Goal: Task Accomplishment & Management: Use online tool/utility

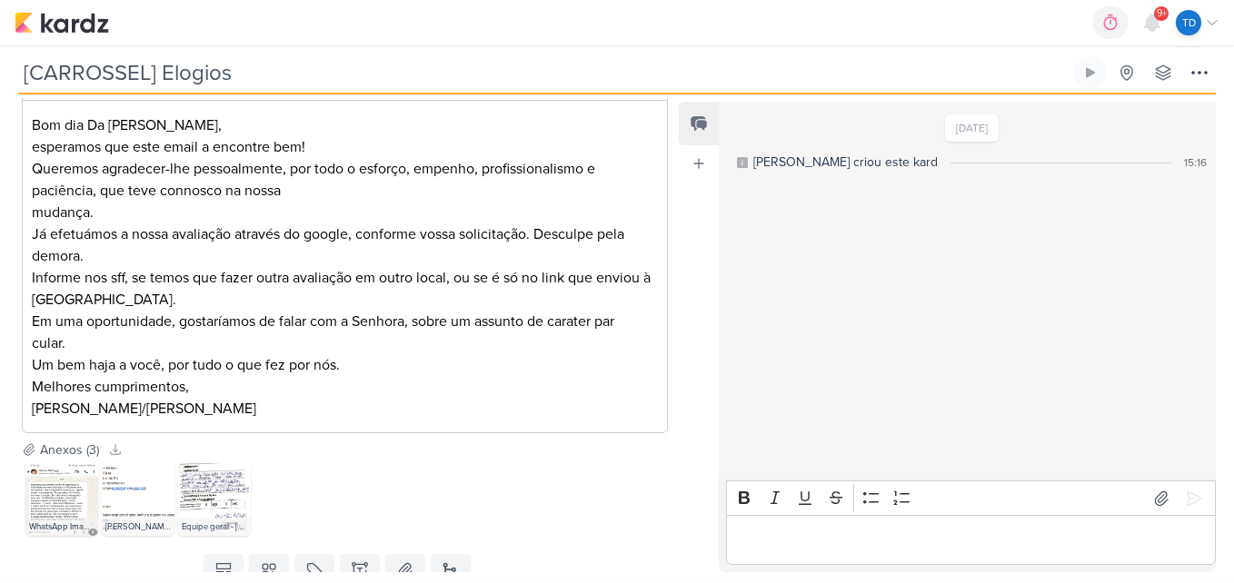
scroll to position [521, 0]
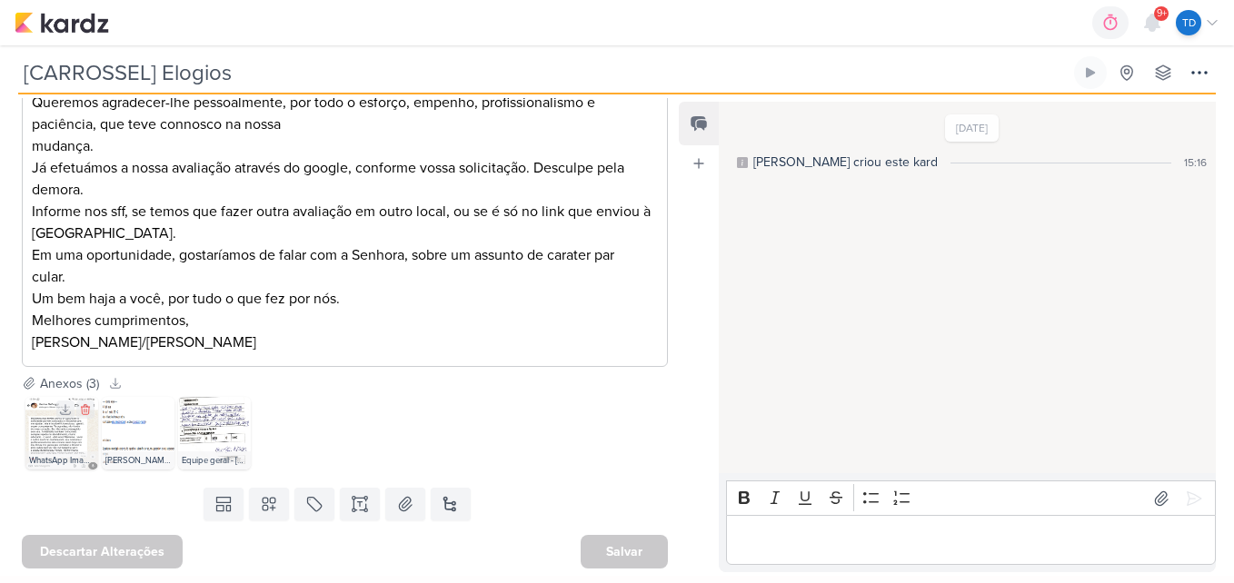
click at [44, 442] on img at bounding box center [61, 433] width 73 height 73
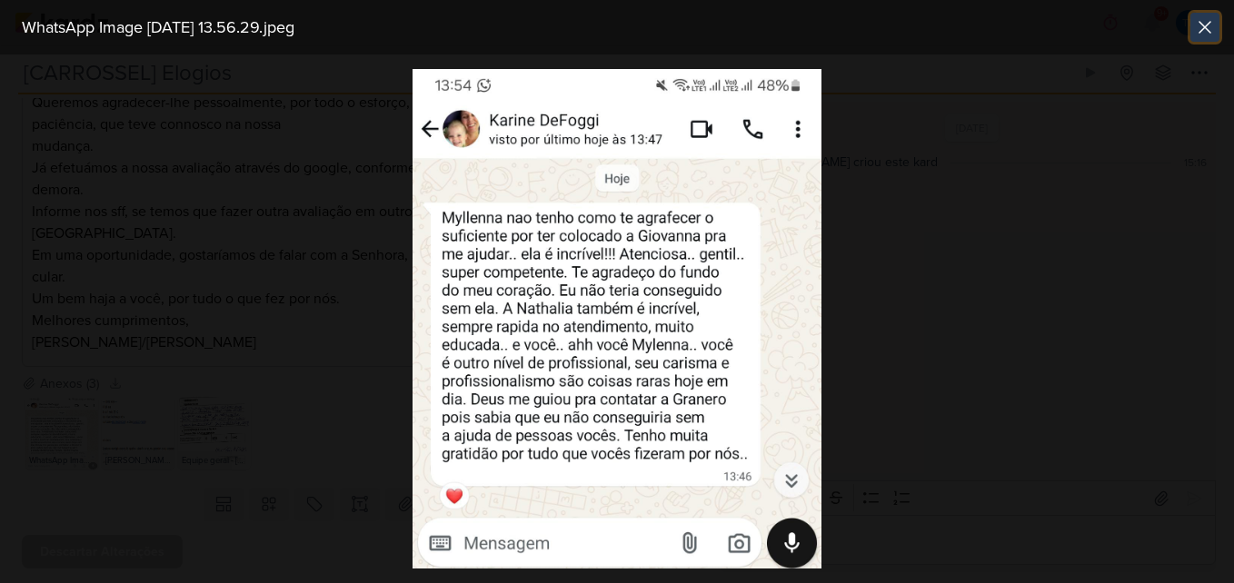
click at [1204, 30] on icon at bounding box center [1205, 27] width 22 height 22
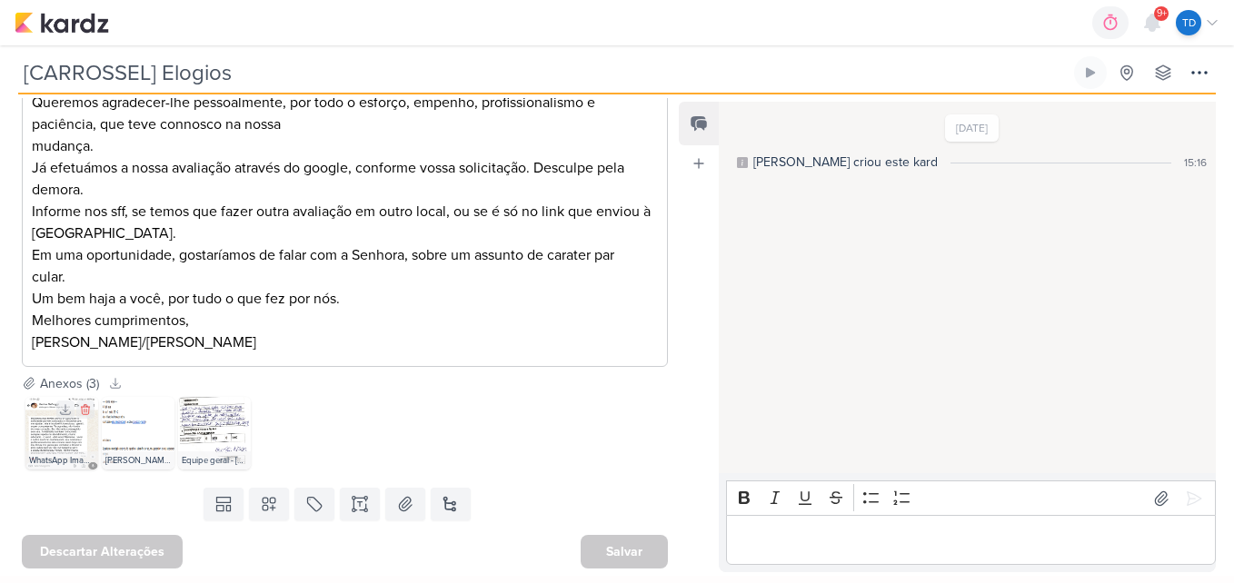
click at [51, 422] on img at bounding box center [61, 433] width 73 height 73
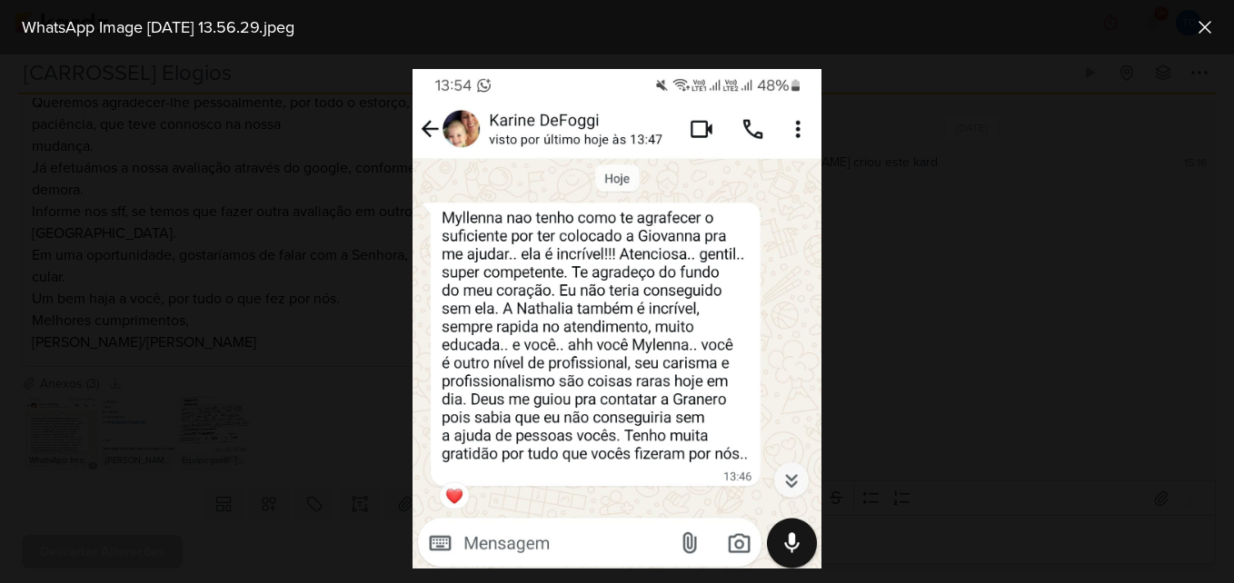
click at [601, 294] on img at bounding box center [616, 319] width 409 height 500
click at [1205, 28] on icon at bounding box center [1204, 27] width 11 height 11
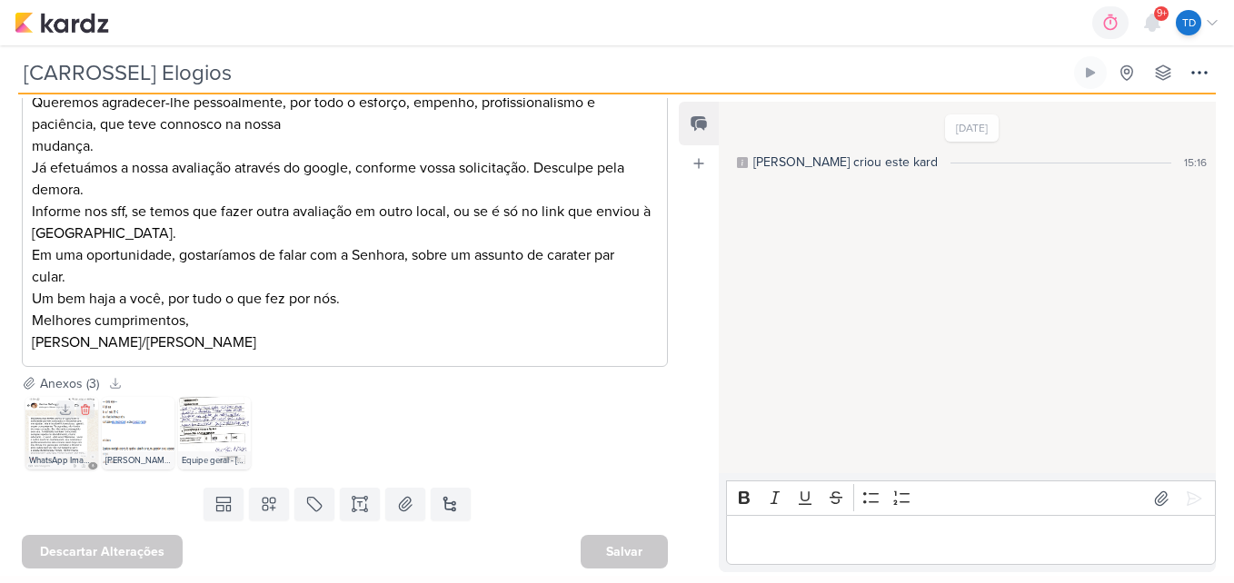
click at [38, 430] on img at bounding box center [61, 433] width 73 height 73
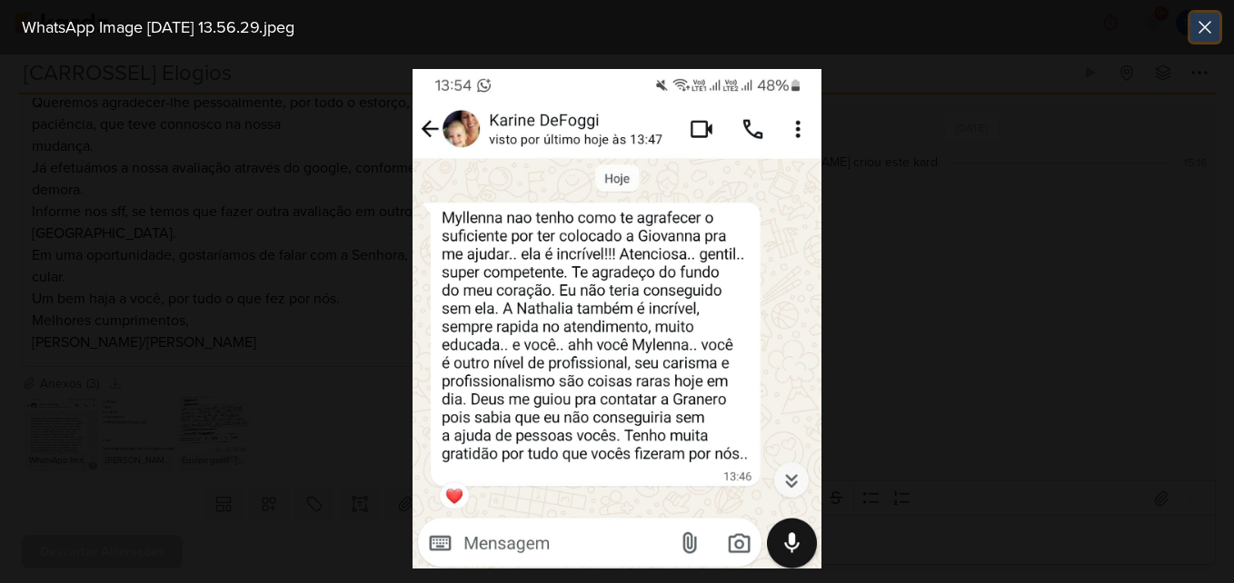
click at [1198, 31] on icon at bounding box center [1205, 27] width 22 height 22
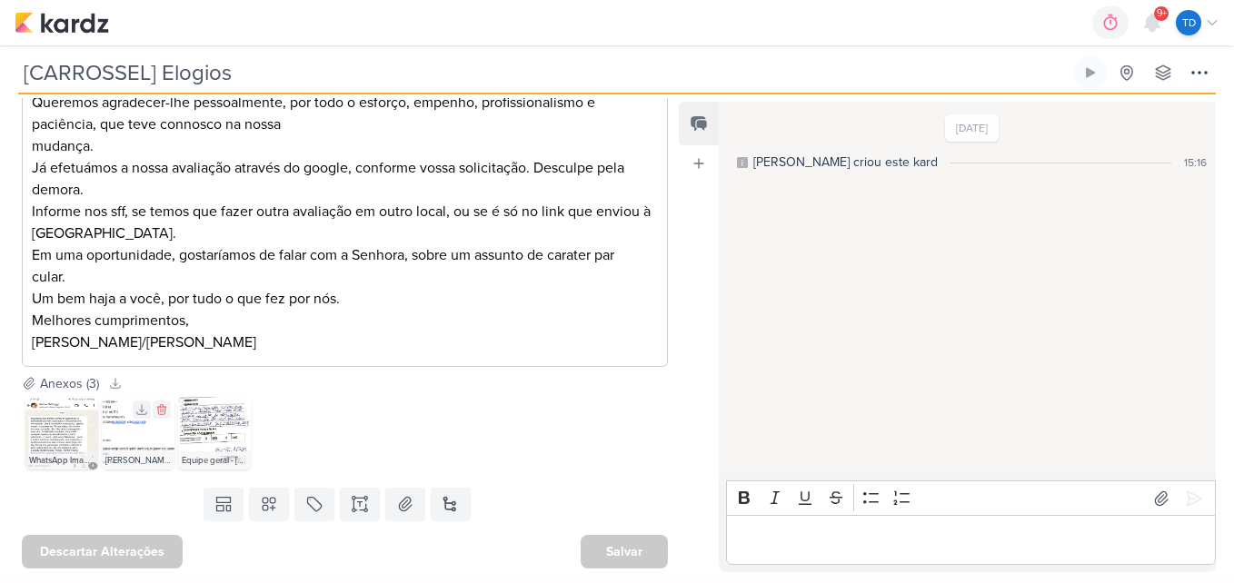
click at [132, 437] on img at bounding box center [138, 433] width 73 height 73
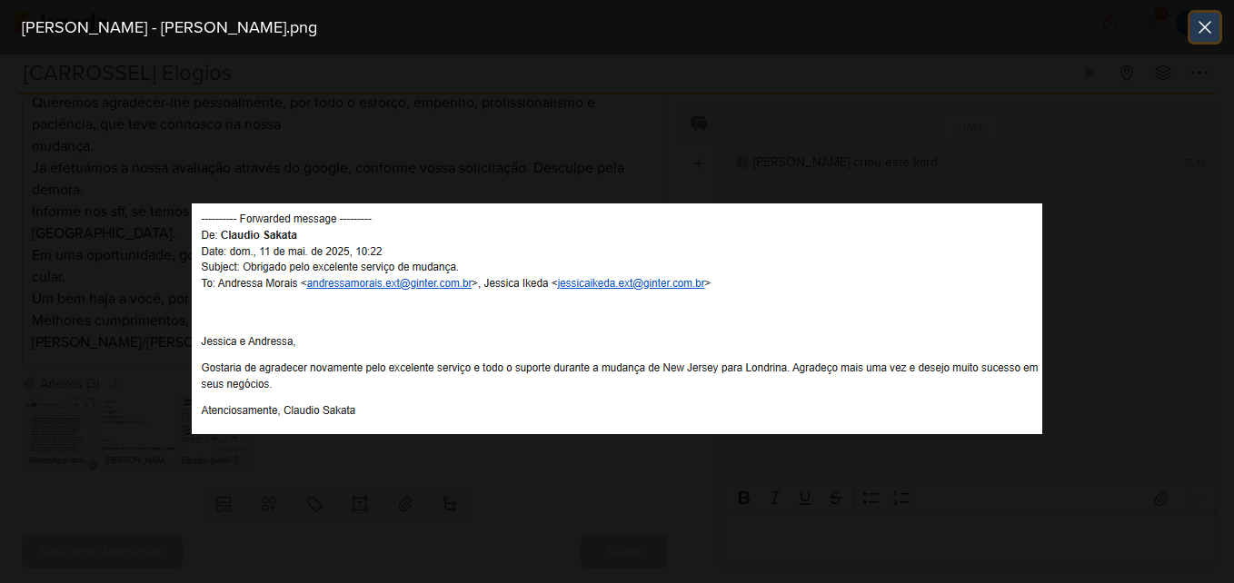
click at [1202, 14] on button at bounding box center [1204, 27] width 29 height 29
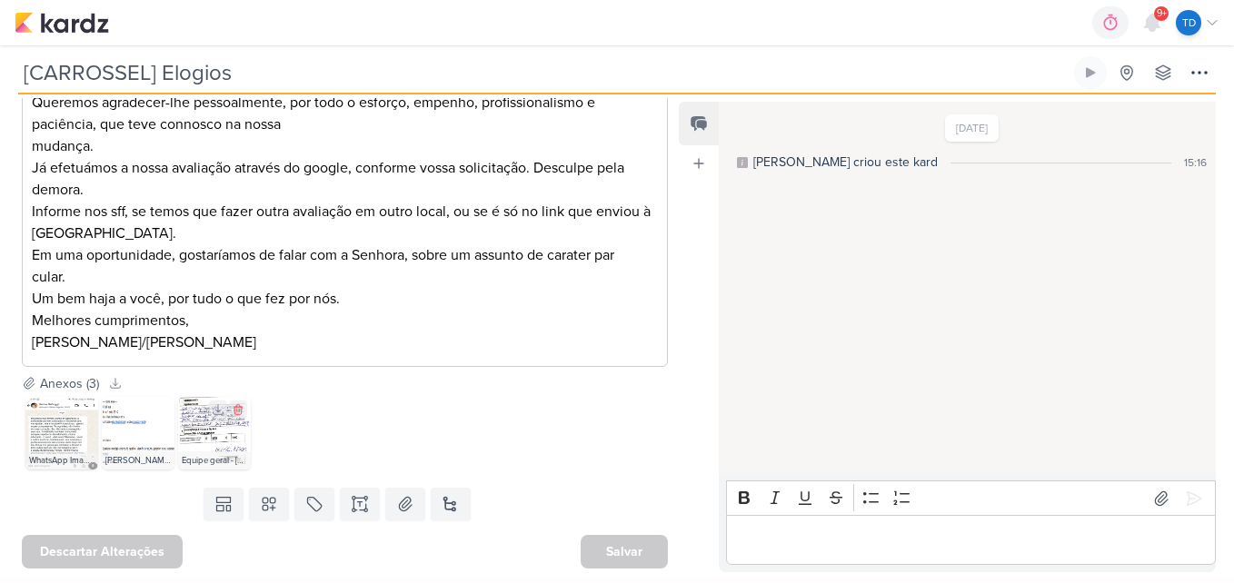
click at [203, 432] on img at bounding box center [214, 433] width 73 height 73
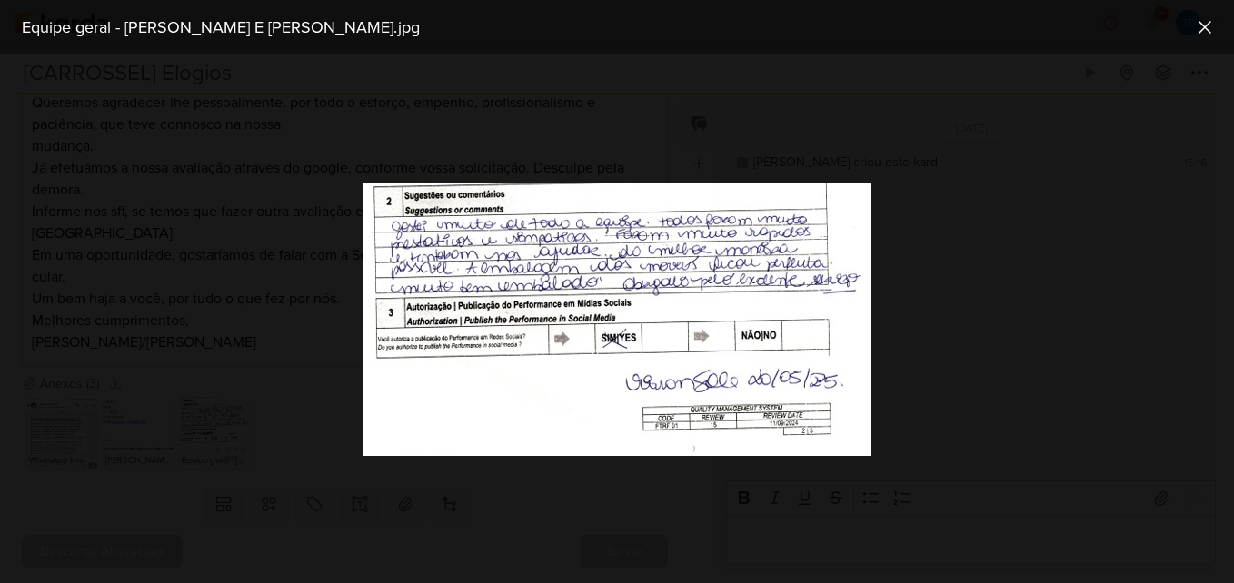
click at [691, 380] on img at bounding box center [617, 319] width 508 height 273
click at [710, 402] on img at bounding box center [617, 319] width 508 height 273
click at [1195, 25] on icon at bounding box center [1205, 27] width 22 height 22
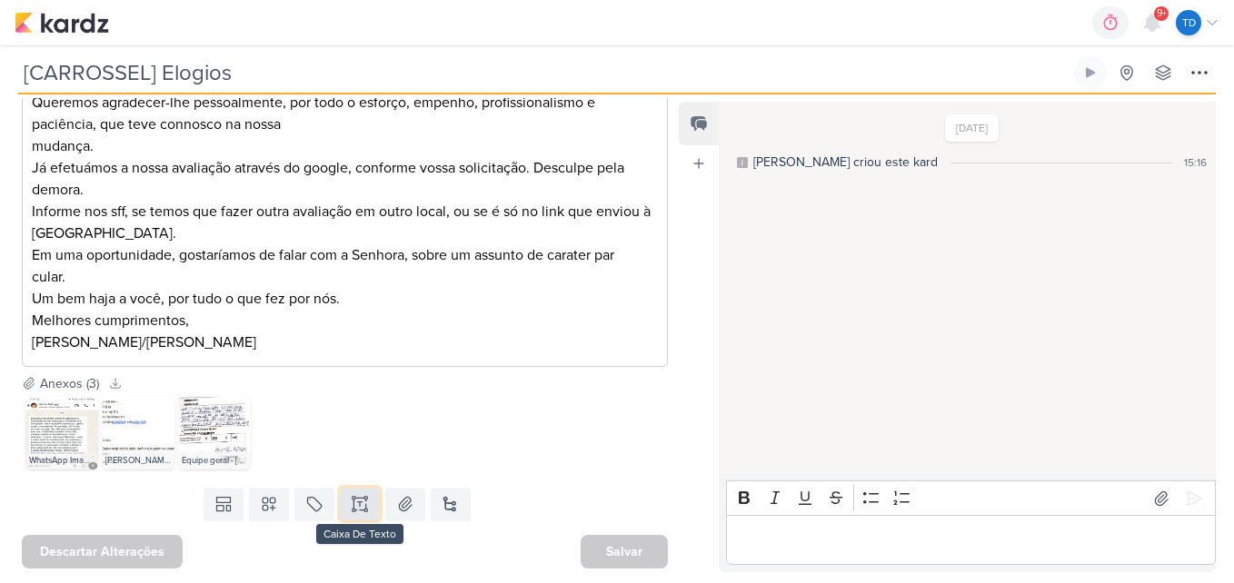
click at [352, 507] on icon at bounding box center [360, 504] width 18 height 18
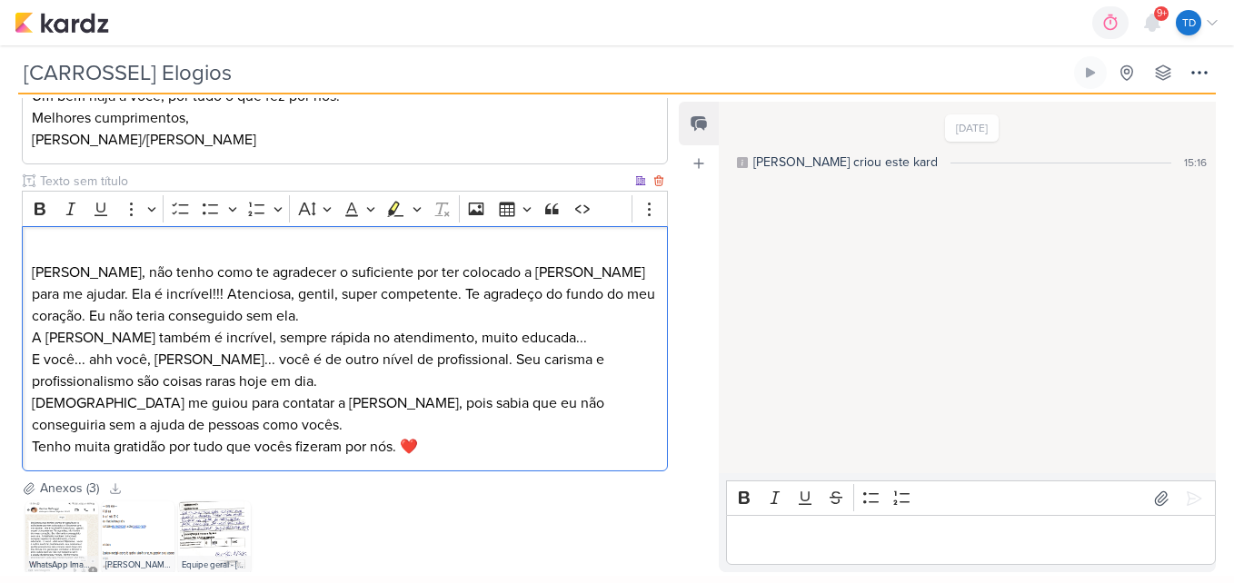
scroll to position [724, 0]
click at [48, 248] on p "MyIenna, não tenho como te agradecer o suficiente por ter colocado a Giovanna p…" at bounding box center [345, 282] width 627 height 87
drag, startPoint x: 138, startPoint y: 245, endPoint x: 31, endPoint y: 243, distance: 107.2
click at [32, 243] on p "⁠⁠⁠⁠⁠⁠⁠Karine DeFoggi MyIenna, não tenho como te agradecer o suficiente por ter…" at bounding box center [345, 282] width 627 height 87
click at [35, 203] on icon "Editor toolbar" at bounding box center [40, 208] width 11 height 13
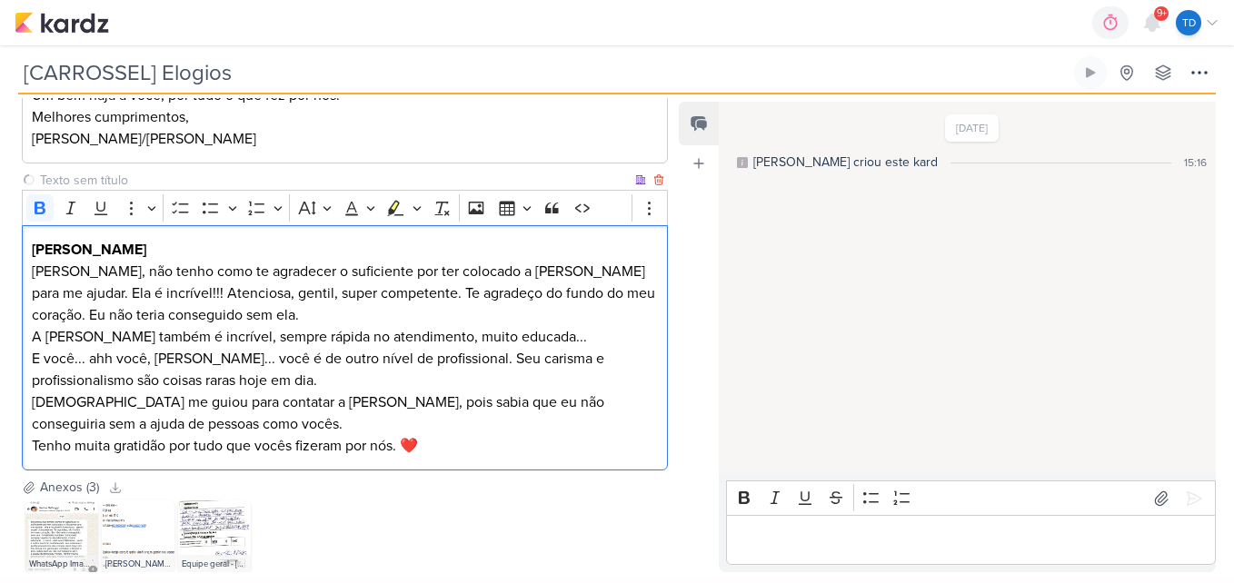
click at [304, 306] on p "Karine DeFoggi MyIenna, não tenho como te agradecer o suficiente por ter coloca…" at bounding box center [345, 282] width 627 height 87
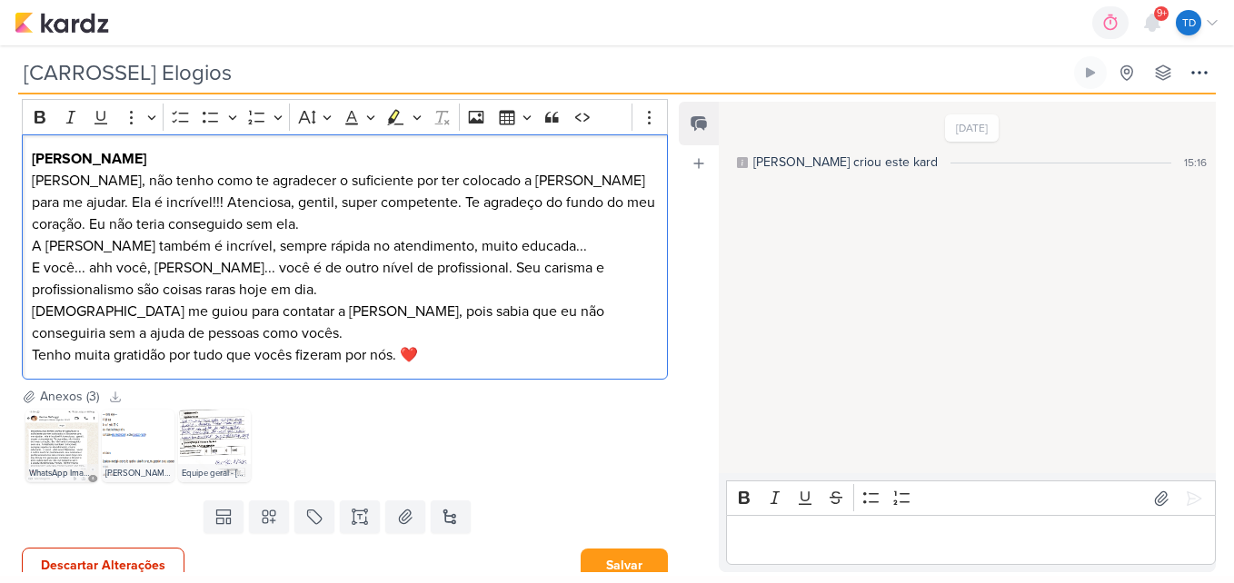
click at [456, 356] on p "Tenho muita gratidão por tudo que vocês fizeram por nós. ❤️" at bounding box center [345, 355] width 627 height 22
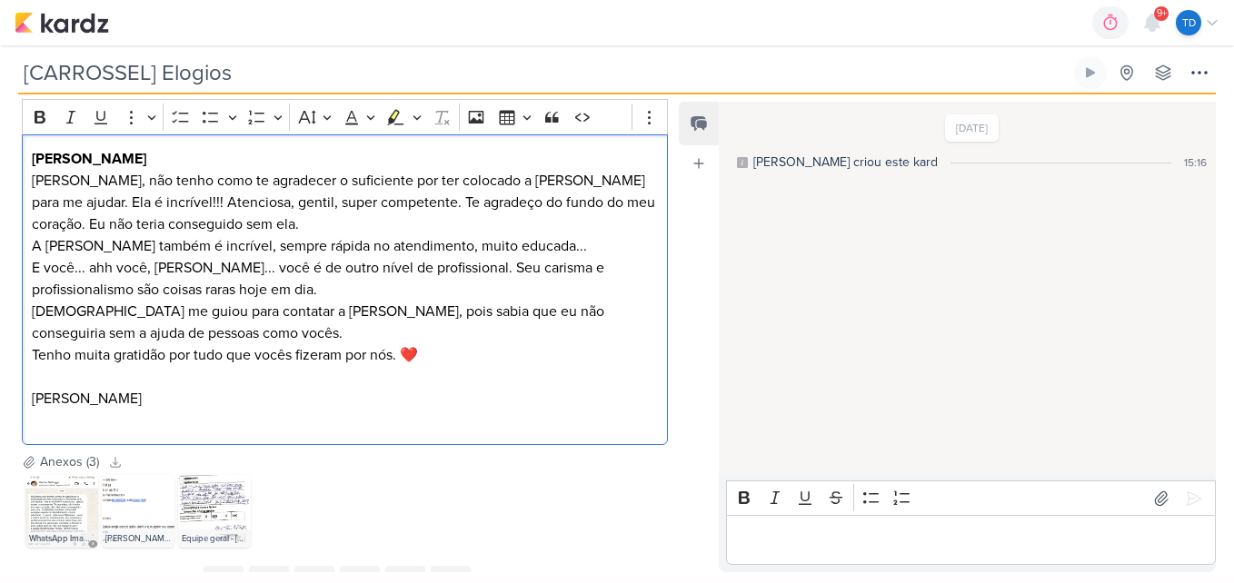
drag, startPoint x: 147, startPoint y: 389, endPoint x: 51, endPoint y: 357, distance: 101.4
click at [37, 119] on icon "Editor toolbar" at bounding box center [40, 117] width 11 height 13
click at [173, 398] on p "Cláudio Sakata" at bounding box center [345, 399] width 627 height 22
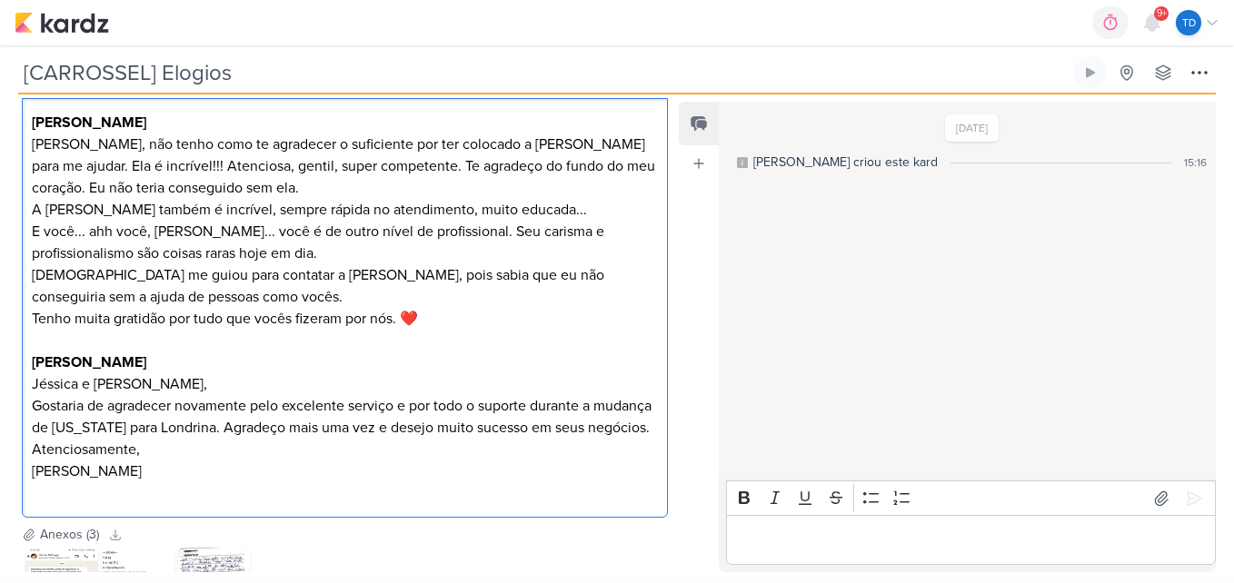
scroll to position [906, 0]
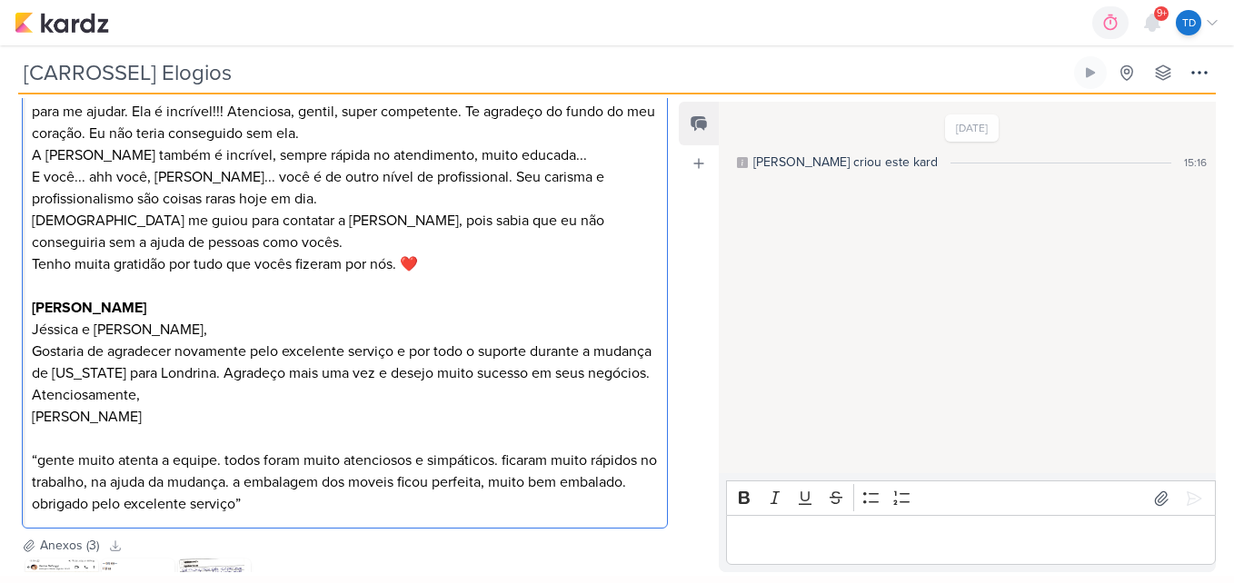
click at [146, 449] on p "Editor editing area: main" at bounding box center [345, 439] width 627 height 22
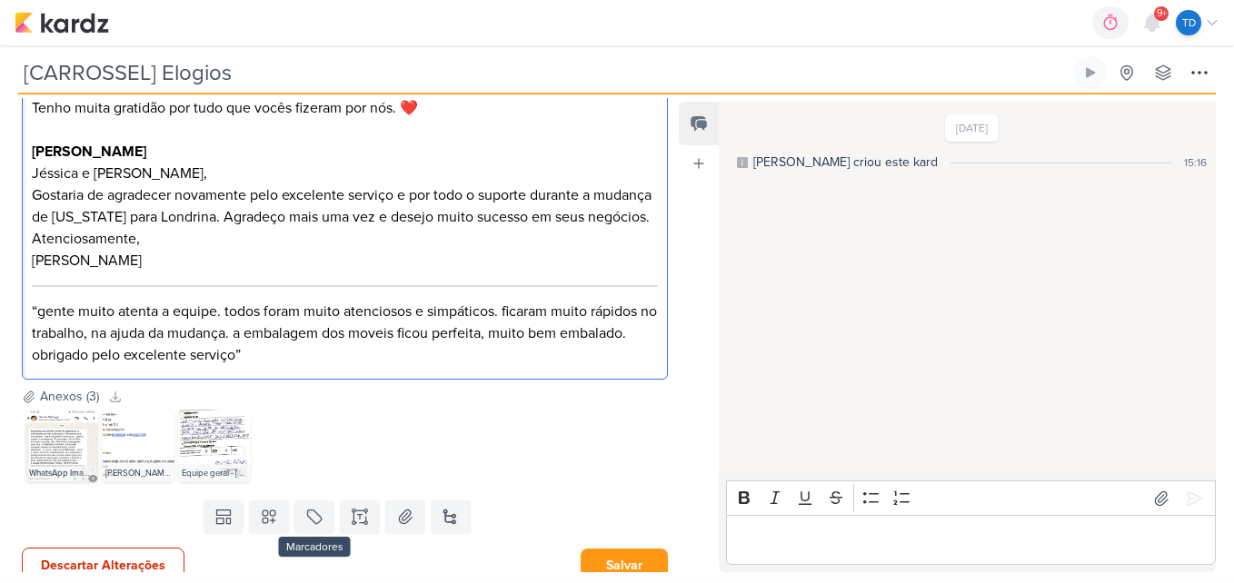
scroll to position [1098, 0]
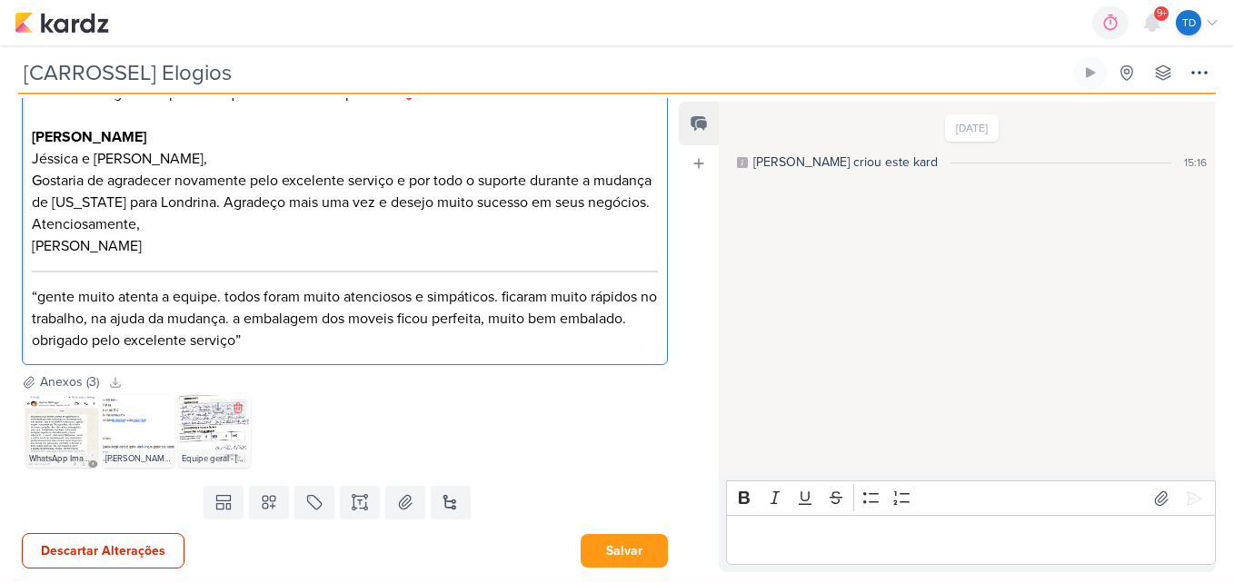
click at [207, 417] on img at bounding box center [214, 431] width 73 height 73
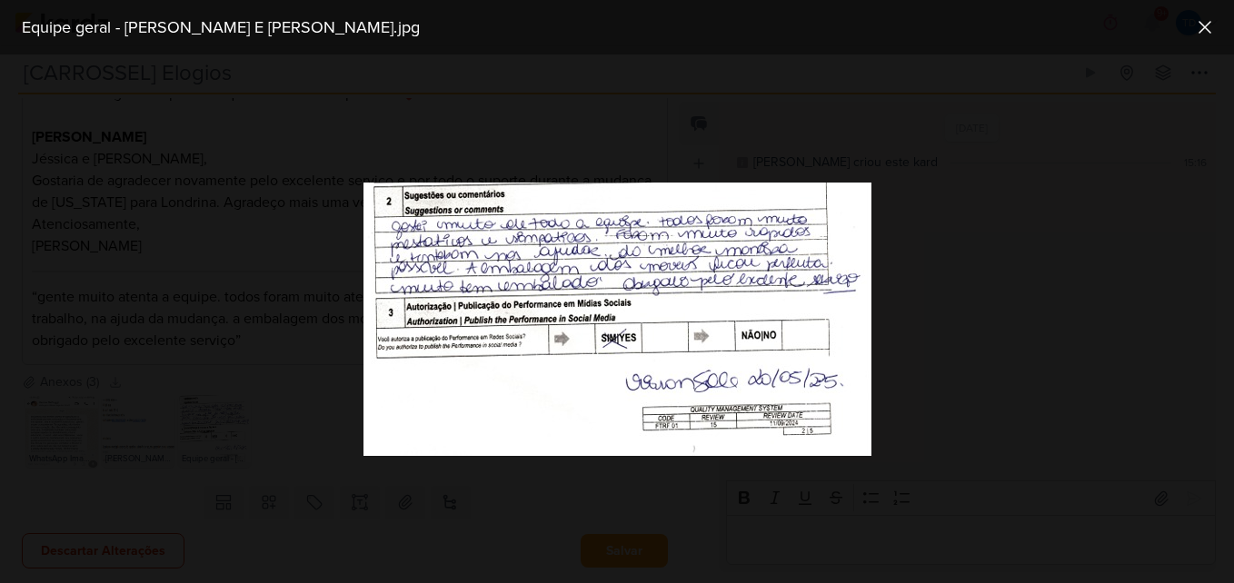
click at [335, 283] on div at bounding box center [617, 319] width 1234 height 529
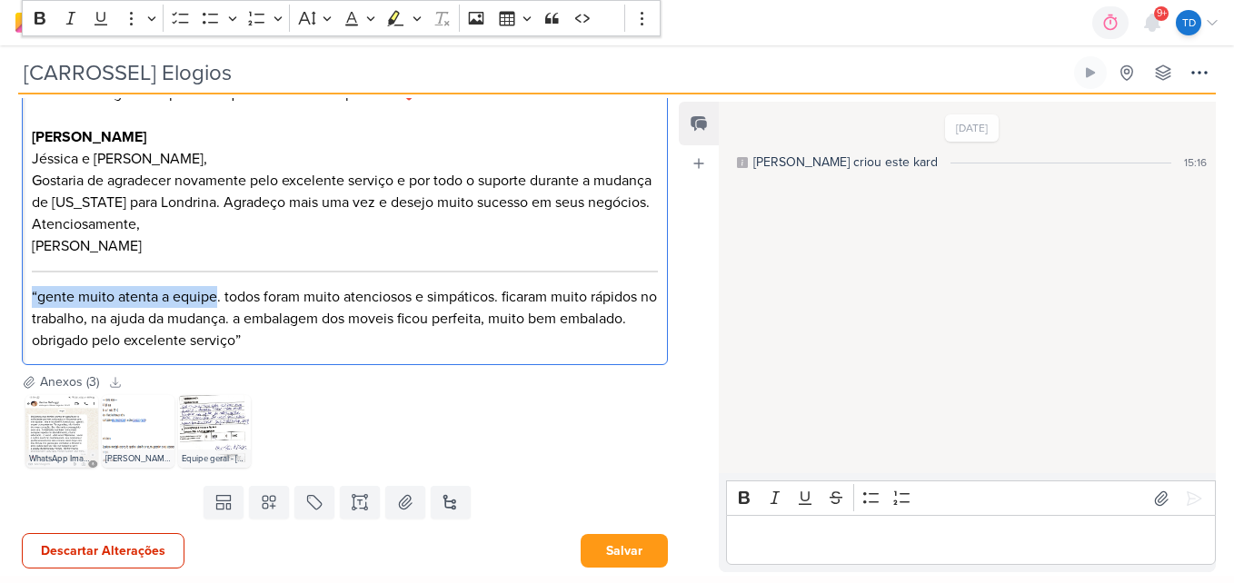
drag, startPoint x: 215, startPoint y: 298, endPoint x: 29, endPoint y: 292, distance: 186.3
click at [29, 292] on div "Karine DeFoggi MyIenna, não tenho como te agradecer o suficiente por ter coloca…" at bounding box center [345, 119] width 646 height 493
click at [226, 300] on p "Gostei muito de toda a equipe. todos foram muito atenciosos e simpáticos. ficar…" at bounding box center [345, 318] width 627 height 65
click at [234, 287] on p "Gostei muito de toda a equipe, todos foram muito atenciosos e simpáticos. ficar…" at bounding box center [345, 318] width 627 height 65
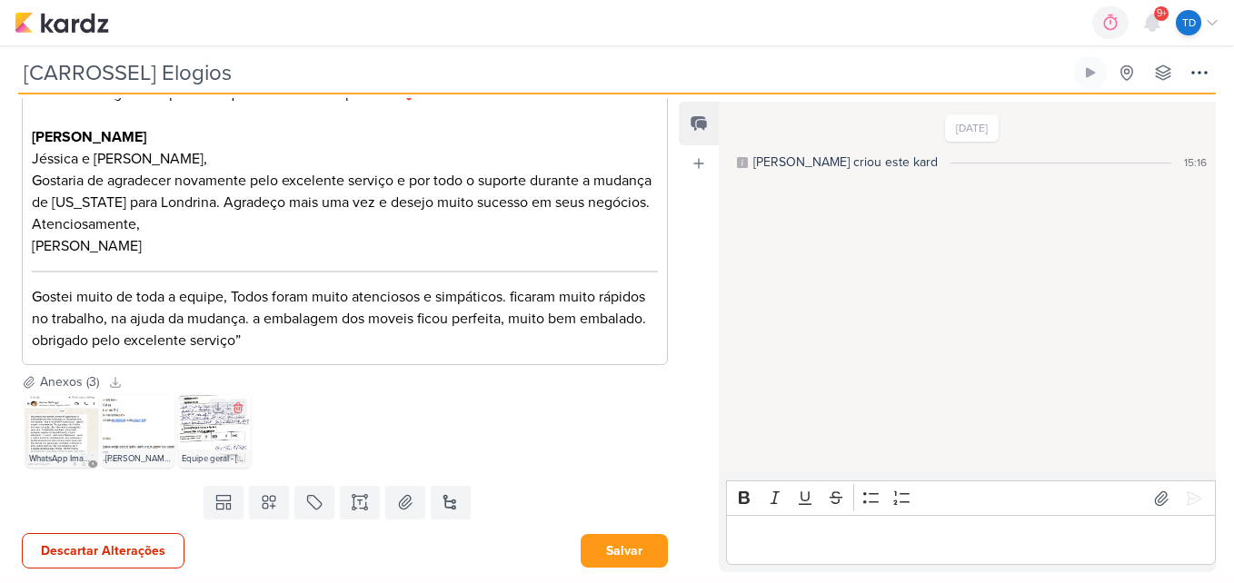
click at [223, 425] on img at bounding box center [214, 431] width 73 height 73
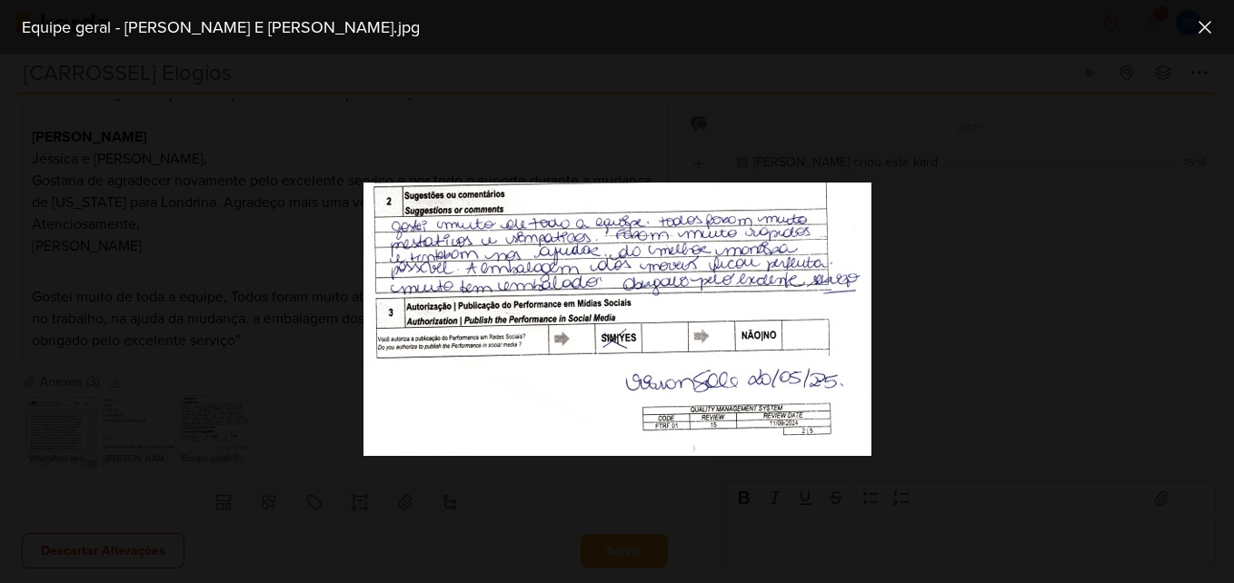
click at [173, 315] on div at bounding box center [617, 319] width 1234 height 529
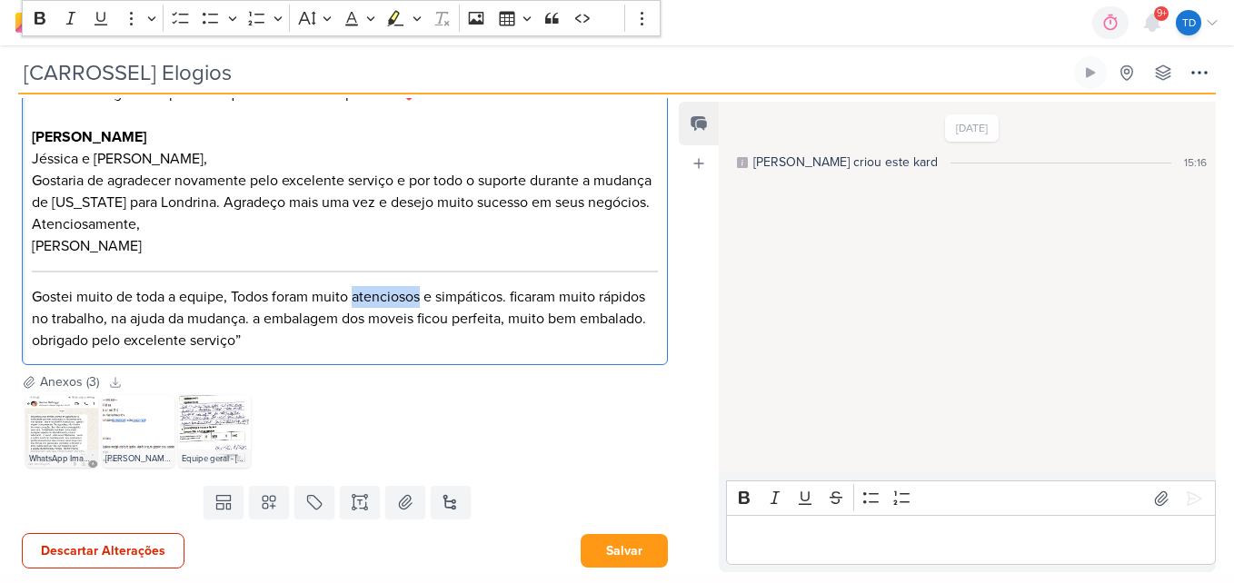
drag, startPoint x: 422, startPoint y: 297, endPoint x: 352, endPoint y: 298, distance: 70.0
click at [352, 298] on p "Gostei muito de toda a equipe, Todos foram muito atenciosos e simpáticos. ficar…" at bounding box center [345, 318] width 627 height 65
click at [203, 441] on img at bounding box center [214, 431] width 73 height 73
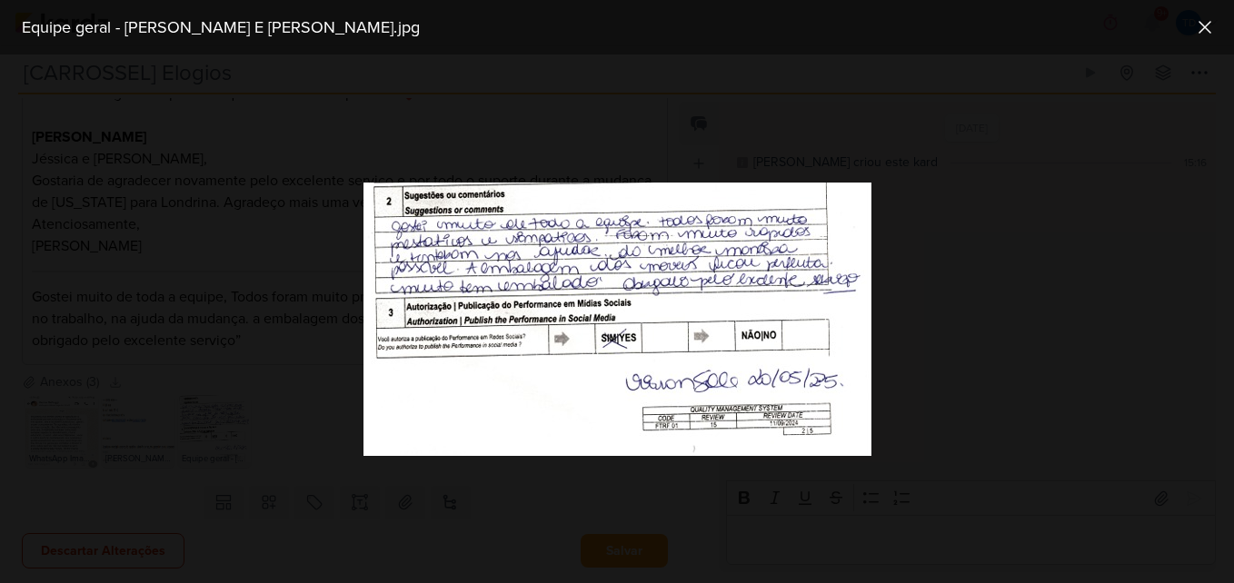
click at [276, 323] on div at bounding box center [617, 319] width 1234 height 529
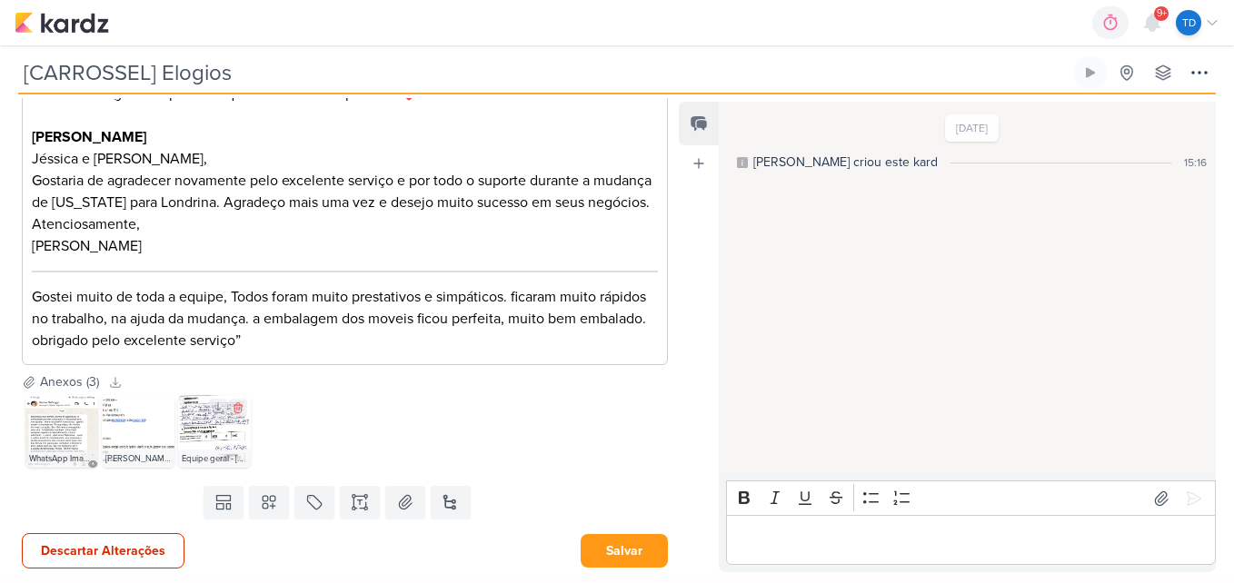
click at [209, 432] on img at bounding box center [214, 431] width 73 height 73
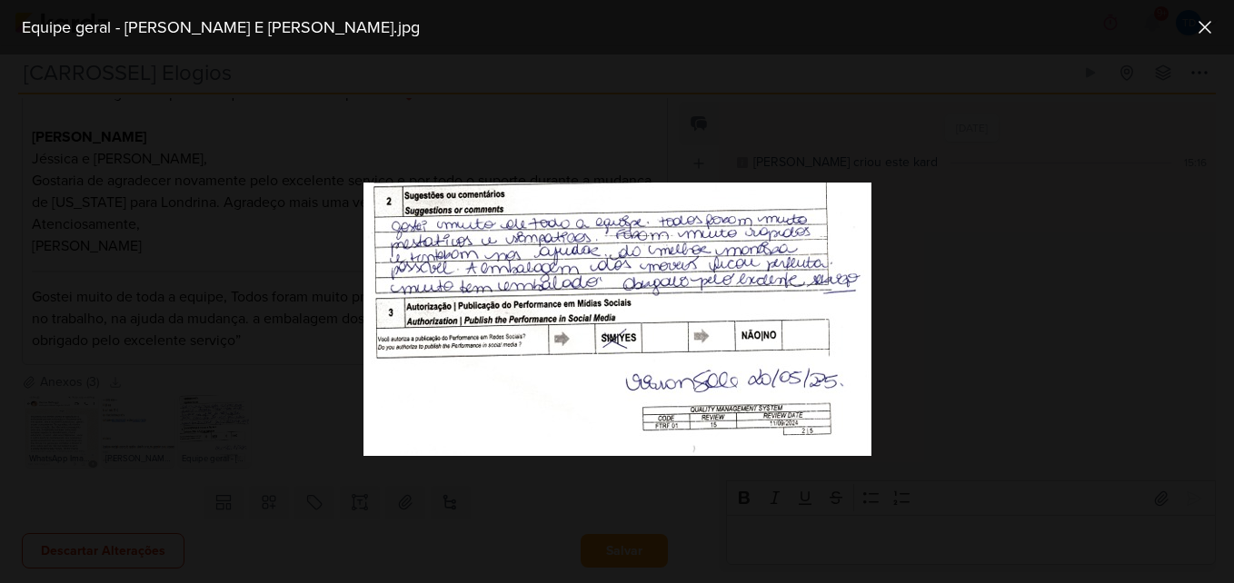
click at [210, 372] on div at bounding box center [617, 319] width 1234 height 529
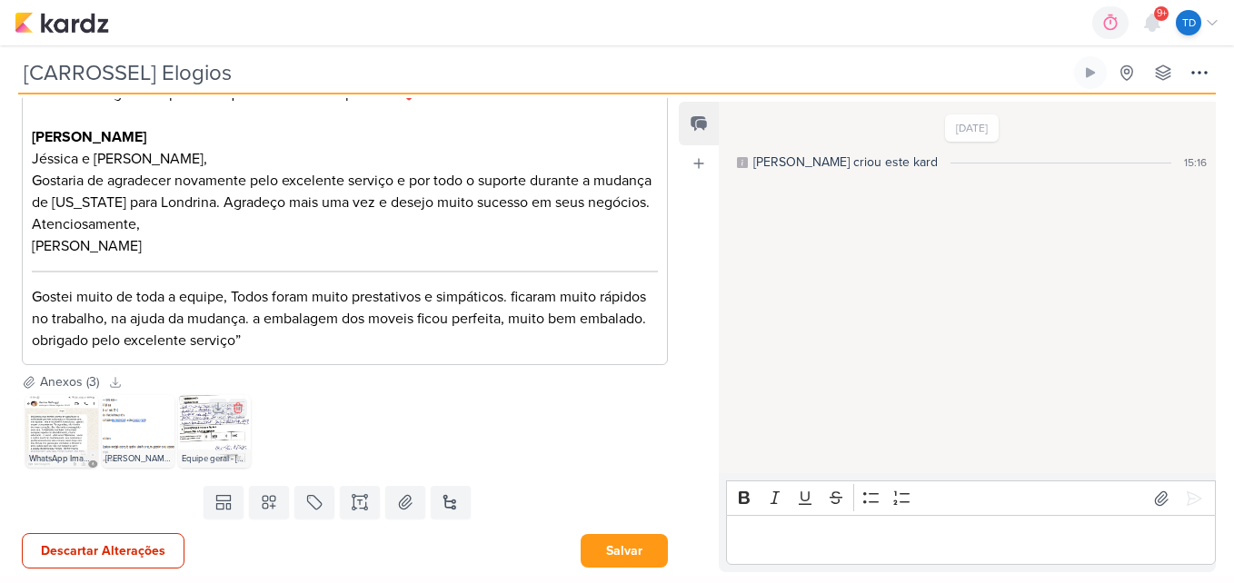
click at [205, 425] on img at bounding box center [214, 431] width 73 height 73
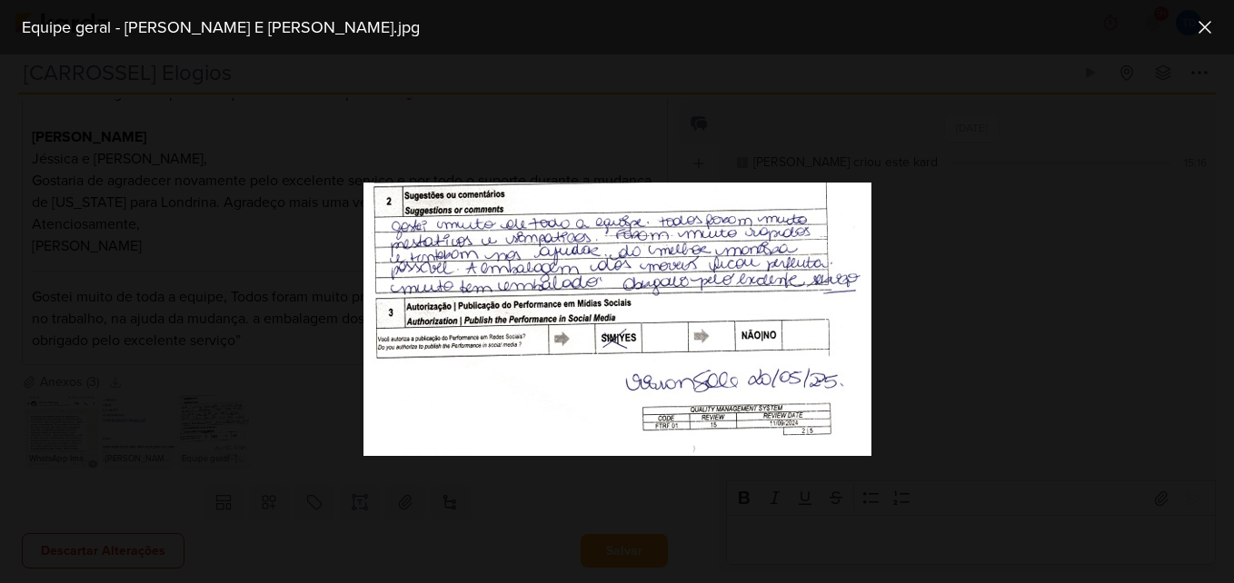
click at [228, 344] on div at bounding box center [617, 319] width 1234 height 529
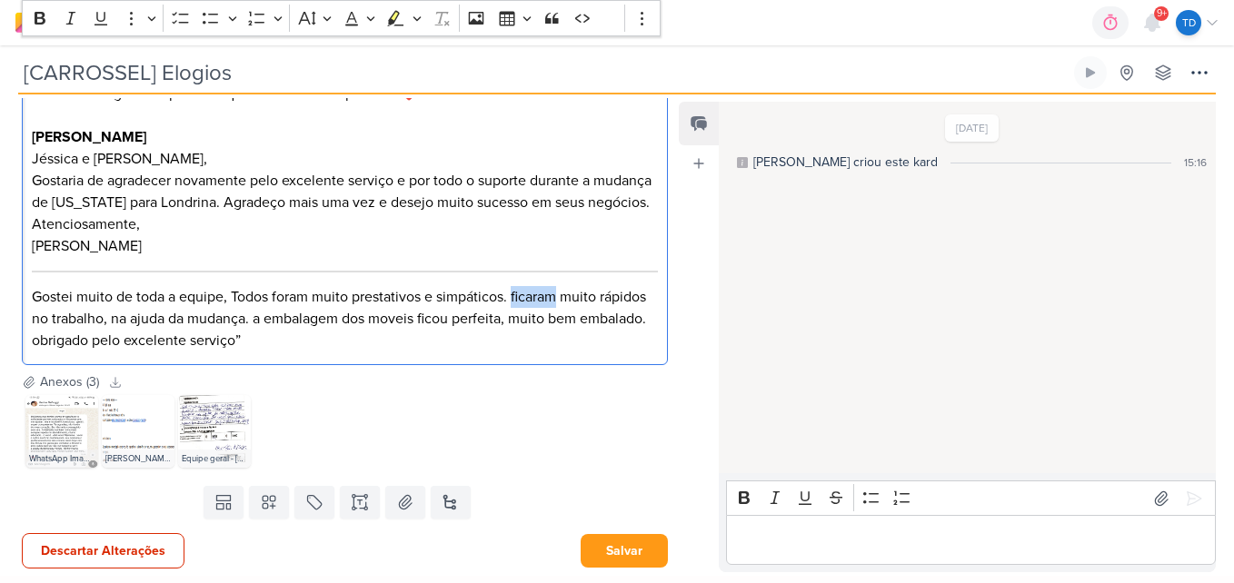
drag, startPoint x: 559, startPoint y: 299, endPoint x: 513, endPoint y: 300, distance: 45.4
click at [513, 300] on p "Gostei muito de toda a equipe, Todos foram muito prestativos e simpáticos. fica…" at bounding box center [345, 318] width 627 height 65
drag, startPoint x: 263, startPoint y: 318, endPoint x: 273, endPoint y: 329, distance: 14.8
click at [263, 318] on p "Gostei muito de toda a equipe, Todos foram muito prestativos e simpáticos. Fora…" at bounding box center [345, 318] width 627 height 65
click at [325, 347] on p "Gostei muito de toda a equipe, Todos foram muito prestativos e simpáticos. Fora…" at bounding box center [345, 318] width 627 height 65
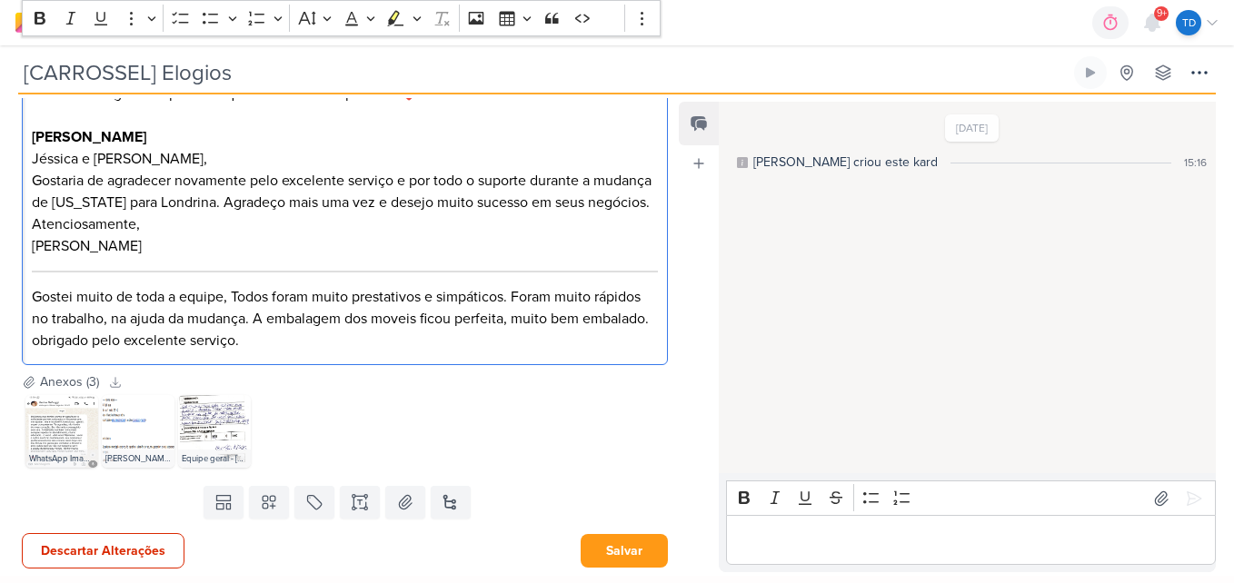
click at [108, 342] on p "Gostei muito de toda a equipe, Todos foram muito prestativos e simpáticos. Fora…" at bounding box center [345, 318] width 627 height 65
drag, startPoint x: 103, startPoint y: 341, endPoint x: 128, endPoint y: 360, distance: 31.8
click at [103, 341] on p "Gostei muito de toda a equipe, Todos foram muito prestativos e simpáticos. Fora…" at bounding box center [345, 318] width 627 height 65
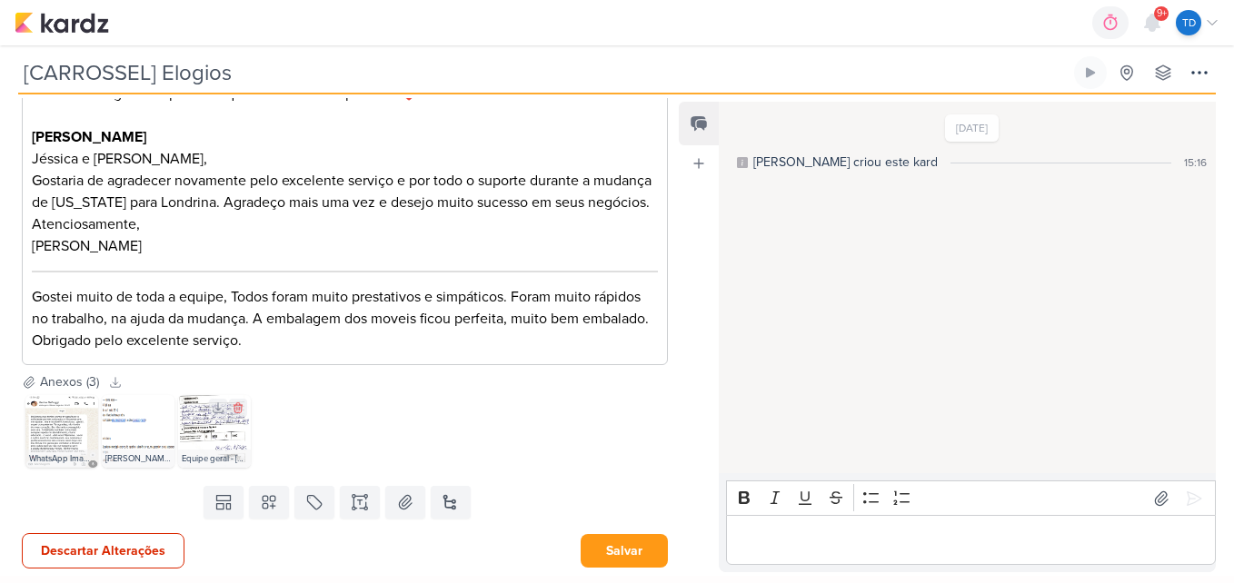
click at [214, 450] on img at bounding box center [214, 431] width 73 height 73
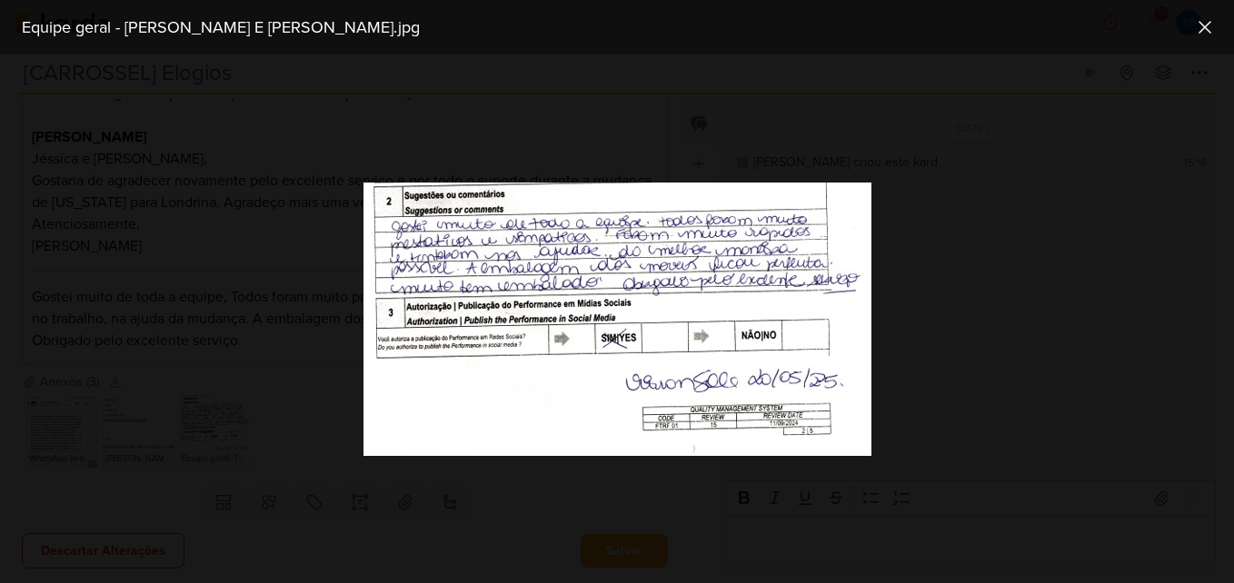
click at [280, 351] on div at bounding box center [617, 319] width 1234 height 529
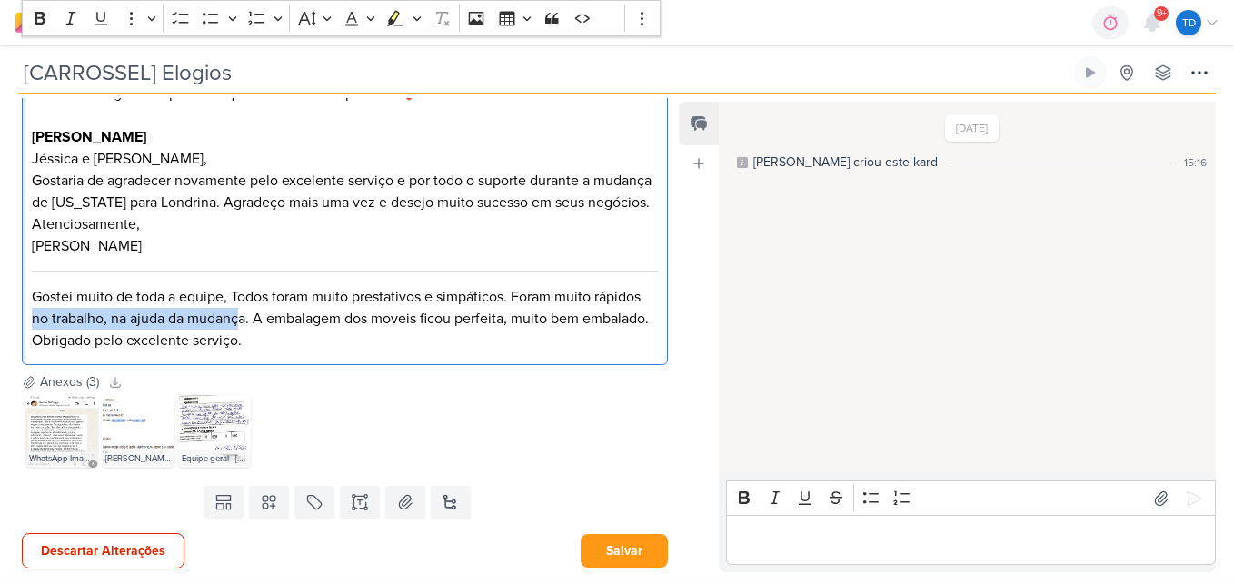
drag, startPoint x: 243, startPoint y: 320, endPoint x: 27, endPoint y: 324, distance: 216.2
click at [27, 324] on div "Karine DeFoggi MyIenna, não tenho como te agradecer o suficiente por ter coloca…" at bounding box center [345, 119] width 646 height 493
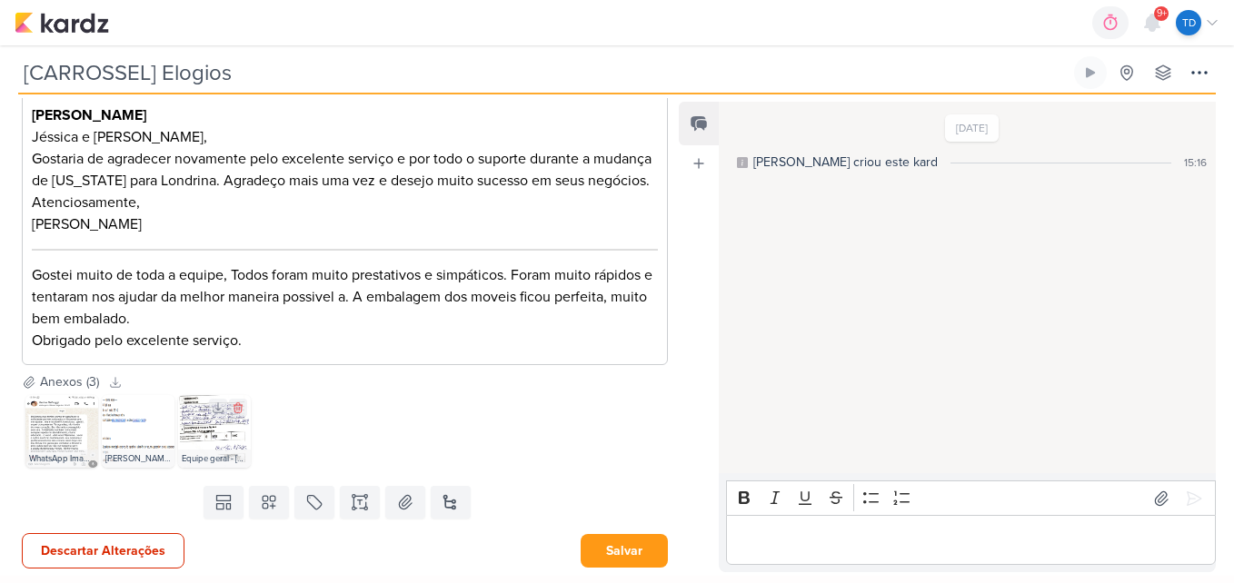
click at [207, 451] on img at bounding box center [214, 431] width 73 height 73
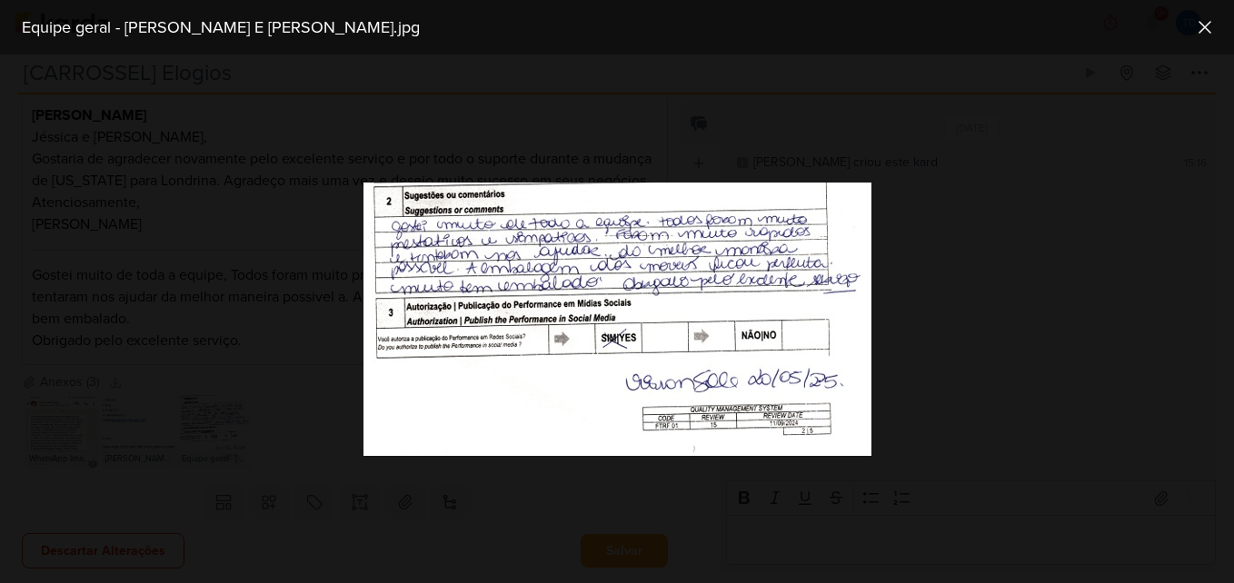
click at [316, 338] on div at bounding box center [617, 319] width 1234 height 529
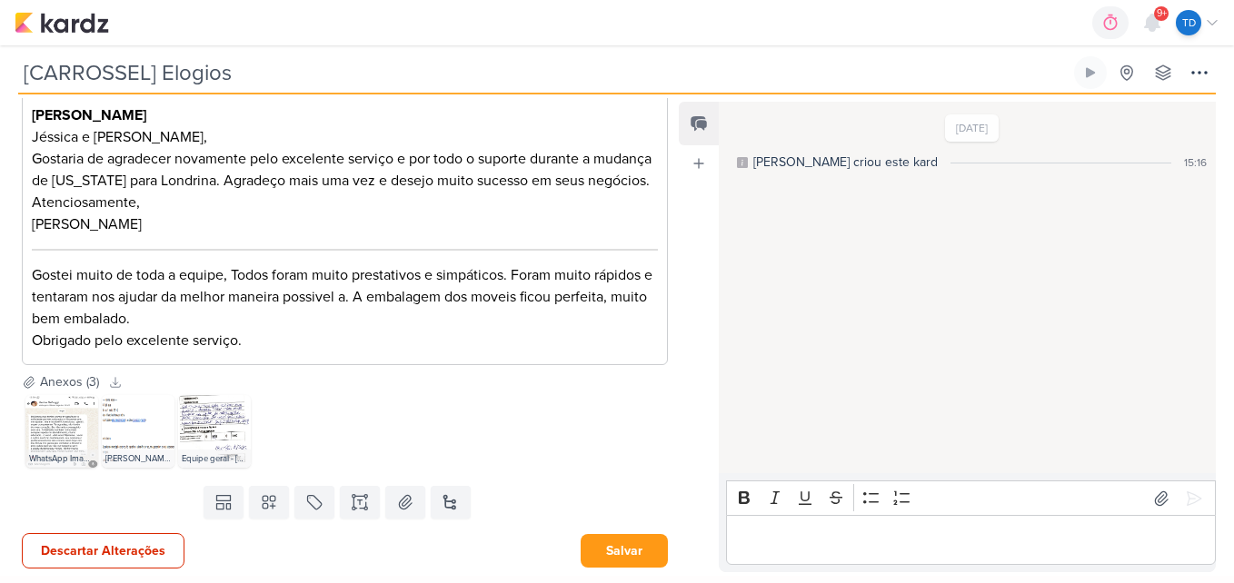
click at [331, 316] on p "Gostei muito de toda a equipe, Todos foram muito prestativos e simpáticos. Fora…" at bounding box center [345, 296] width 627 height 65
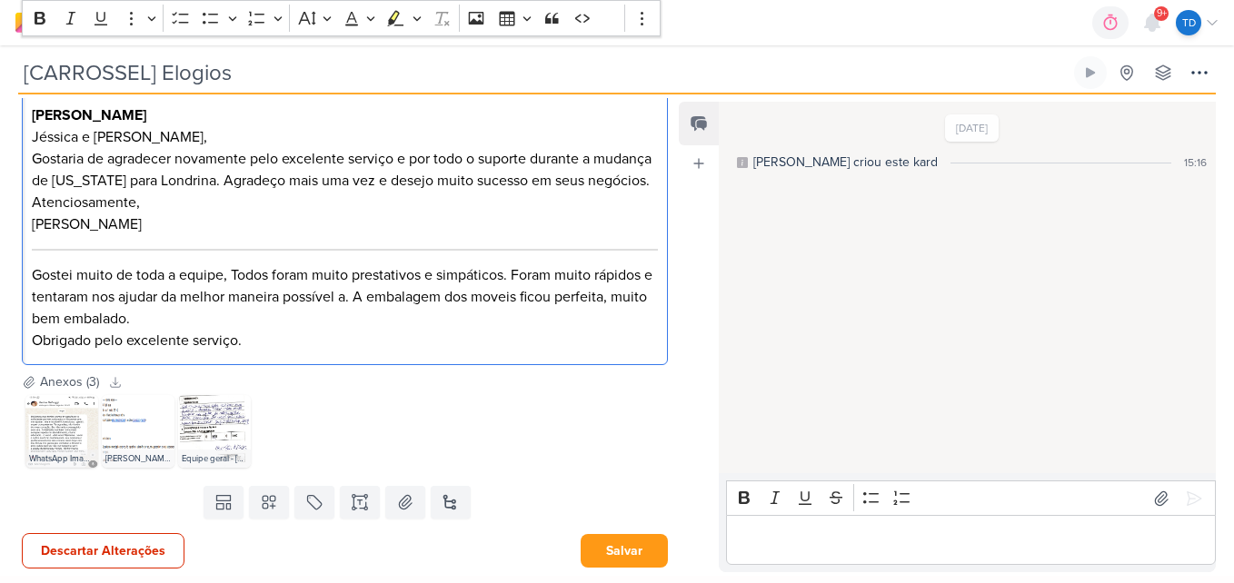
click at [364, 320] on p "Gostei muito de toda a equipe, Todos foram muito prestativos e simpáticos. Fora…" at bounding box center [345, 296] width 627 height 65
click at [199, 457] on img at bounding box center [214, 431] width 73 height 73
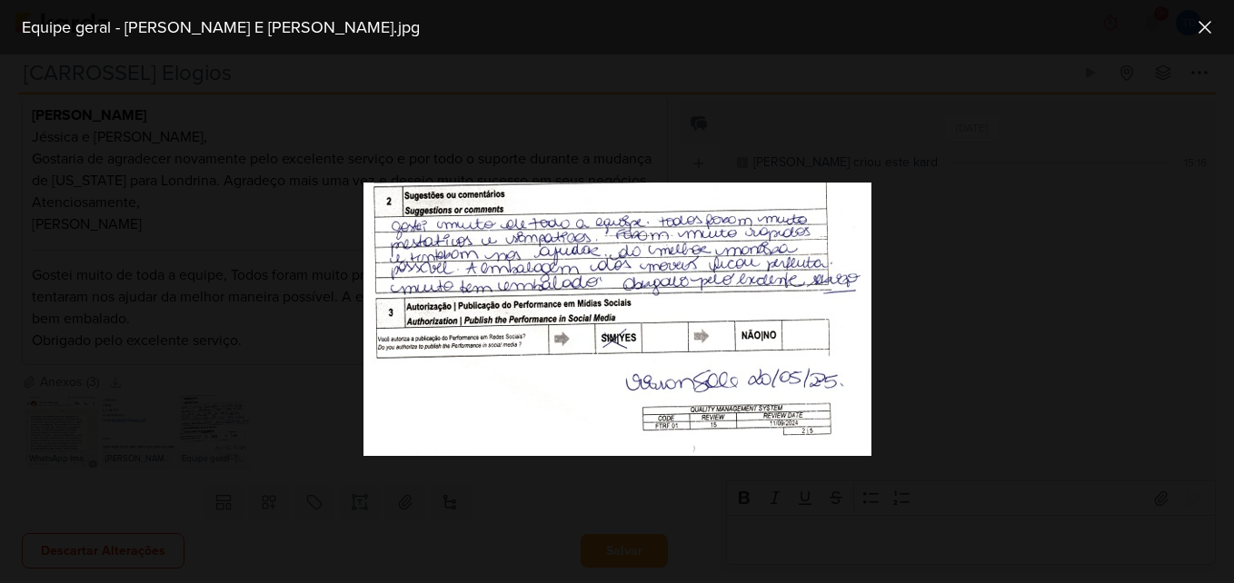
click at [324, 353] on div at bounding box center [617, 319] width 1234 height 529
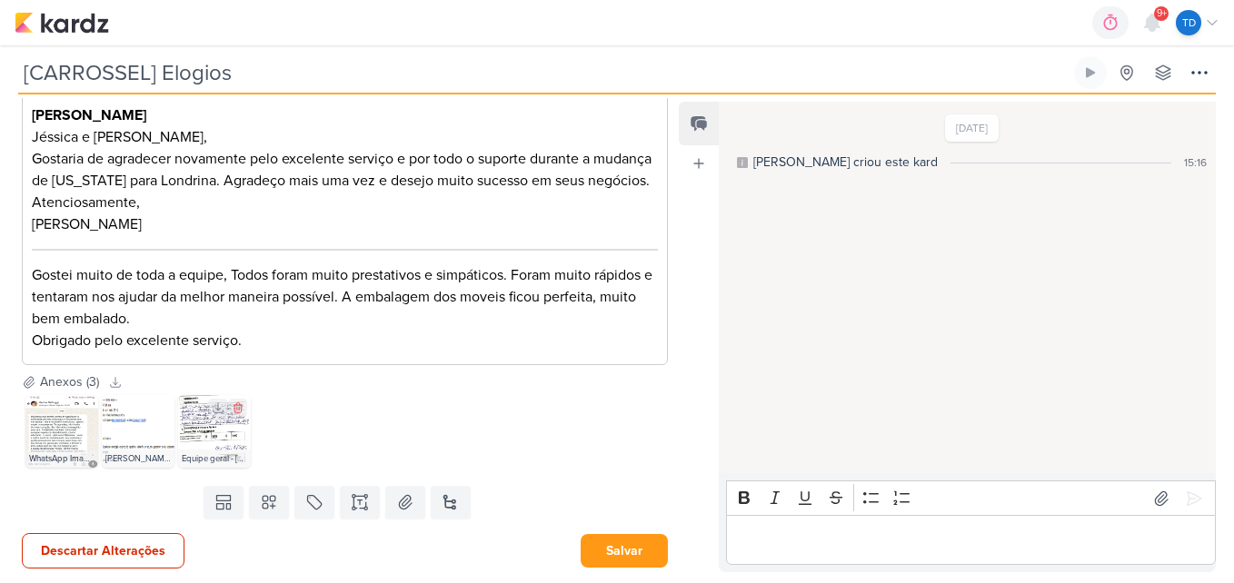
click at [208, 453] on img at bounding box center [214, 431] width 73 height 73
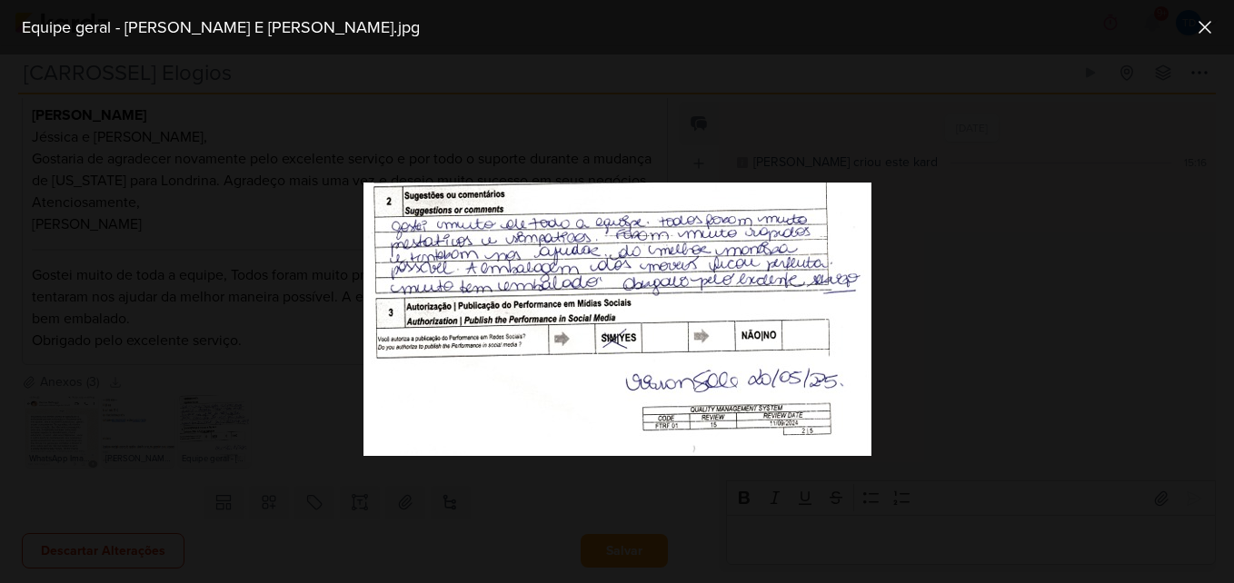
click at [249, 404] on div at bounding box center [617, 319] width 1234 height 529
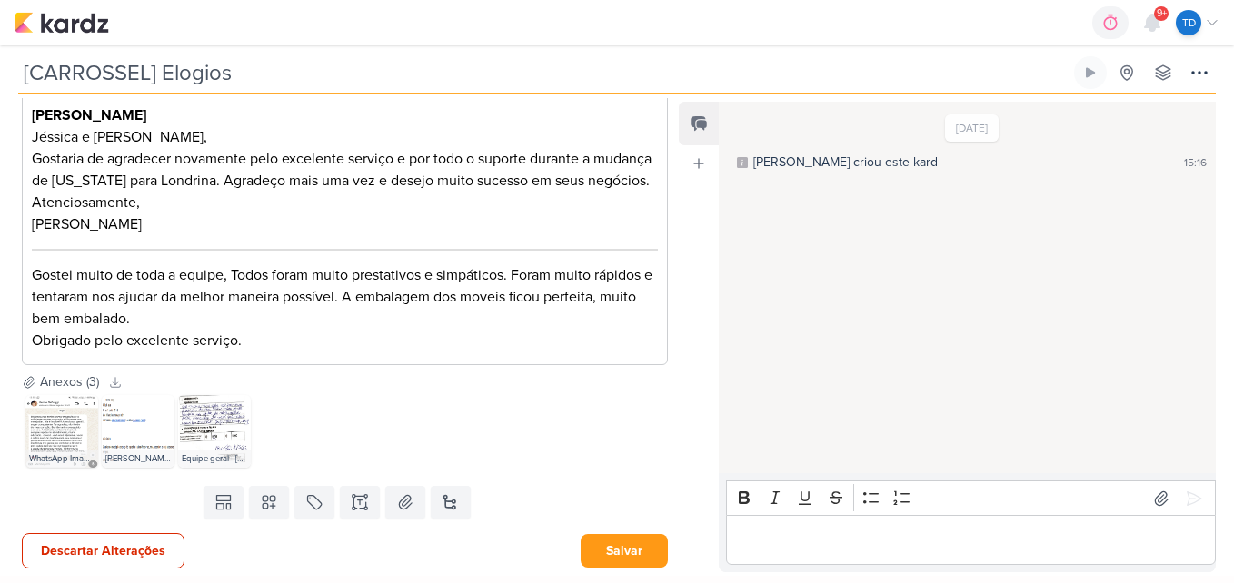
scroll to position [1120, 0]
click at [358, 508] on icon at bounding box center [360, 502] width 18 height 18
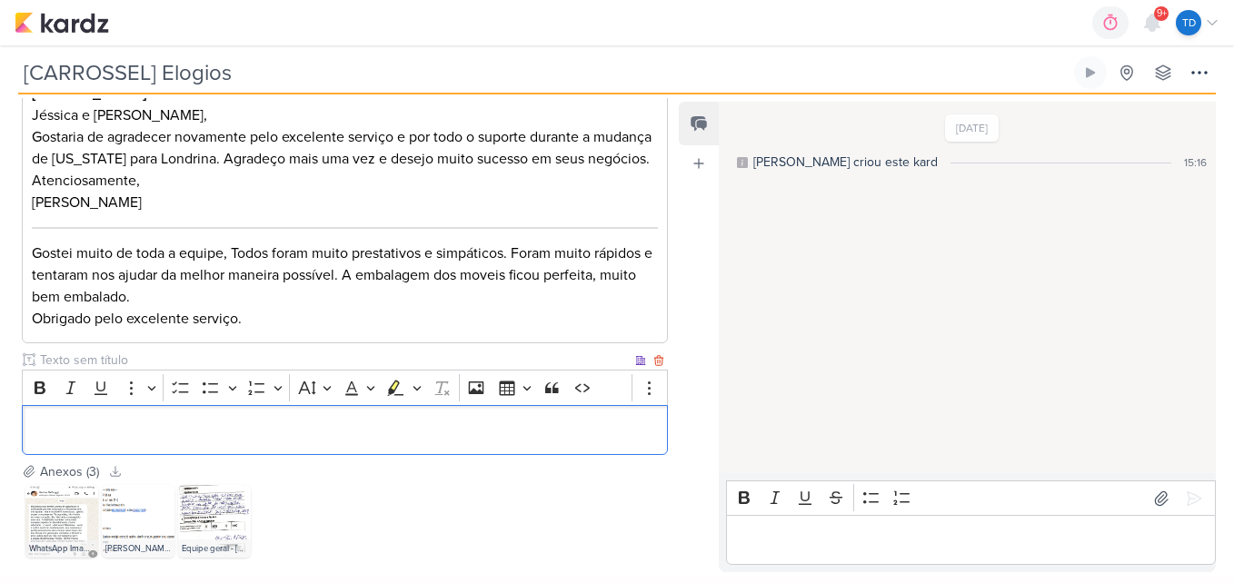
click at [95, 370] on input "text" at bounding box center [333, 360] width 595 height 19
type input "Legenda"
click at [118, 436] on div "Editor editing area: main" at bounding box center [345, 430] width 646 height 50
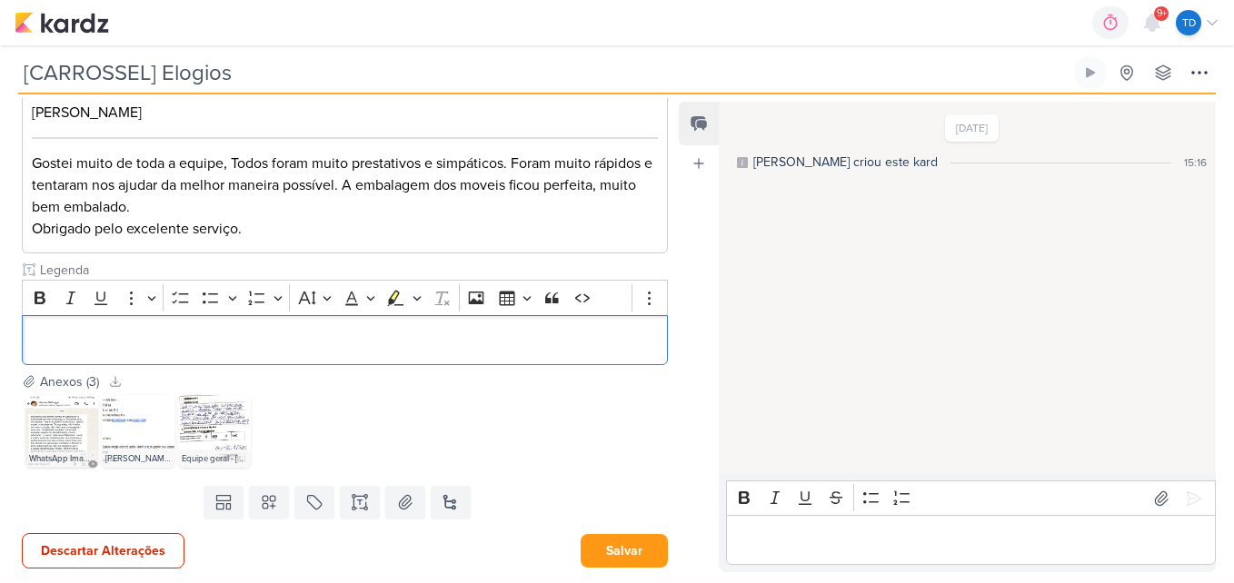
scroll to position [1232, 0]
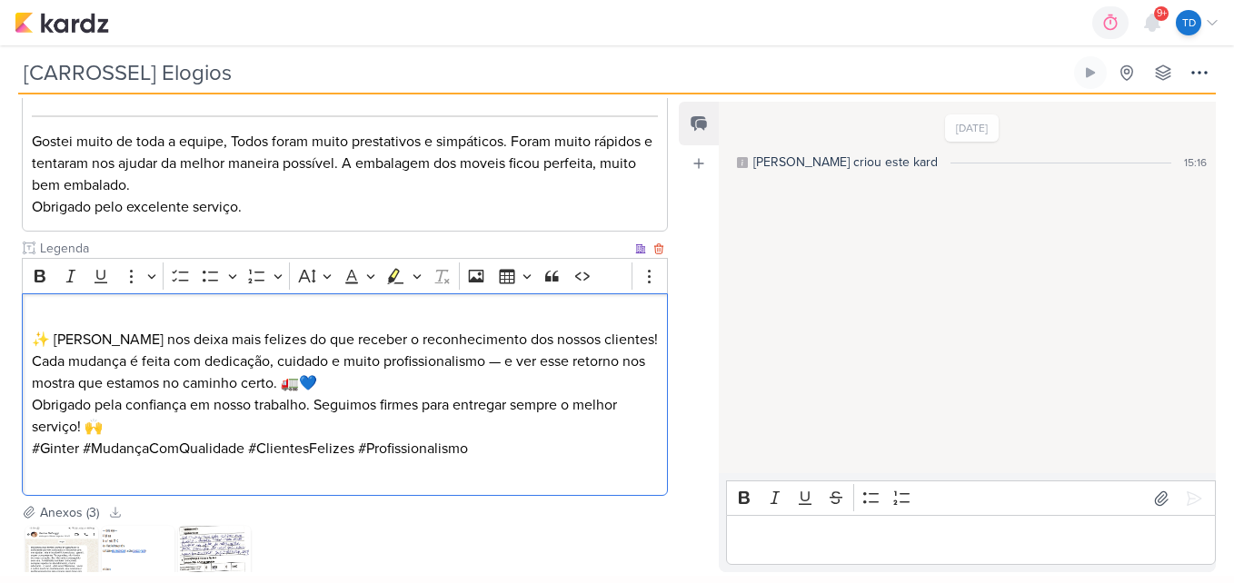
click at [32, 358] on p "✨ Nada nos deixa mais felizes do que receber o reconhecimento dos nossos client…" at bounding box center [345, 350] width 627 height 87
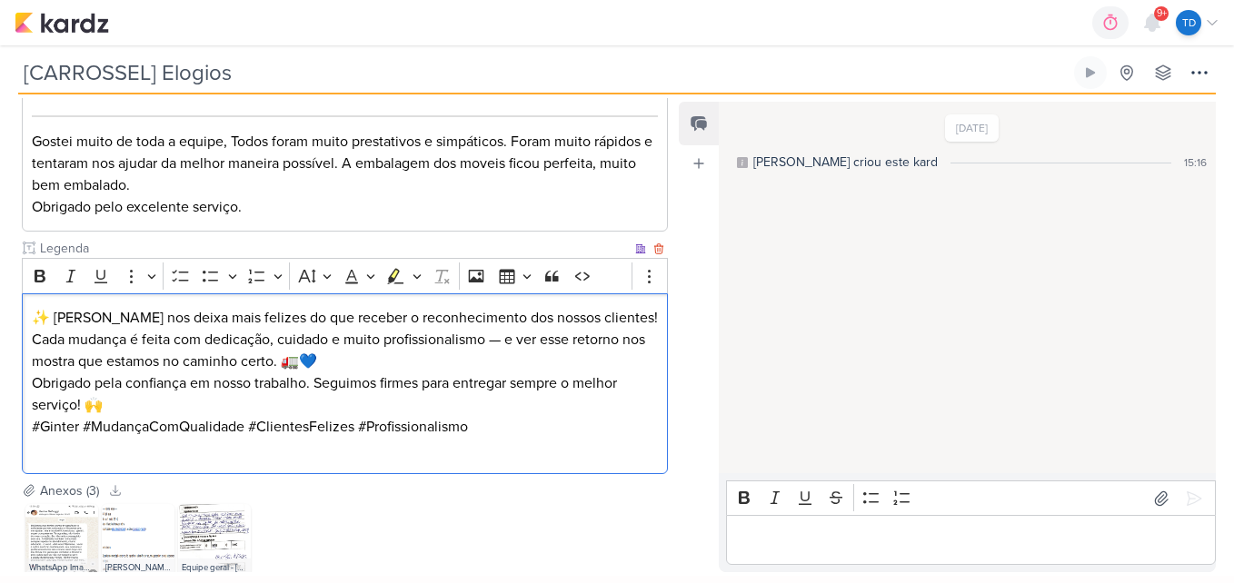
click at [506, 369] on p "✨ Nada nos deixa mais felizes do que receber o reconhecimento dos nossos client…" at bounding box center [345, 339] width 627 height 65
click at [601, 342] on p "✨ Nada nos deixa mais felizes do que receber o reconhecimento dos nossos client…" at bounding box center [345, 339] width 627 height 65
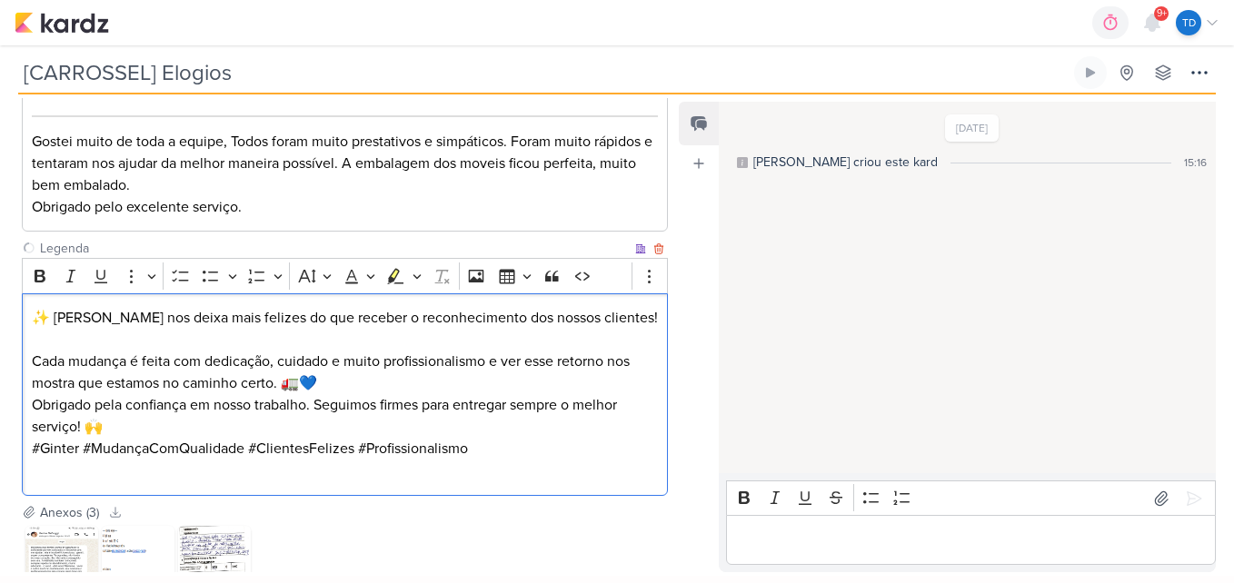
click at [342, 394] on p "⁠⁠⁠⁠⁠⁠⁠ Cada mudança é feita com dedicação, cuidado e muito profissionalismo e …" at bounding box center [345, 361] width 627 height 65
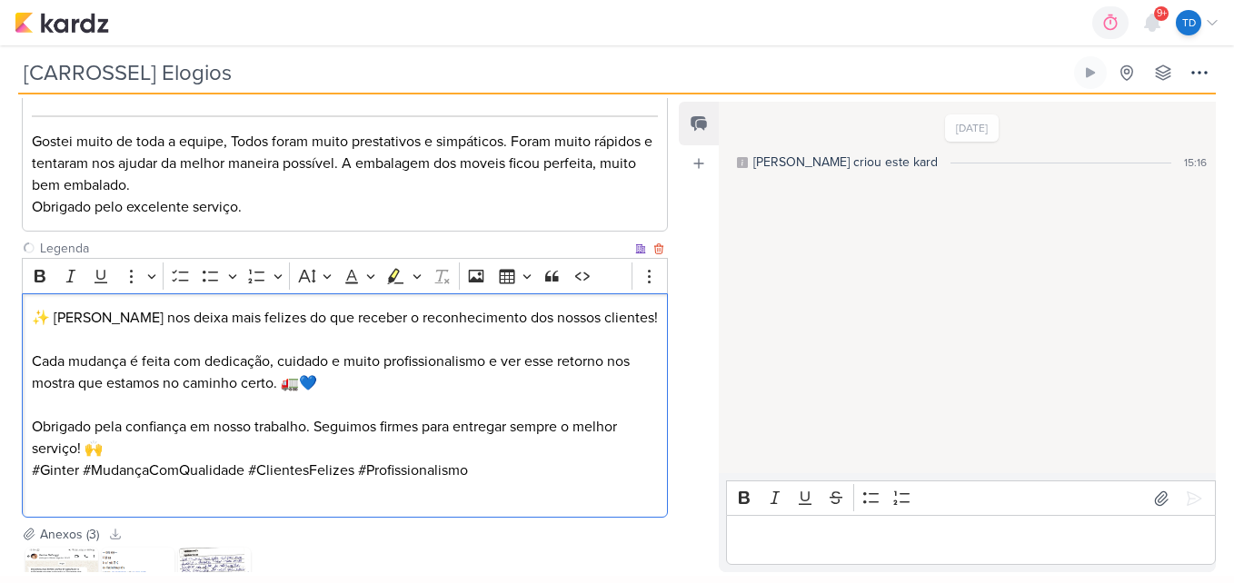
click at [302, 460] on p "Obrigado pela confiança em nosso trabalho. Seguimos firmes para entregar sempre…" at bounding box center [345, 438] width 627 height 44
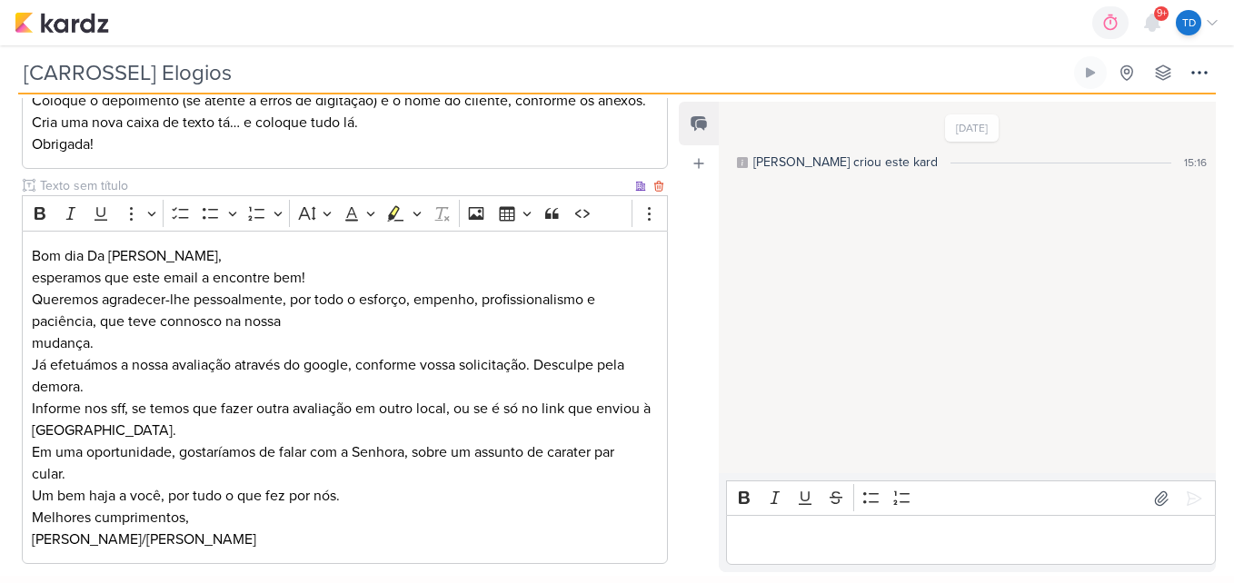
scroll to position [0, 0]
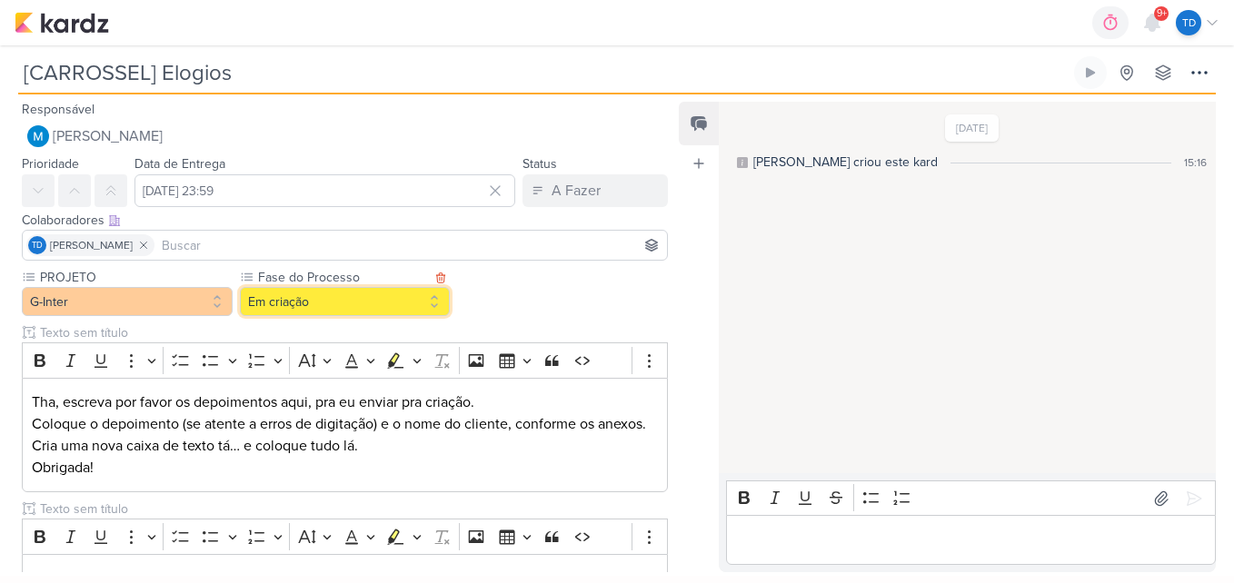
click at [419, 307] on button "Em criação" at bounding box center [345, 301] width 211 height 29
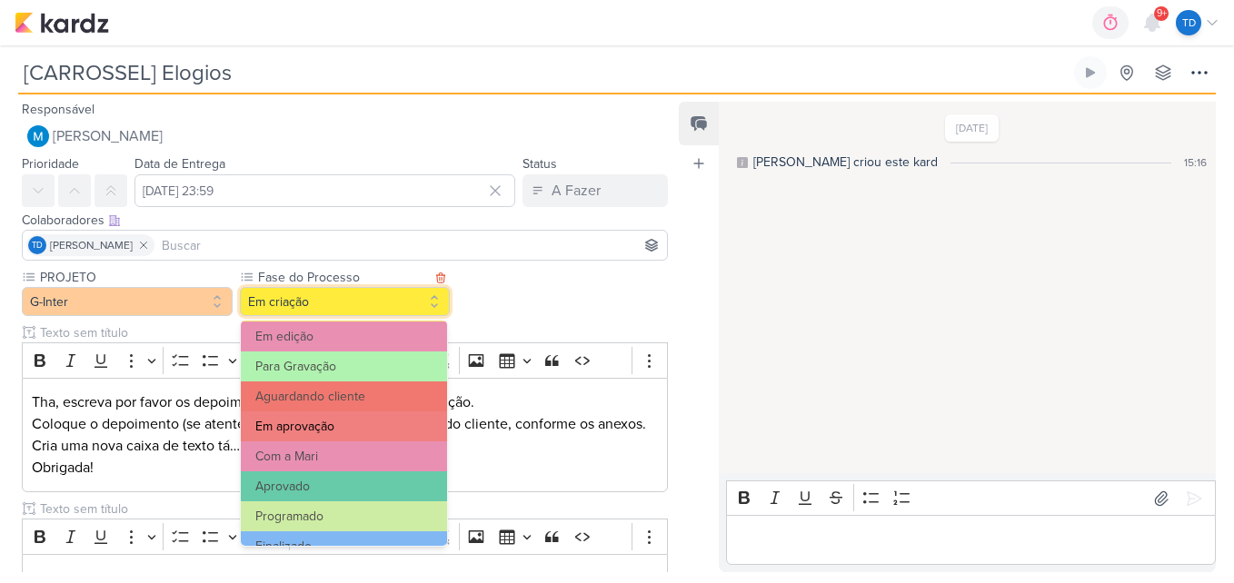
scroll to position [175, 0]
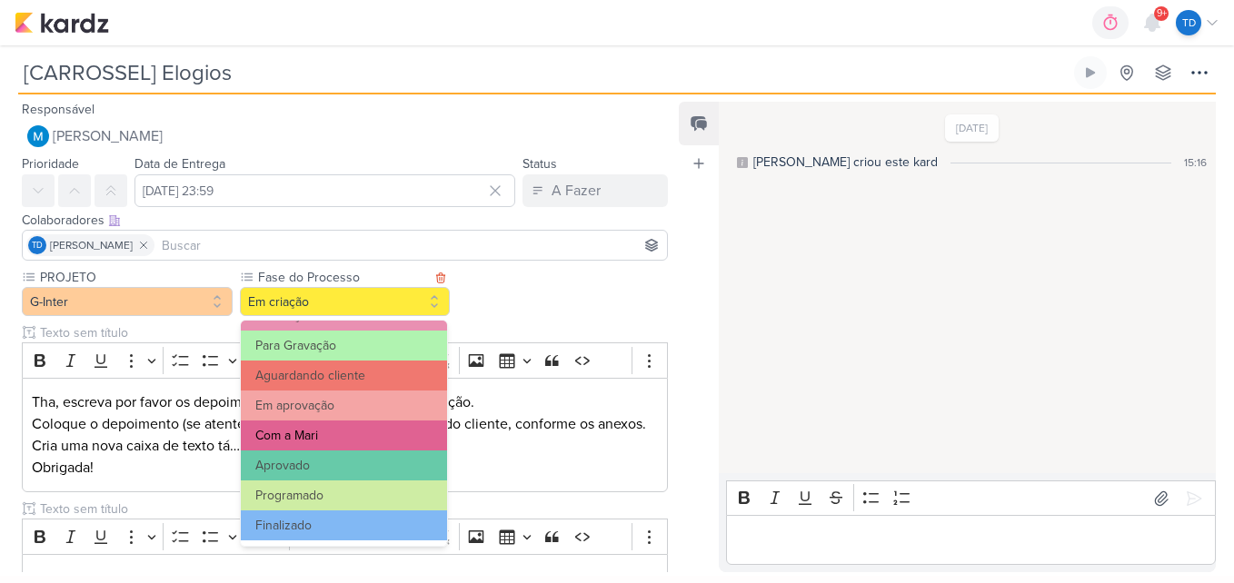
click at [364, 431] on button "Com a Mari" at bounding box center [344, 436] width 206 height 30
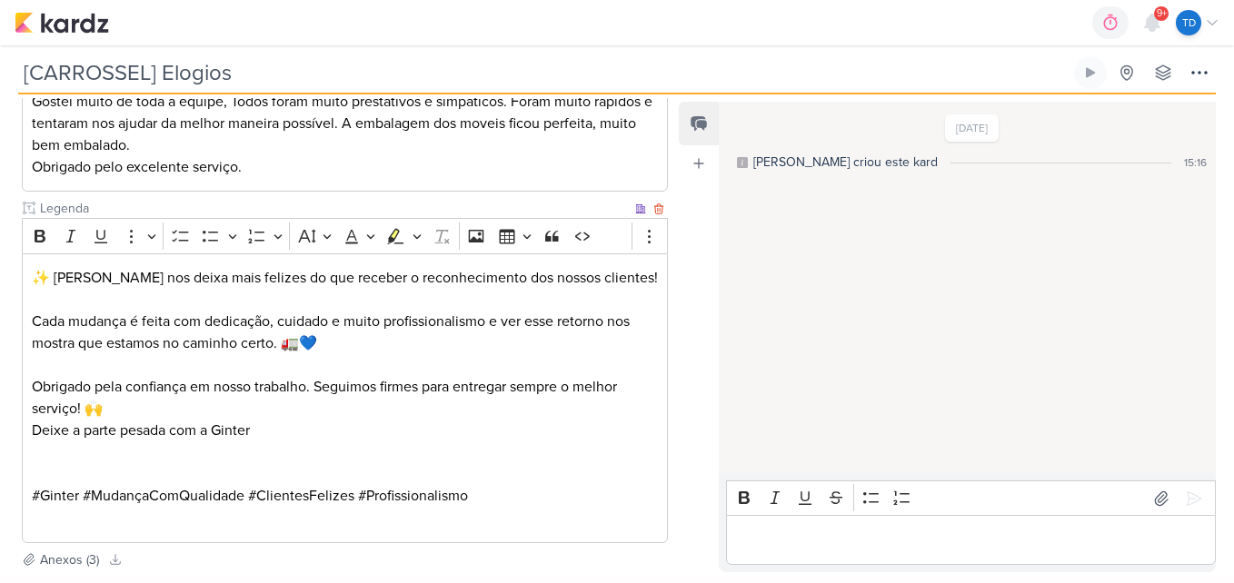
scroll to position [1472, 0]
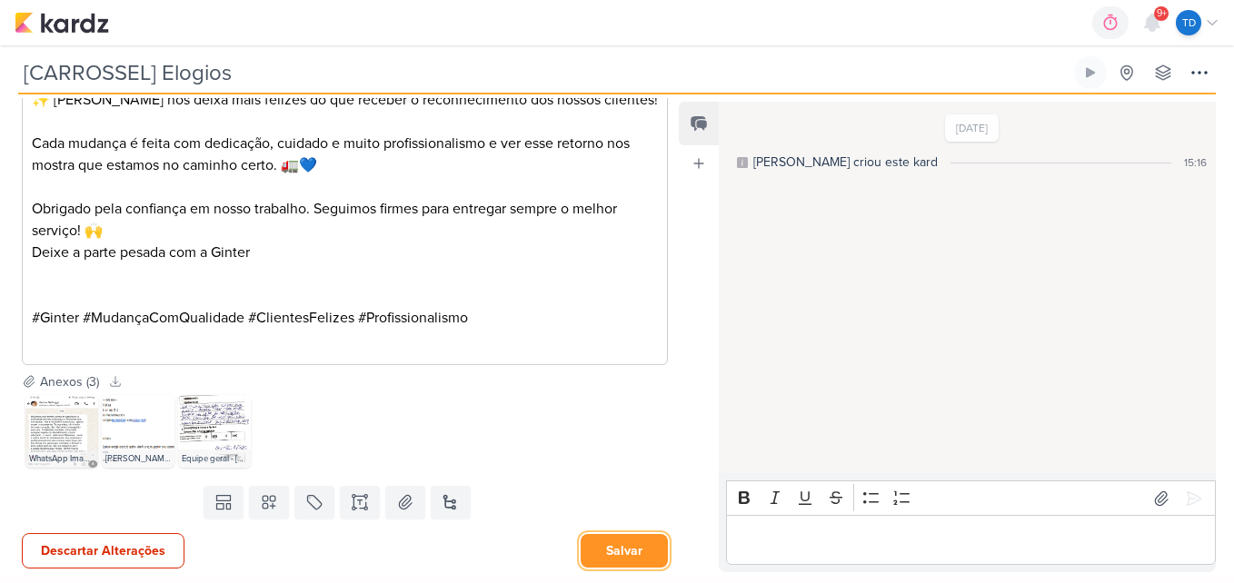
click at [626, 534] on button "Salvar" at bounding box center [623, 551] width 87 height 34
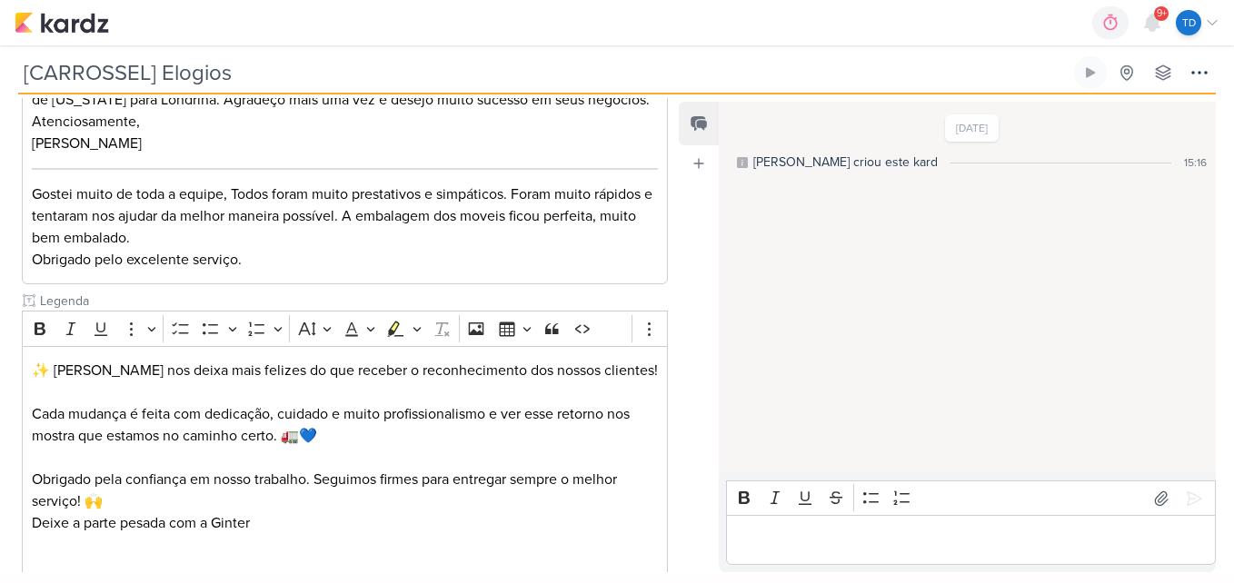
scroll to position [1106, 0]
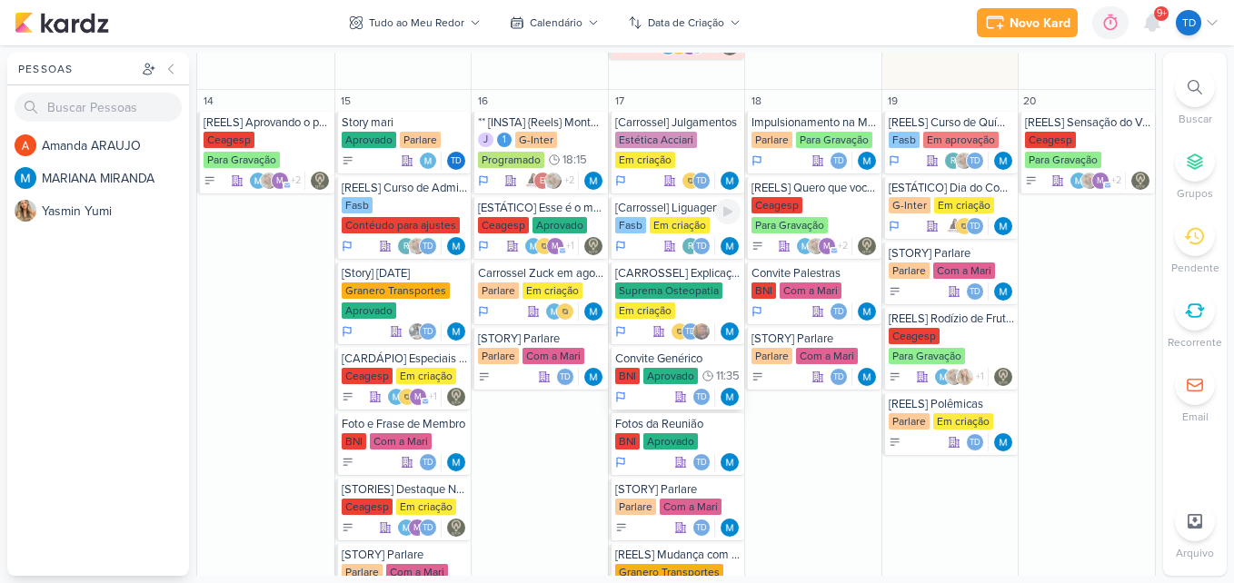
scroll to position [1181, 0]
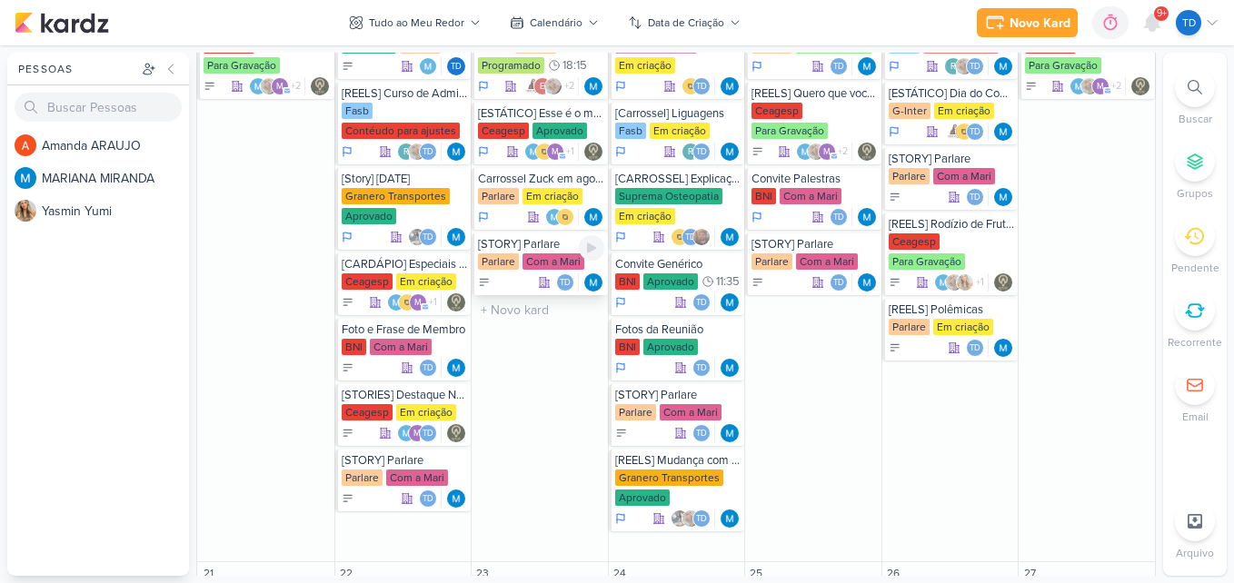
click at [541, 267] on div "Com a Mari" at bounding box center [553, 261] width 62 height 16
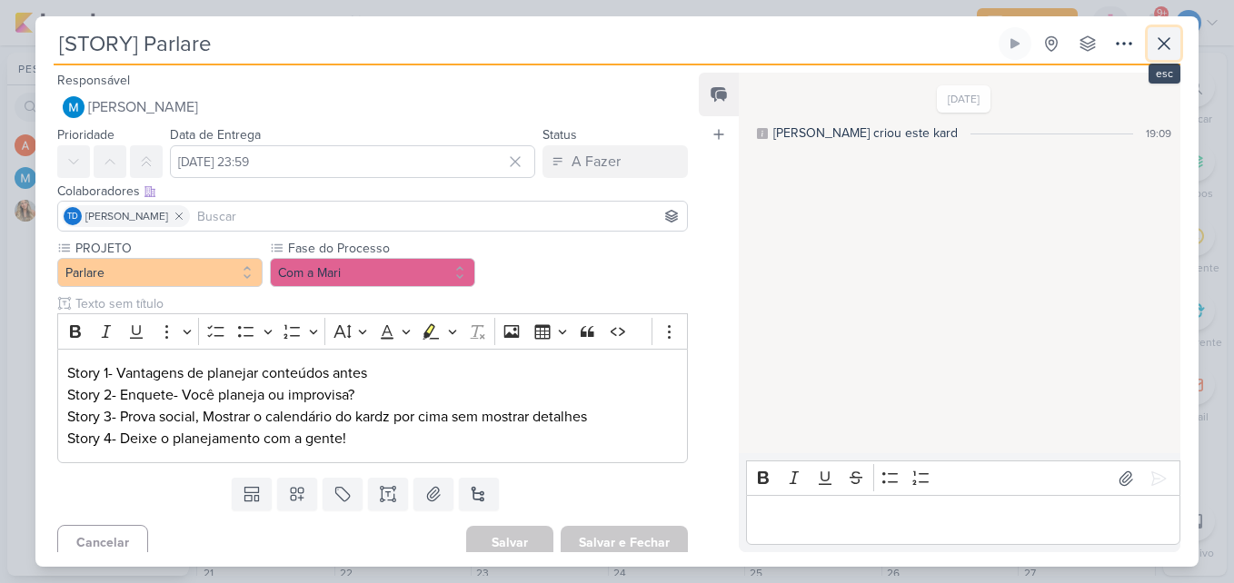
click at [1156, 55] on button at bounding box center [1163, 43] width 33 height 33
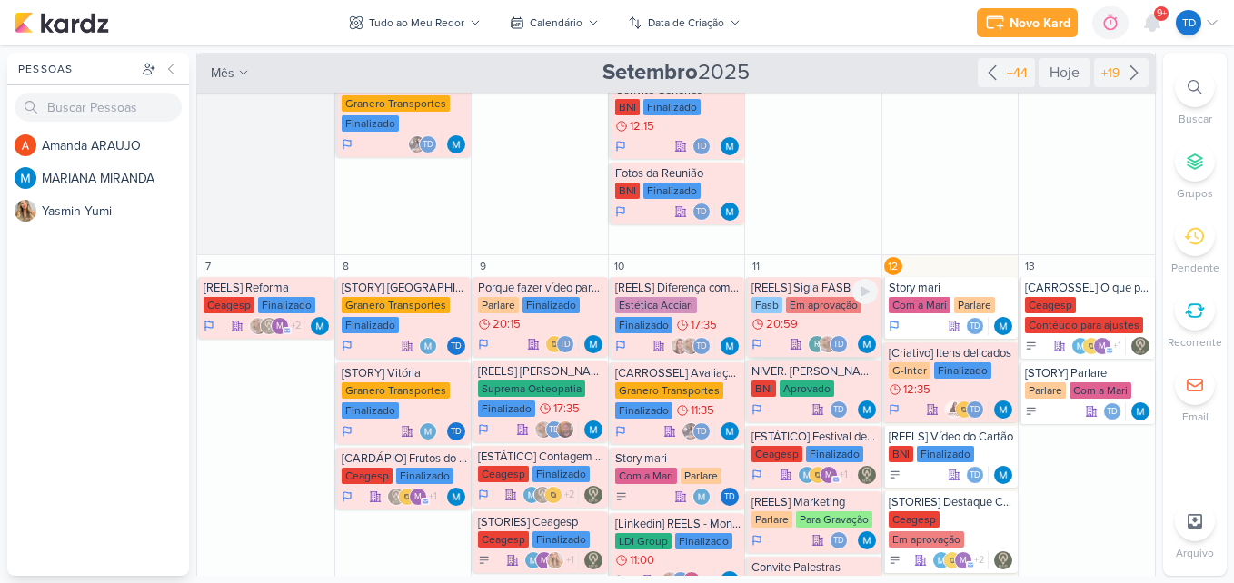
scroll to position [0, 0]
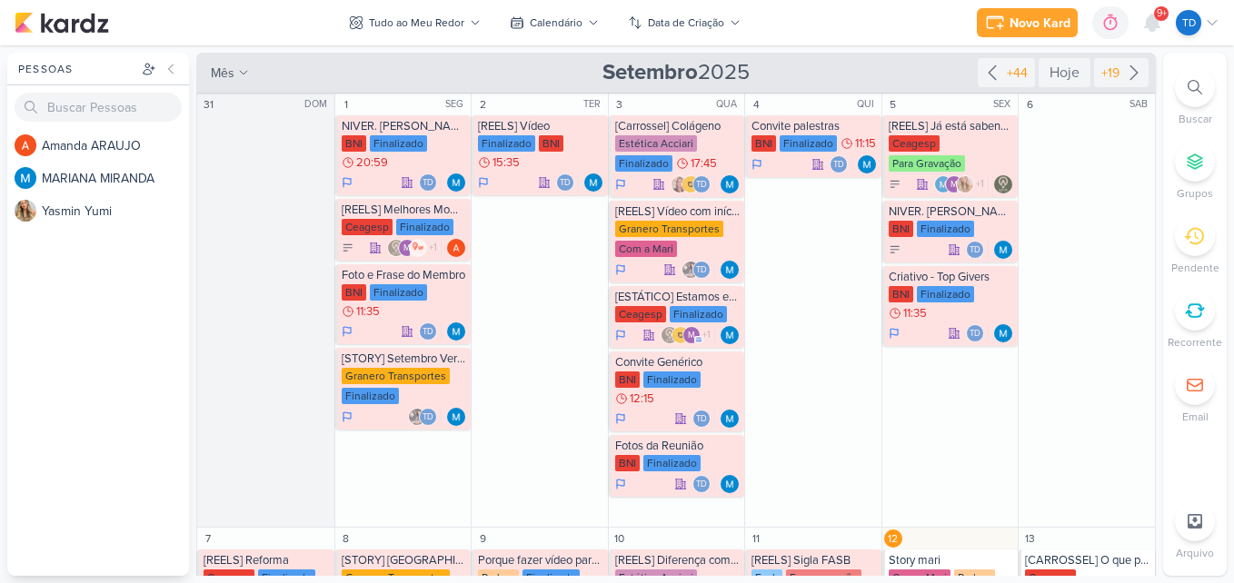
click at [1197, 95] on div at bounding box center [1195, 87] width 40 height 40
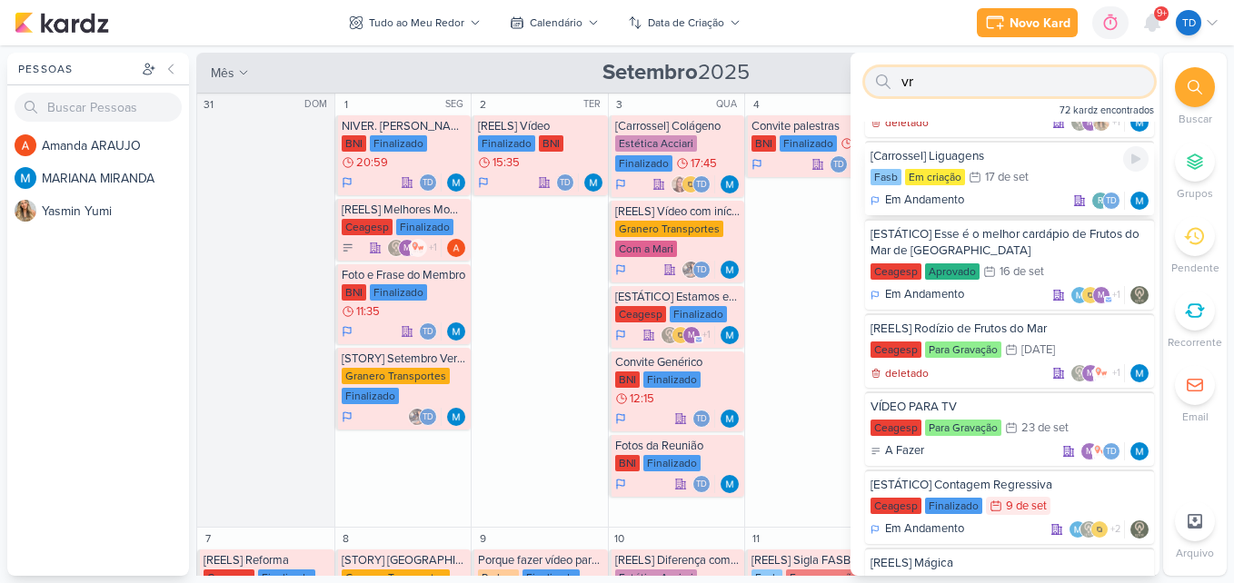
scroll to position [182, 0]
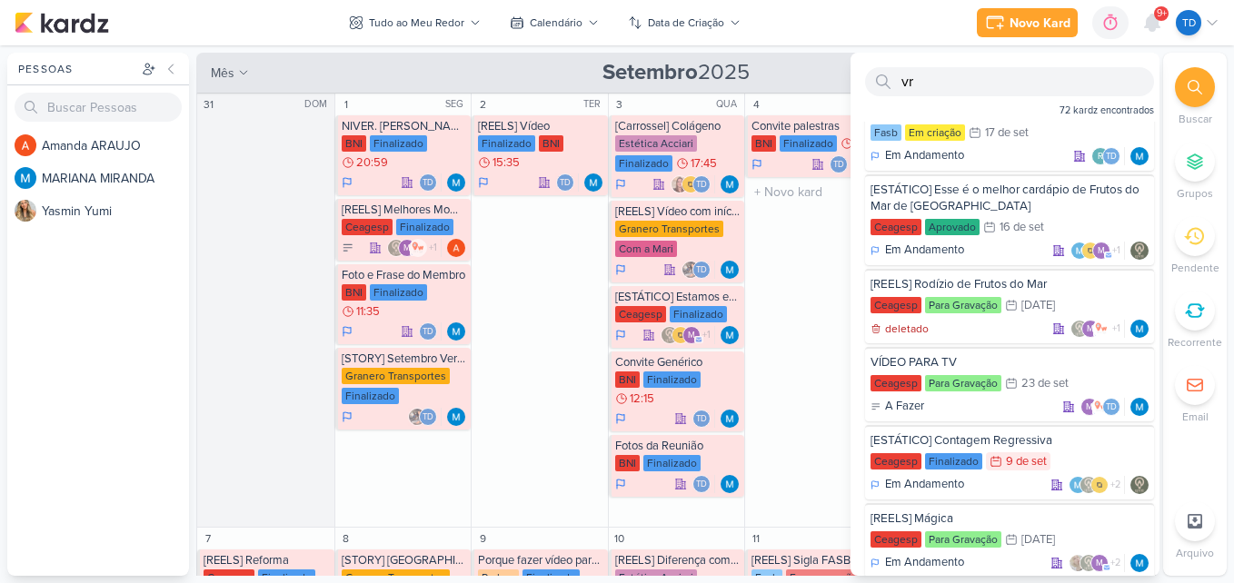
click at [768, 327] on div "4 QUI Convite palestras BNI Finalizado 11:15 Td" at bounding box center [812, 311] width 137 height 434
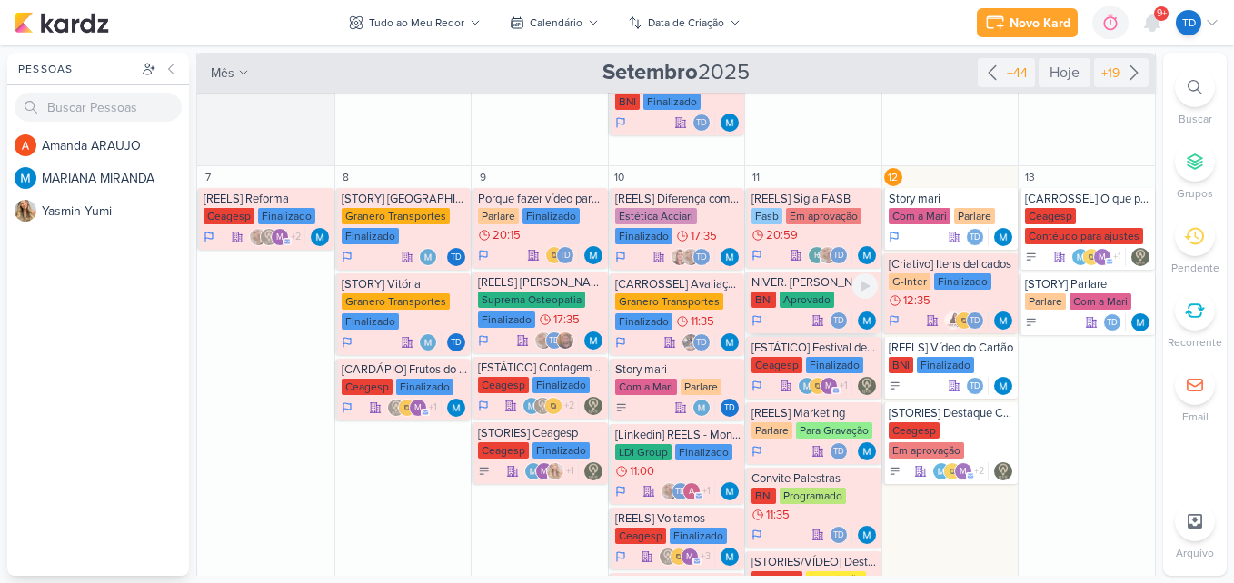
scroll to position [363, 0]
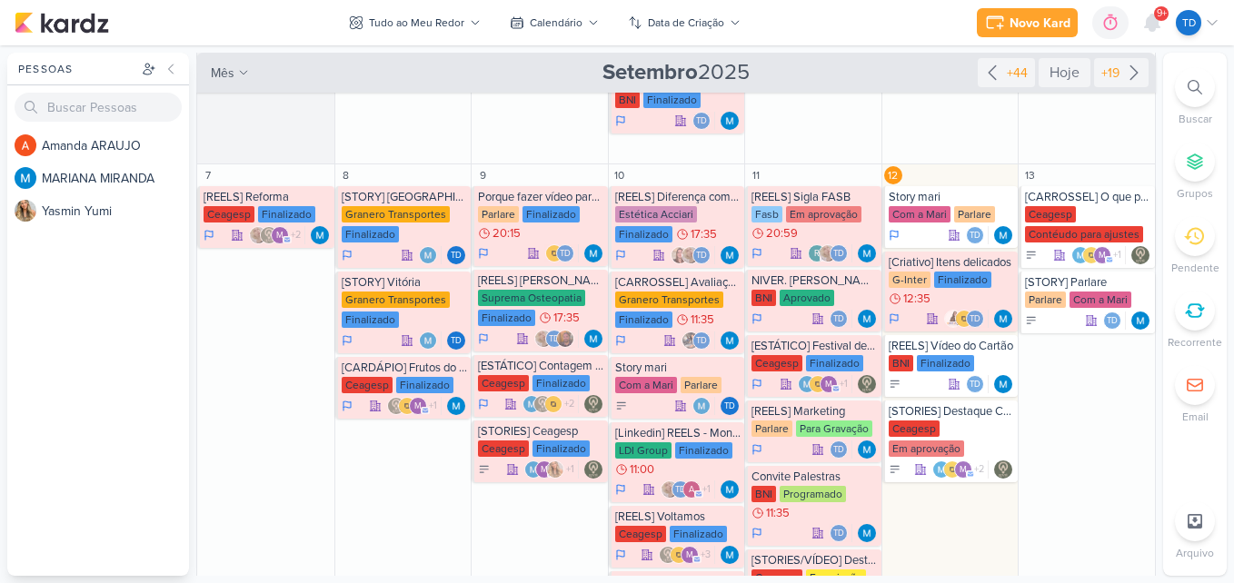
click at [1175, 84] on div at bounding box center [1195, 87] width 40 height 40
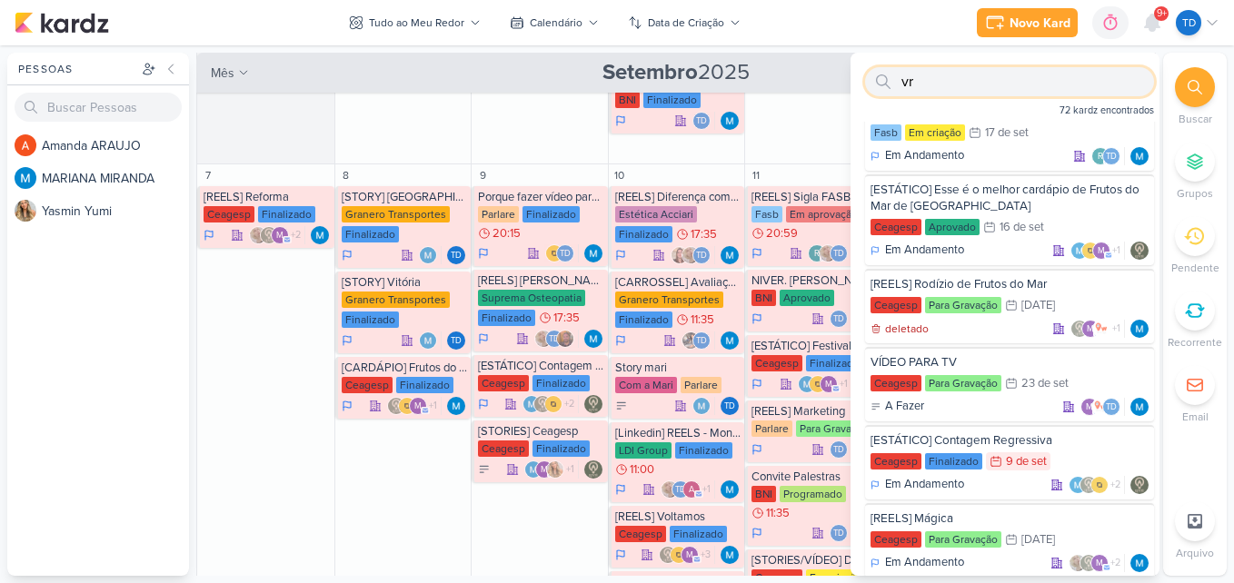
type input "="
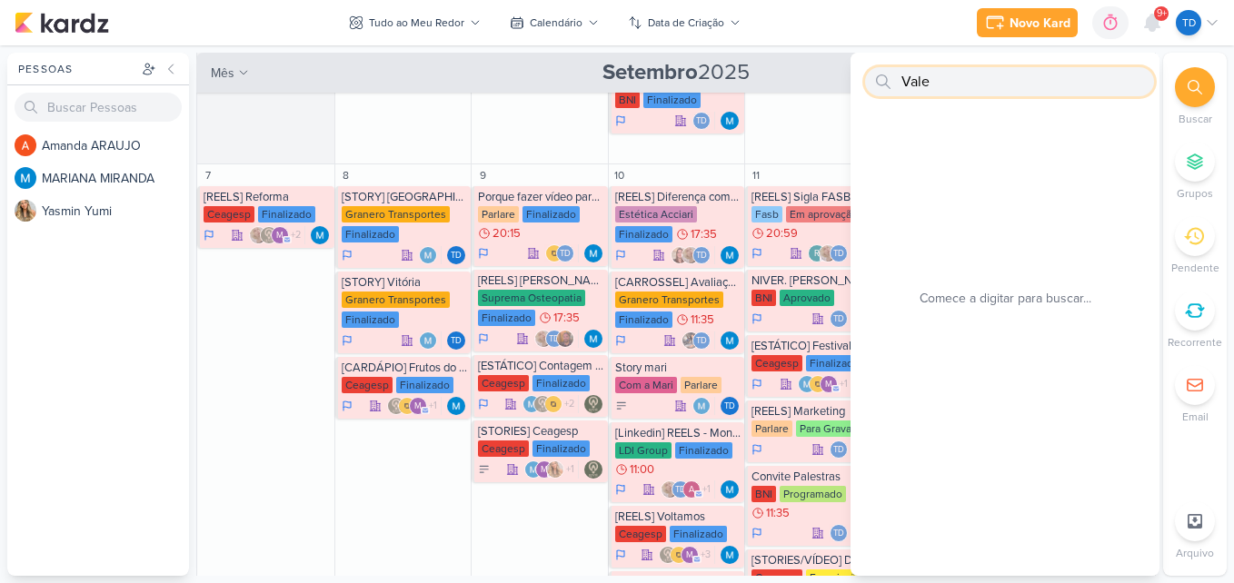
scroll to position [0, 0]
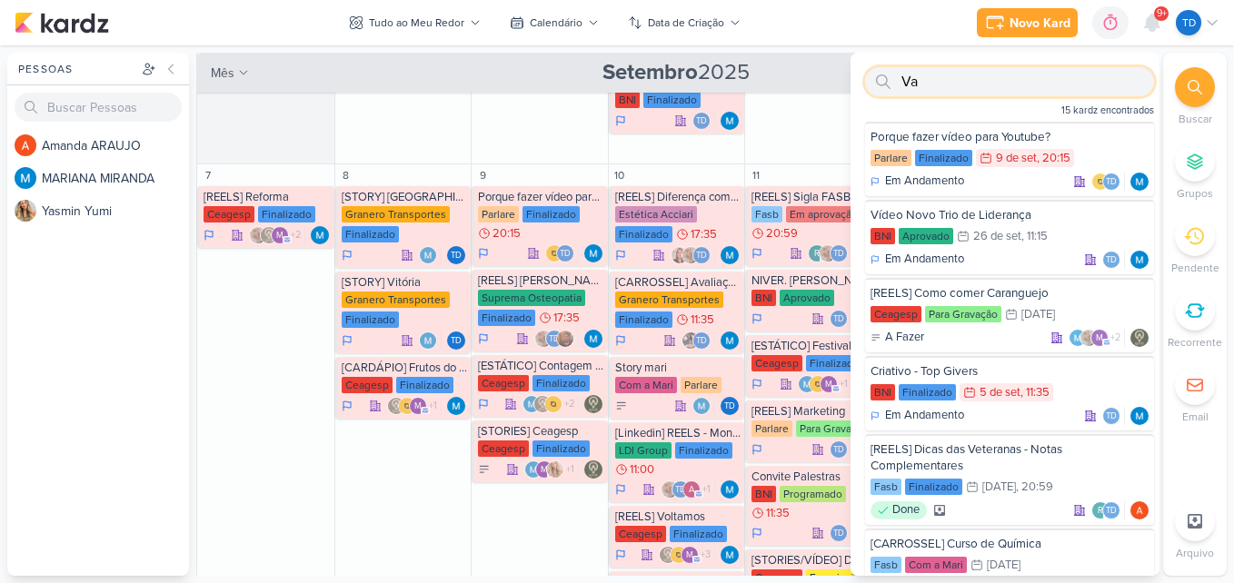
type input "V"
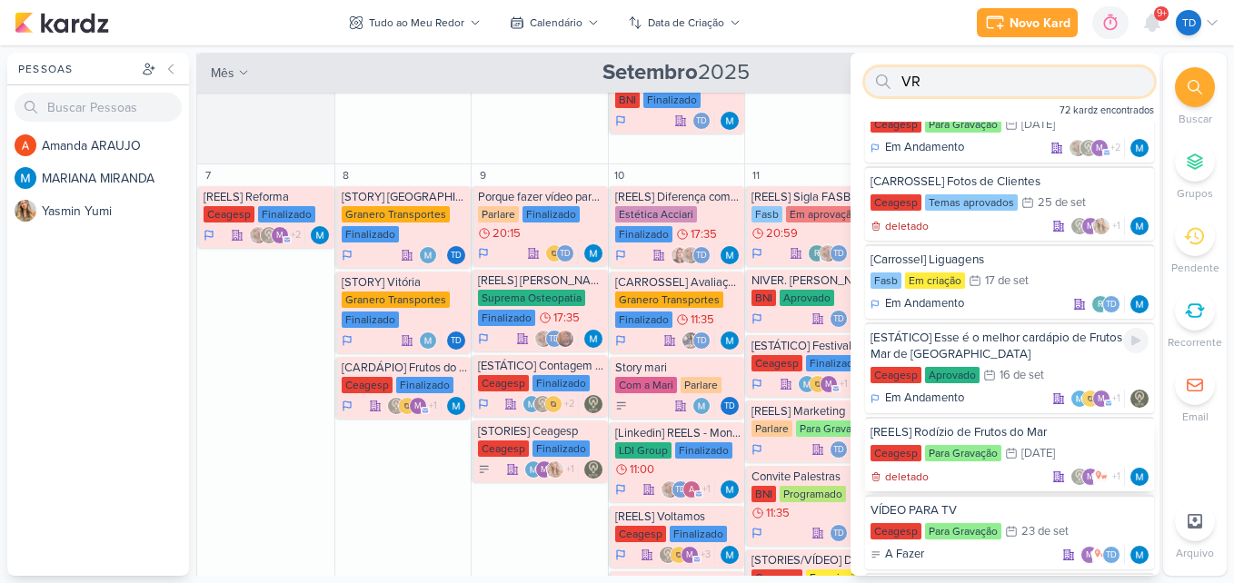
scroll to position [91, 0]
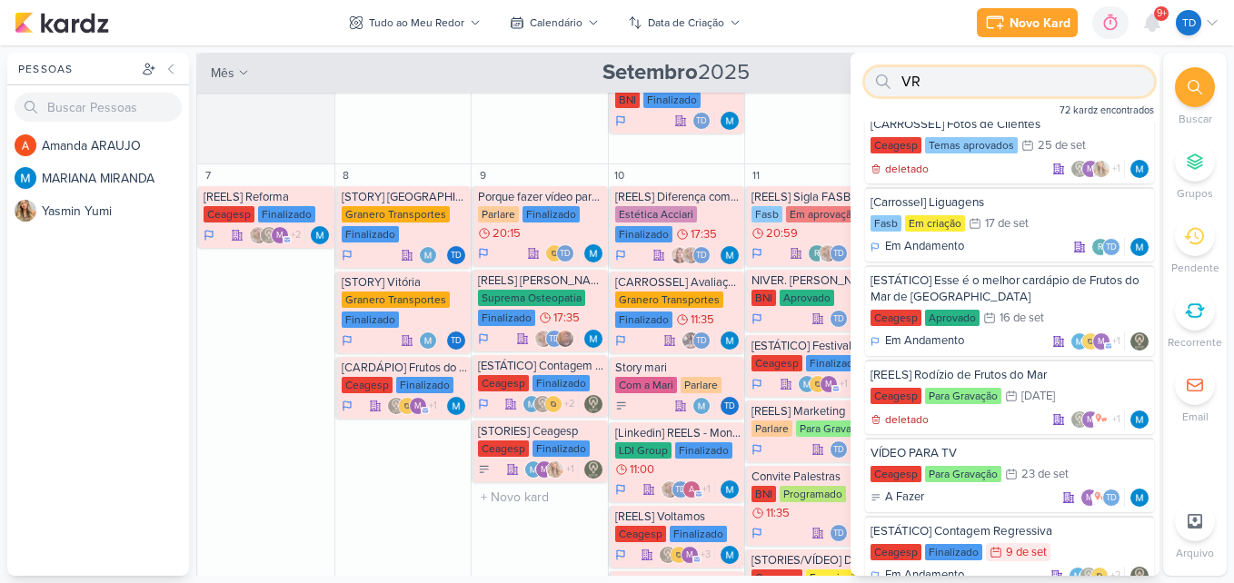
type input "VR"
click at [569, 521] on div "9 Porque fazer vídeo para Youtube? Parlare Finalizado 20:15 Td" at bounding box center [539, 488] width 137 height 649
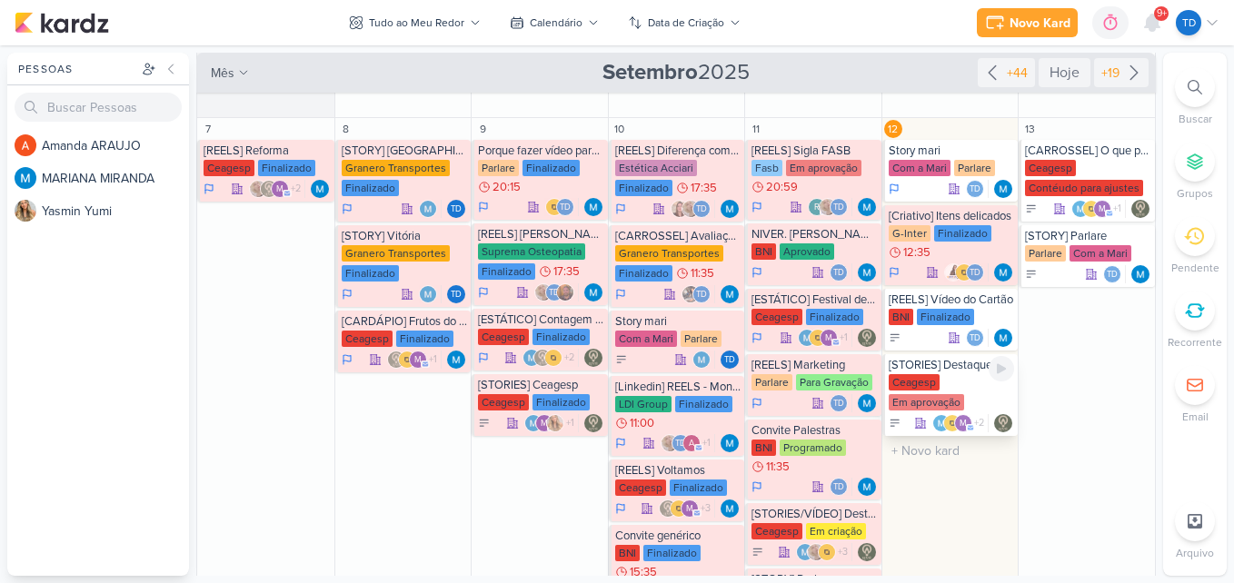
scroll to position [402, 0]
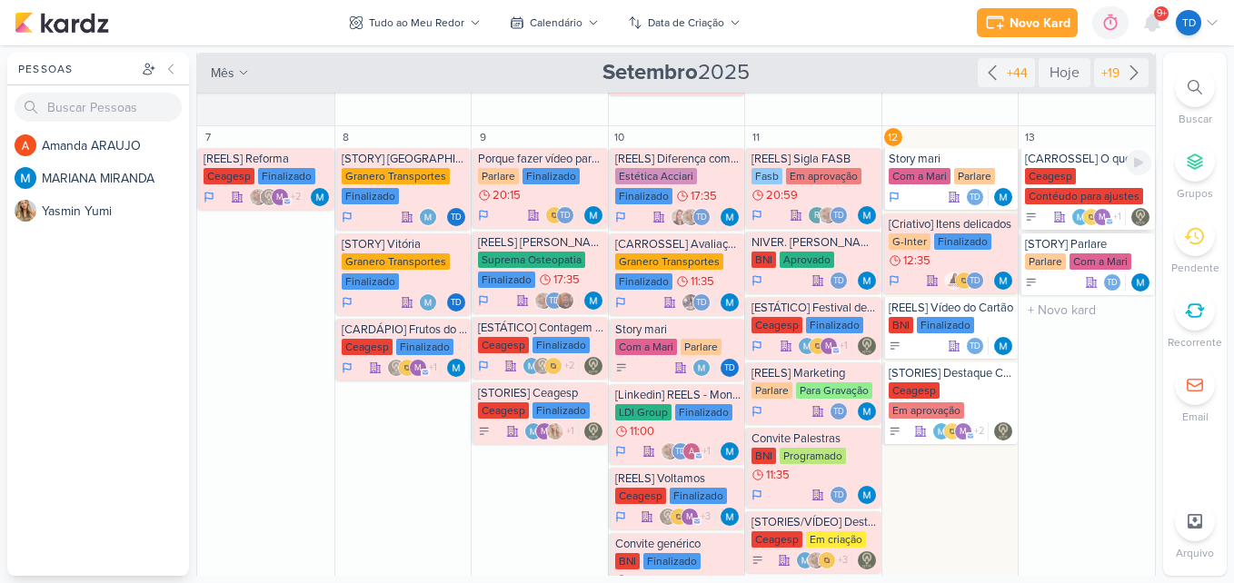
click at [1079, 171] on div "Ceagesp Contéudo para ajustes" at bounding box center [1088, 187] width 126 height 38
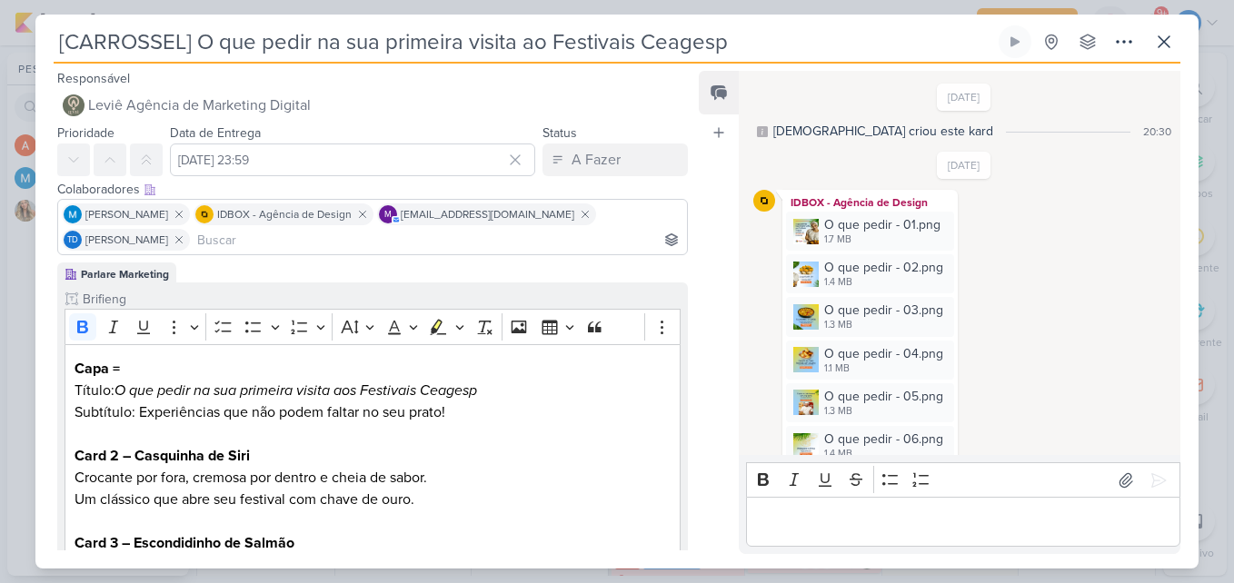
scroll to position [261, 0]
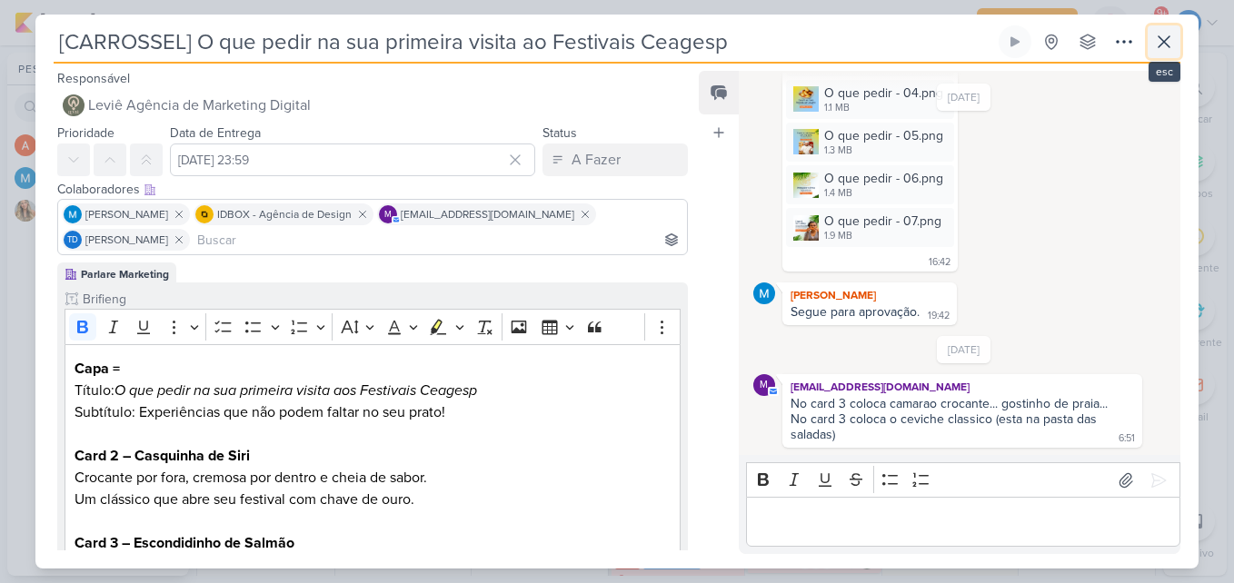
click at [1171, 38] on icon at bounding box center [1164, 42] width 22 height 22
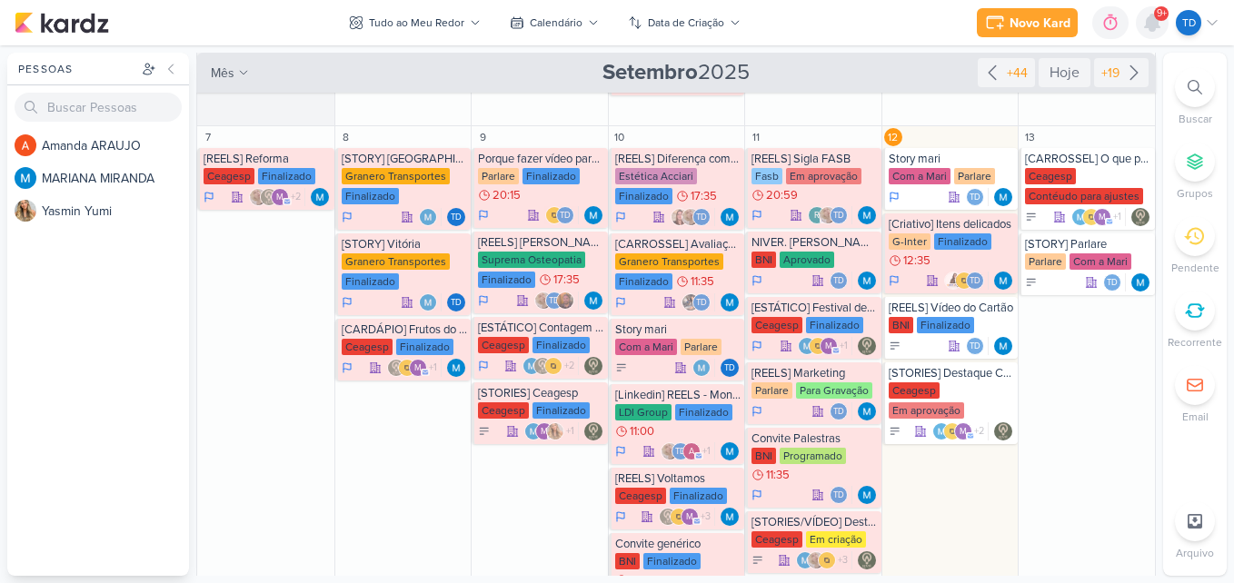
click at [1153, 9] on div at bounding box center [1152, 22] width 33 height 33
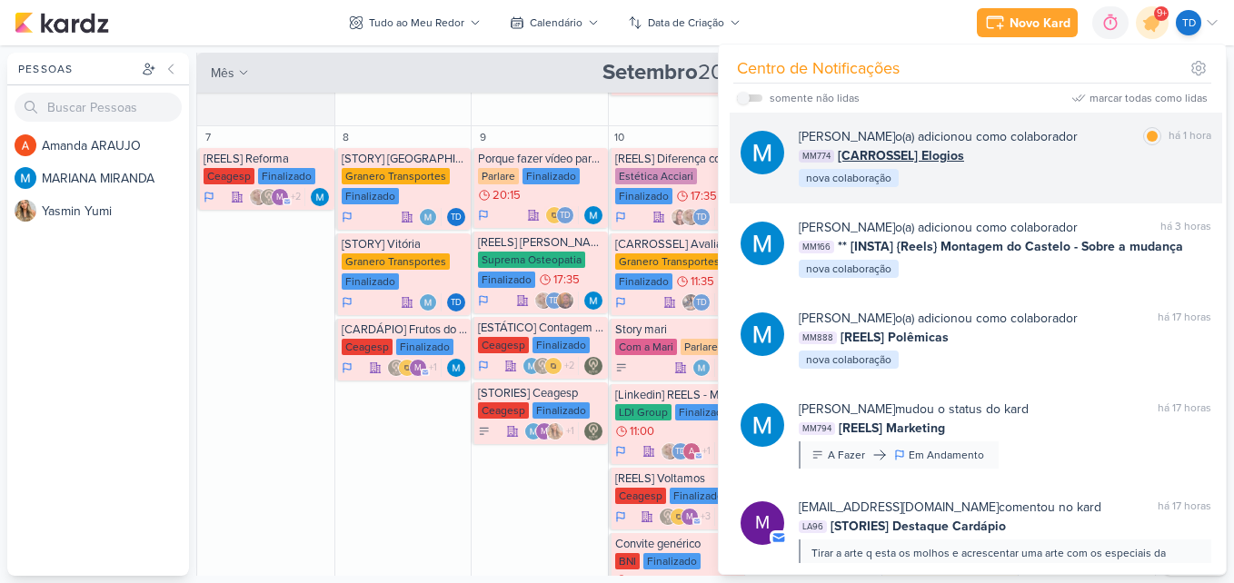
click at [1106, 176] on div "MARIANA MIRANDA o(a) adicionou como colaborador marcar como lida há 1 hora MM77…" at bounding box center [1004, 158] width 412 height 62
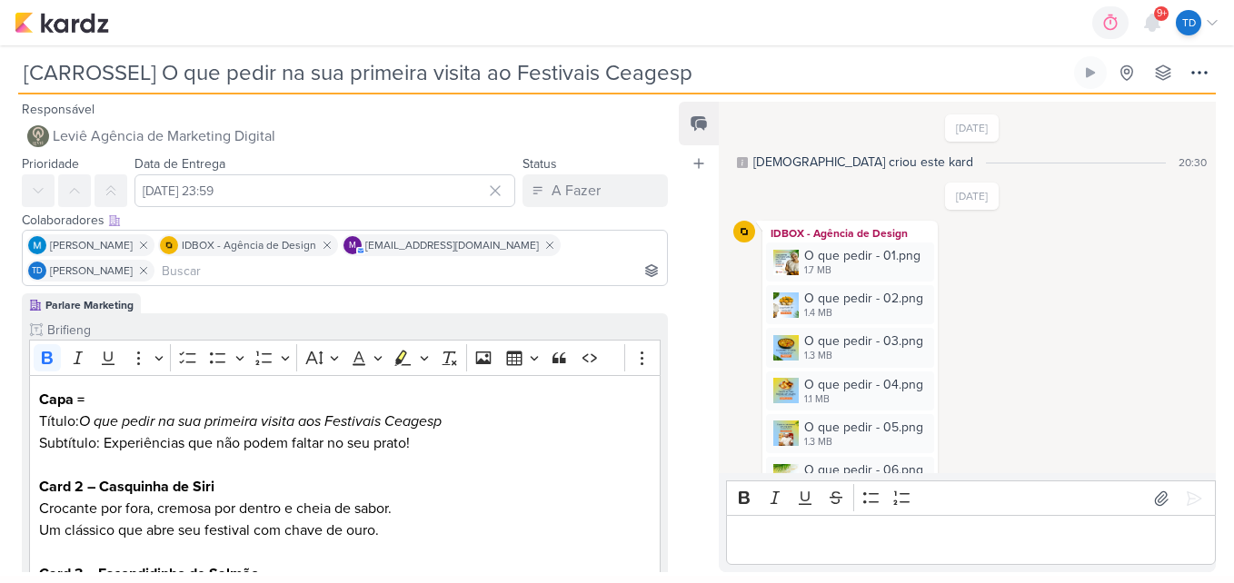
scroll to position [258, 0]
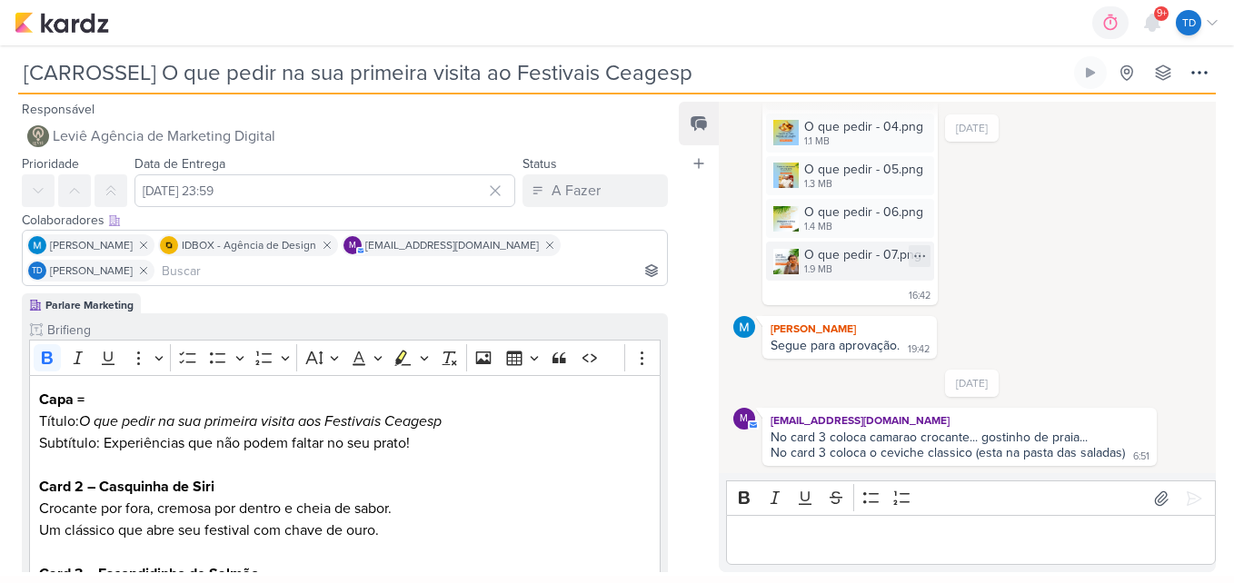
click at [808, 263] on div "1.9 MB" at bounding box center [862, 270] width 117 height 15
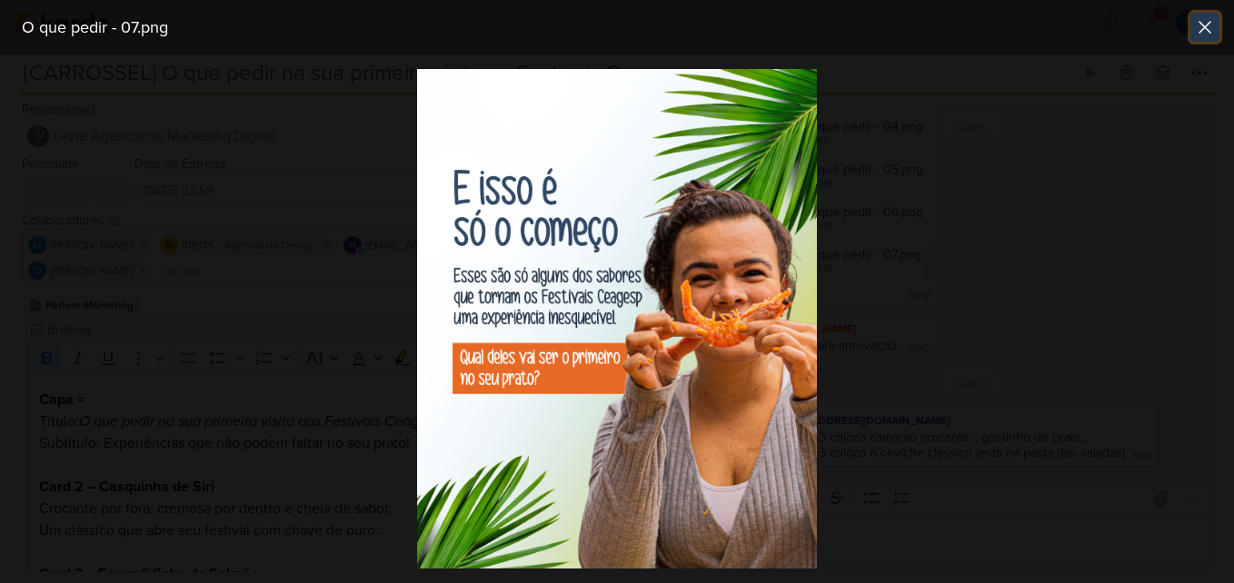
click at [1205, 35] on icon at bounding box center [1205, 27] width 22 height 22
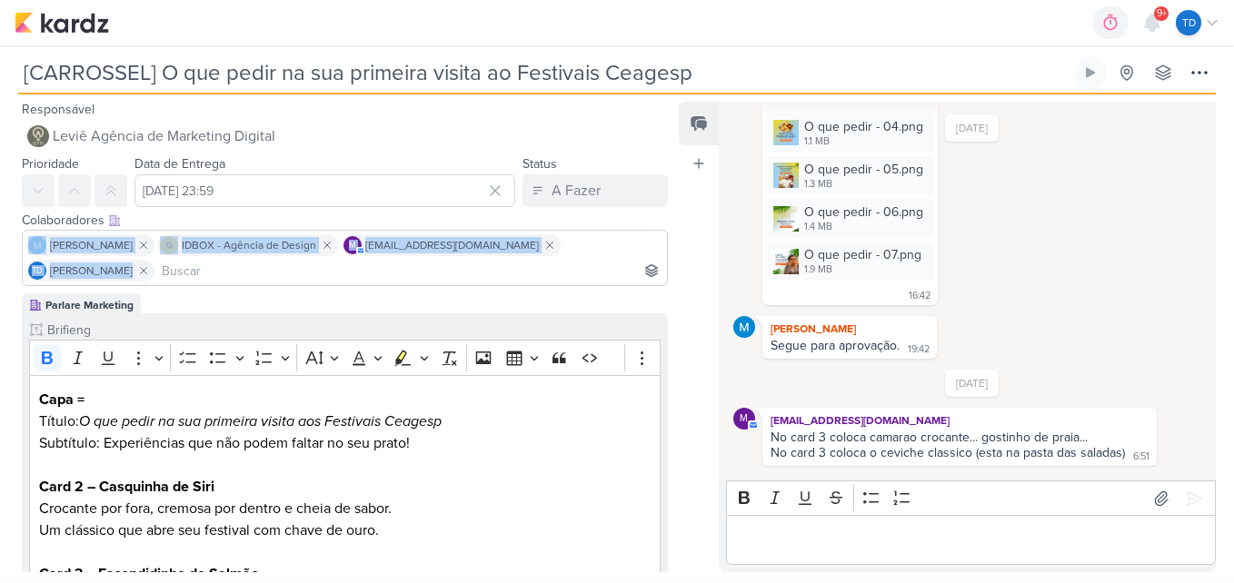
drag, startPoint x: 409, startPoint y: 213, endPoint x: 521, endPoint y: 277, distance: 129.8
click at [507, 273] on div "Colaboradores Este kard pode ser visível a usuários da sua organização Este kar…" at bounding box center [337, 250] width 675 height 86
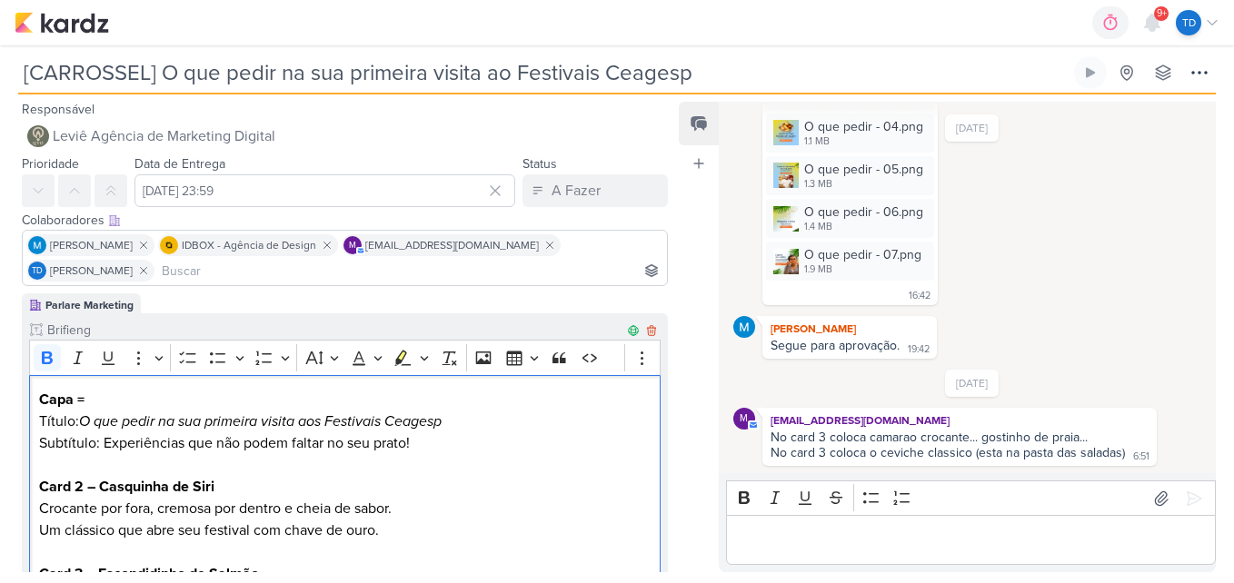
click at [565, 487] on p "Card 2 – Casquinha de Siri Crocante por fora, cremosa por dentro e cheia de sab…" at bounding box center [345, 508] width 612 height 65
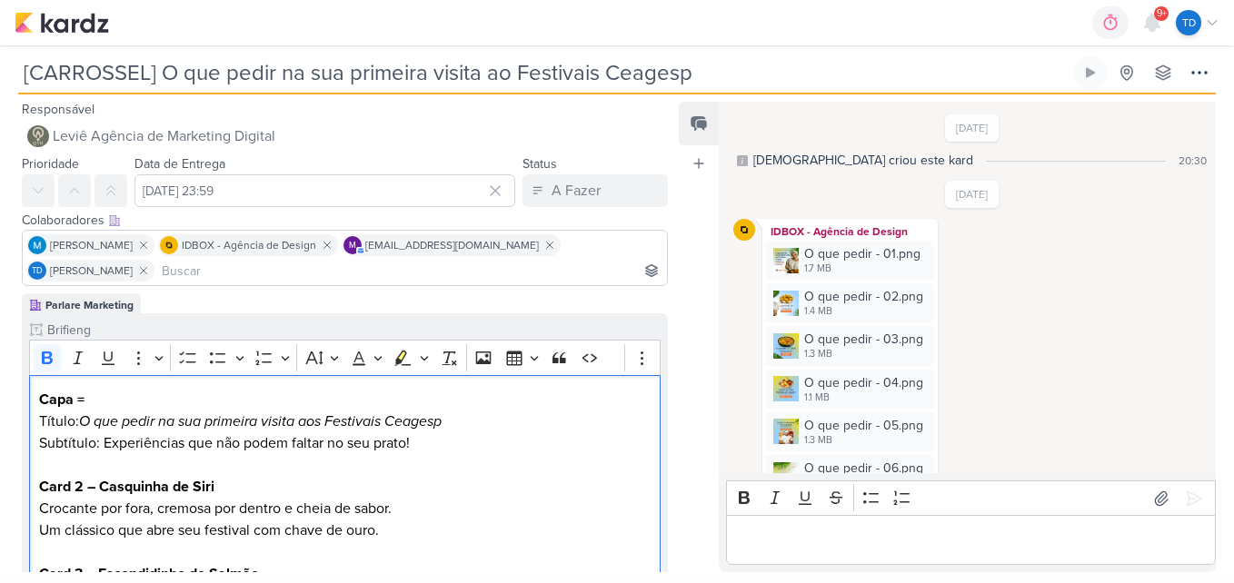
scroll to position [0, 0]
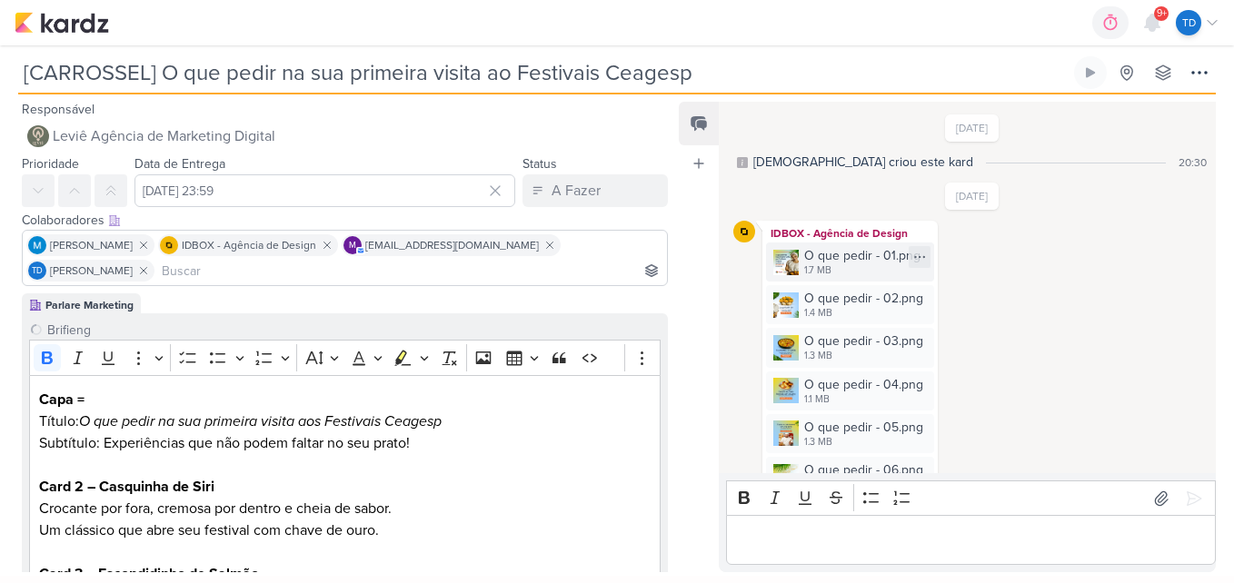
click at [801, 263] on div "O que pedir - 01.png 1.7 MB" at bounding box center [850, 262] width 168 height 39
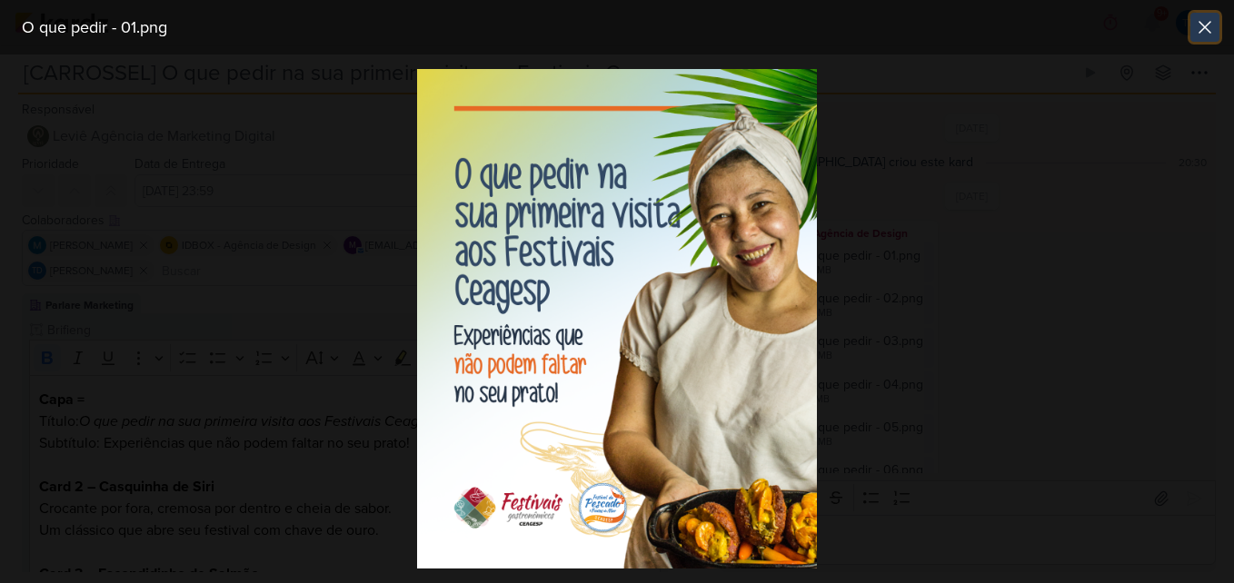
click at [1199, 31] on icon at bounding box center [1205, 27] width 22 height 22
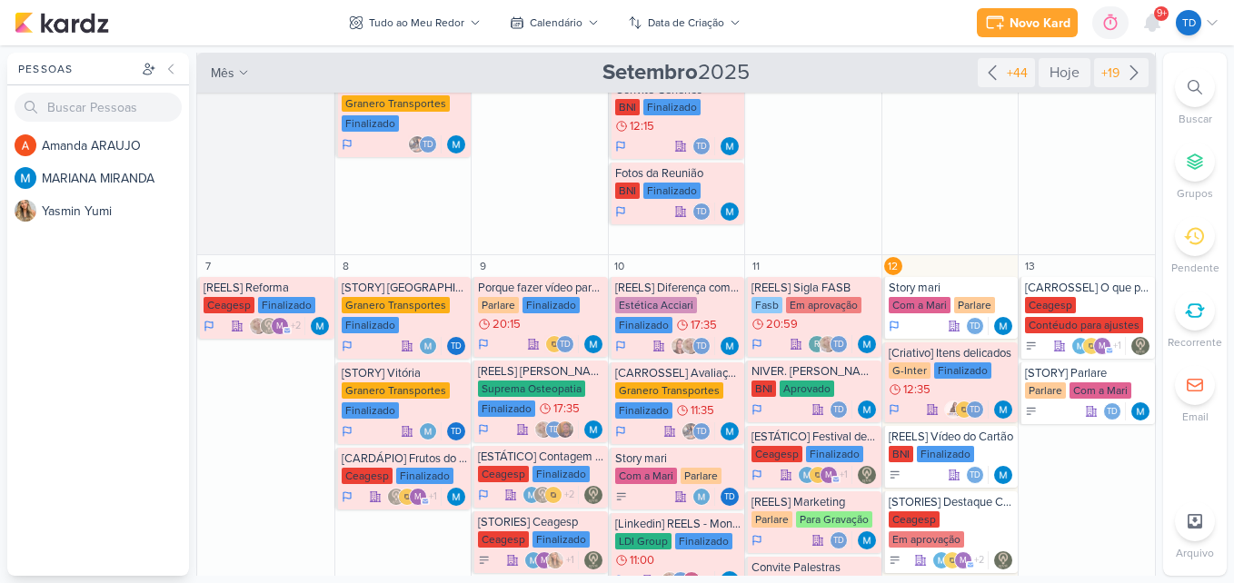
scroll to position [454, 0]
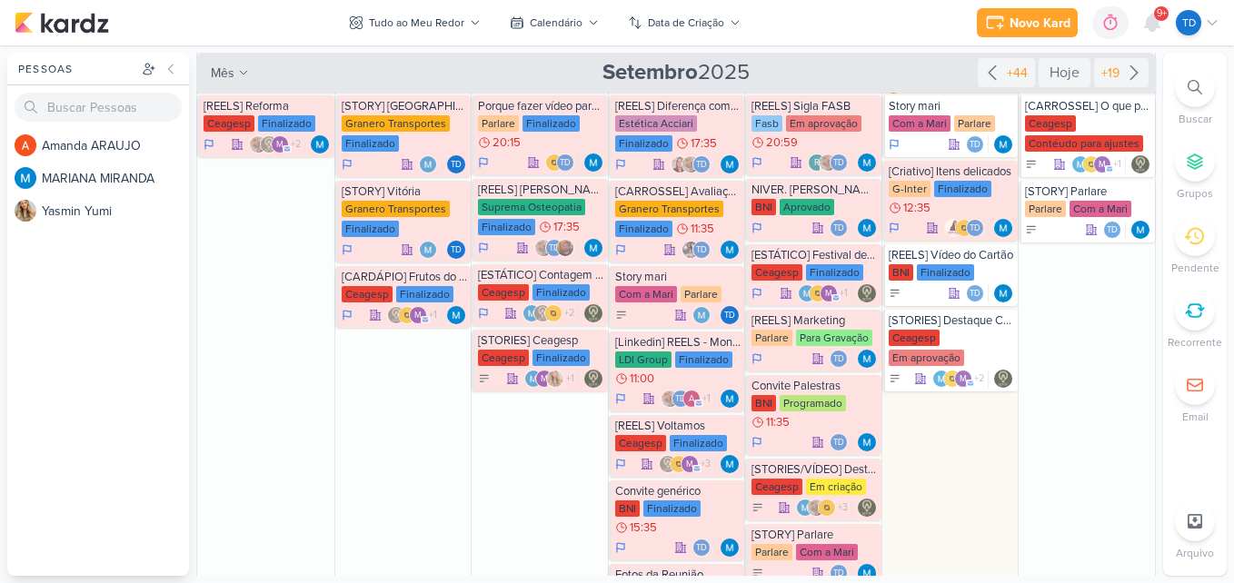
click at [1168, 11] on div "Novo Kard Ctrl + k 0h0m Sessão desligada... Hoje 0h0m Semana 0h0m Mês 0h0m Nenh…" at bounding box center [1098, 22] width 243 height 33
click at [1158, 23] on icon at bounding box center [1152, 23] width 15 height 16
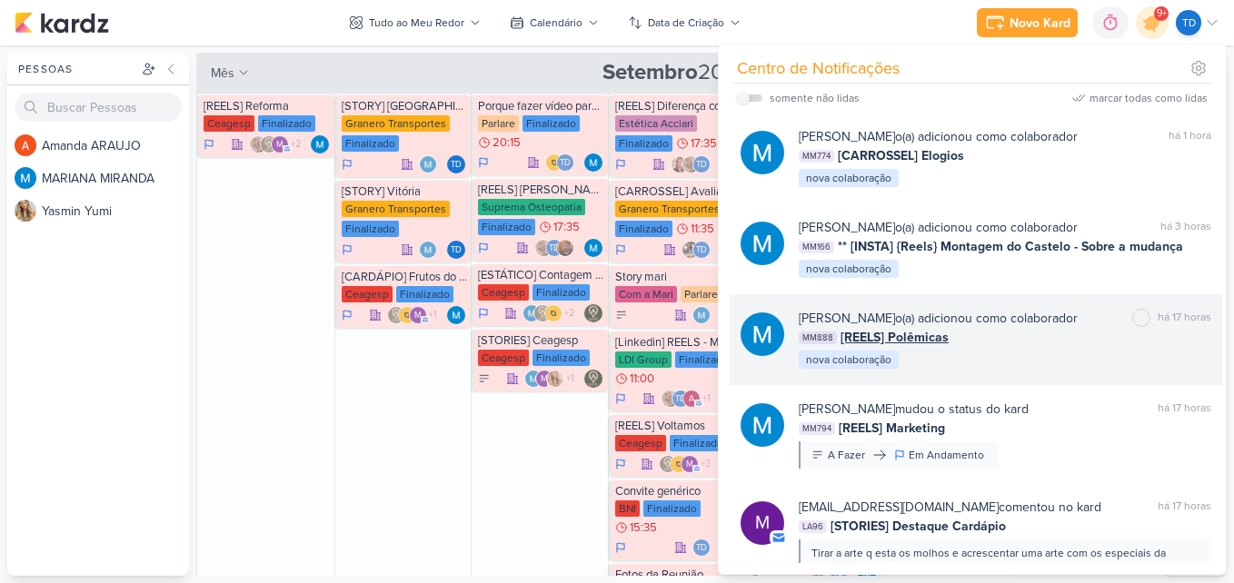
click at [1017, 352] on div "MARIANA MIRANDA o(a) adicionou como colaborador marcar como não lida há 17 hora…" at bounding box center [1004, 340] width 412 height 62
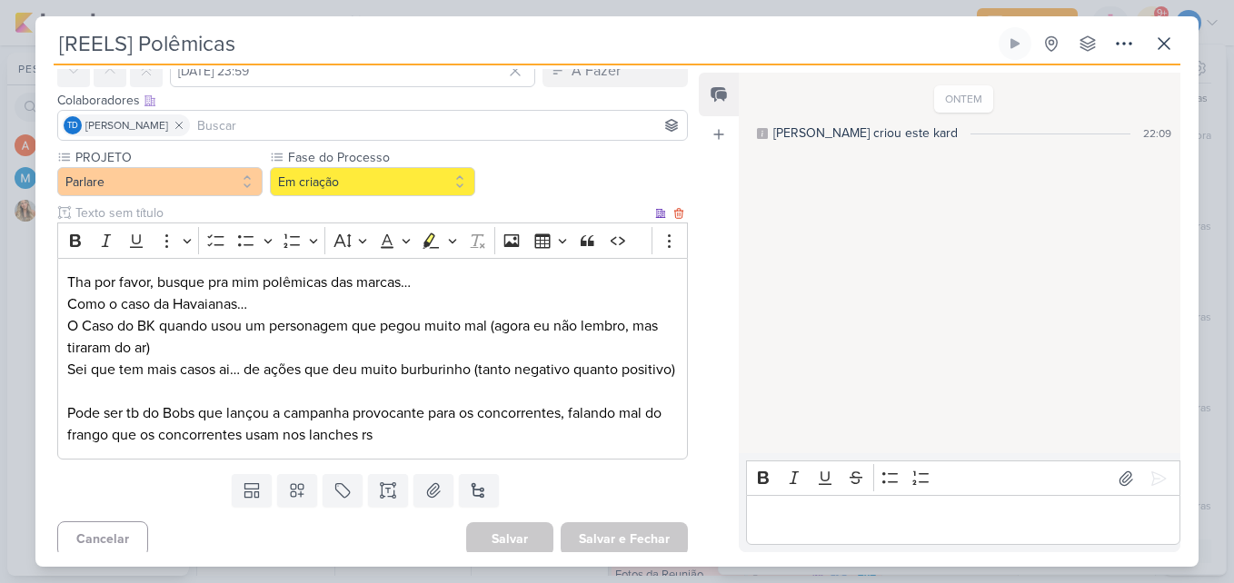
scroll to position [121, 0]
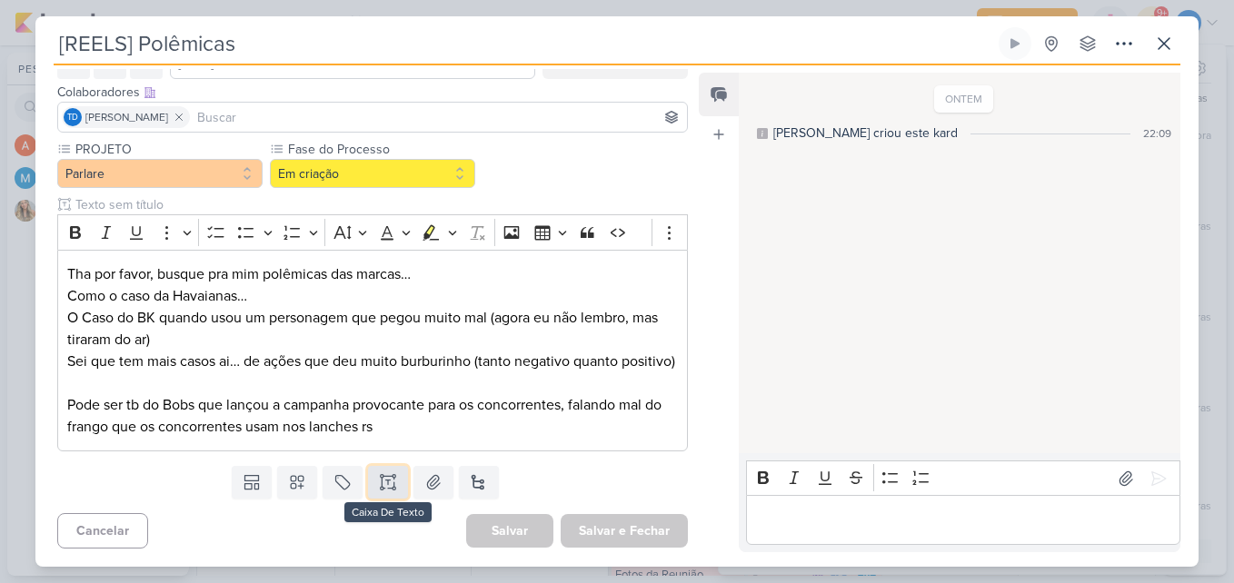
click at [396, 479] on button at bounding box center [388, 482] width 40 height 33
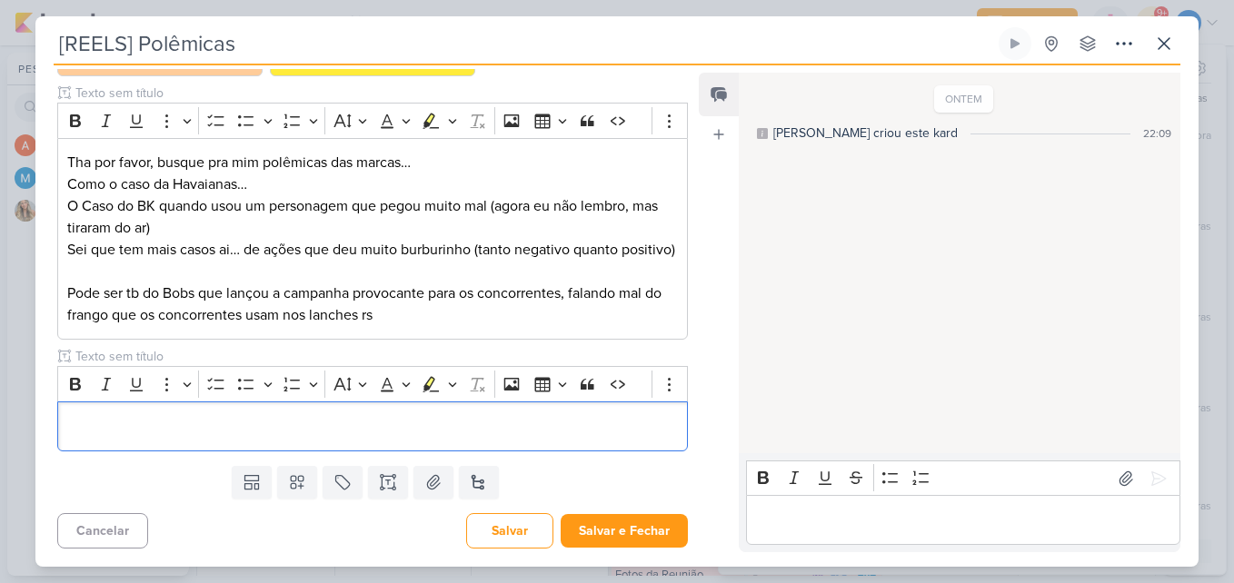
scroll to position [233, 0]
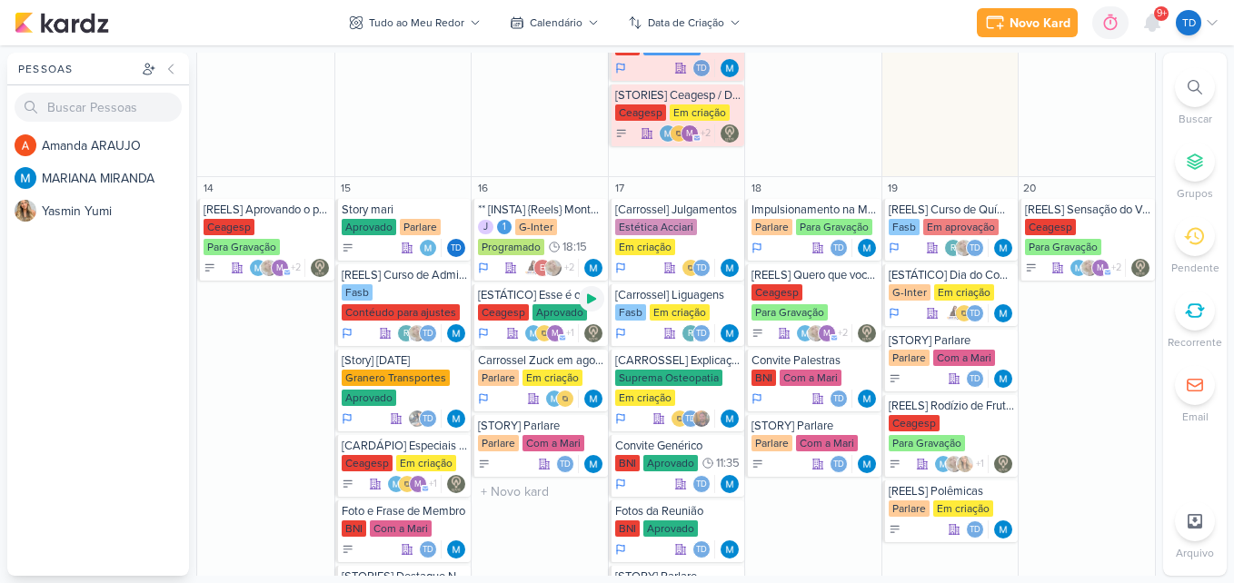
scroll to position [1090, 0]
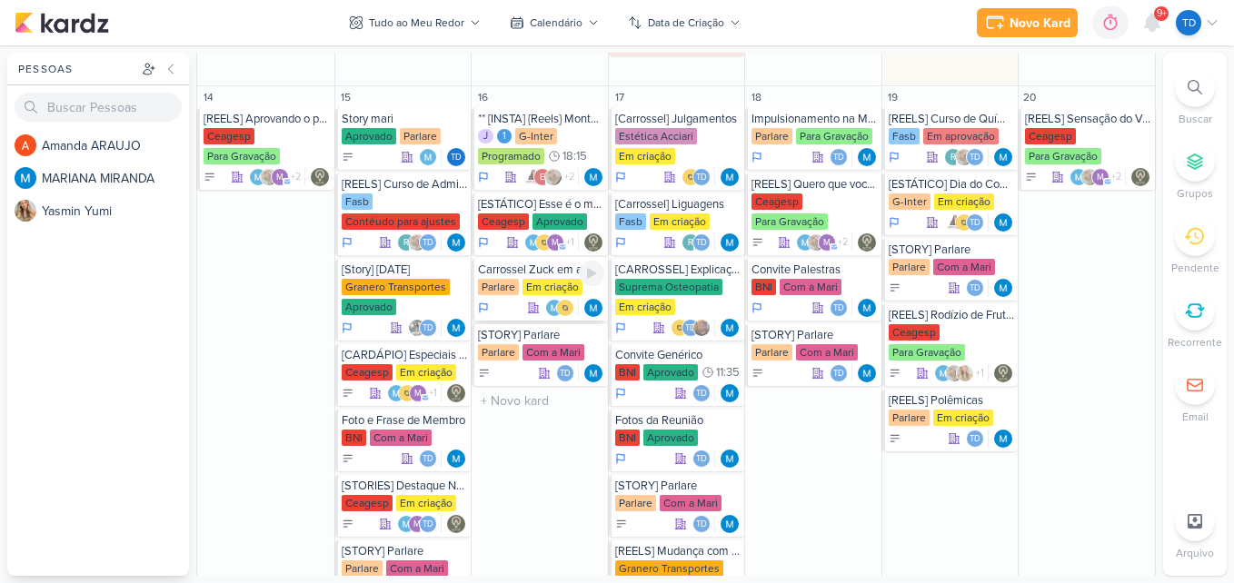
click at [579, 283] on div at bounding box center [591, 273] width 25 height 25
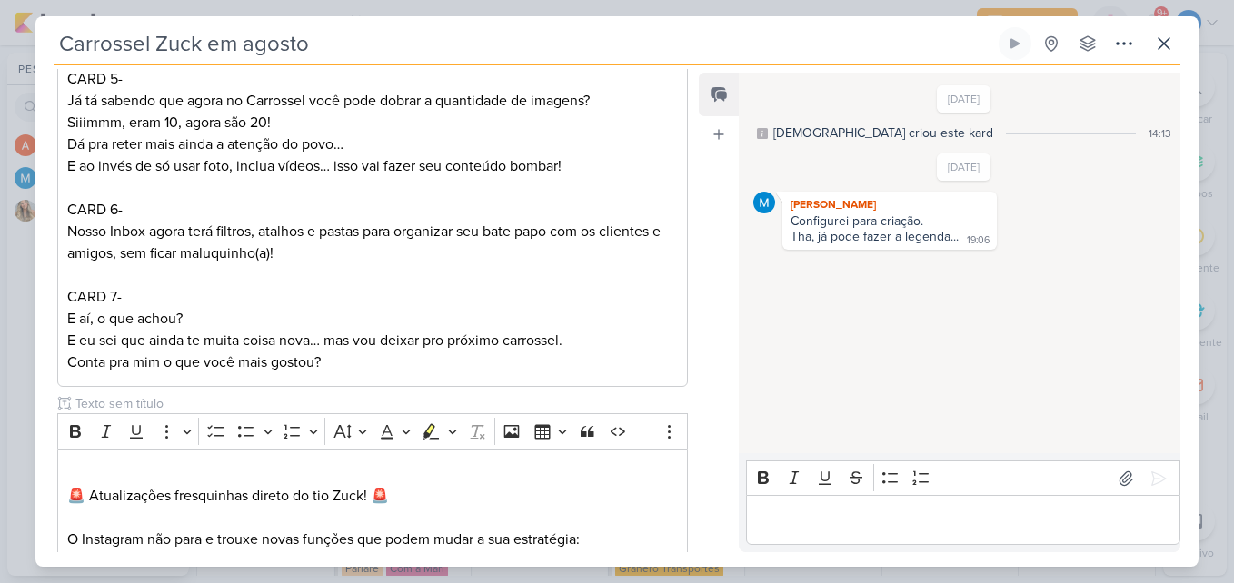
scroll to position [1192, 0]
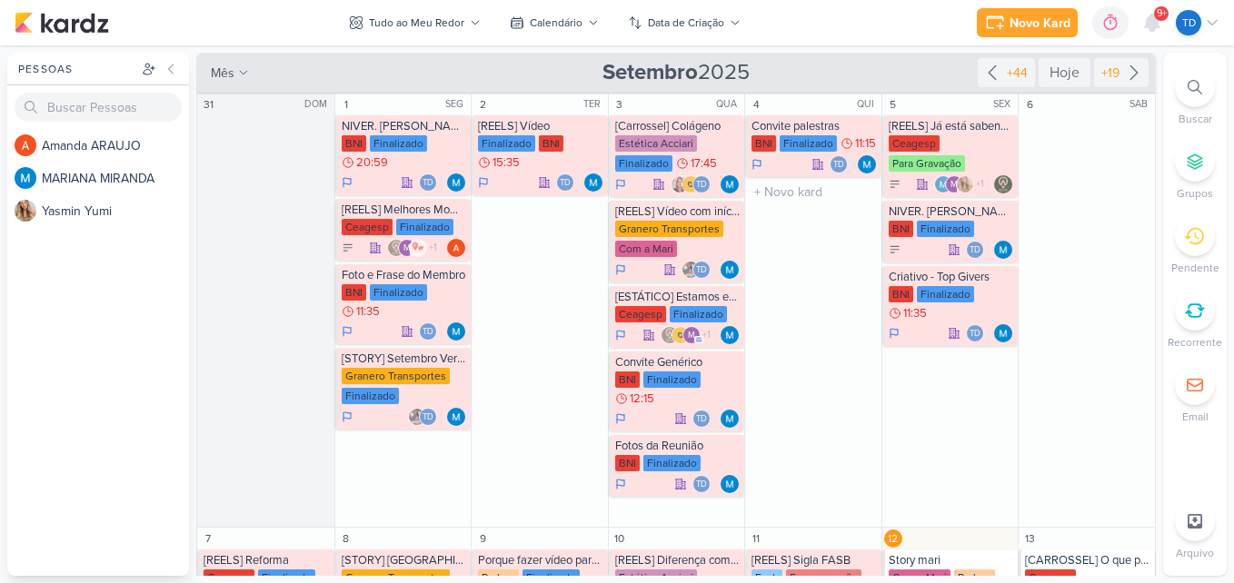
click at [822, 206] on div "O título do kard deve ter menos que 100 caracteres" at bounding box center [813, 192] width 136 height 30
